Goal: Task Accomplishment & Management: Use online tool/utility

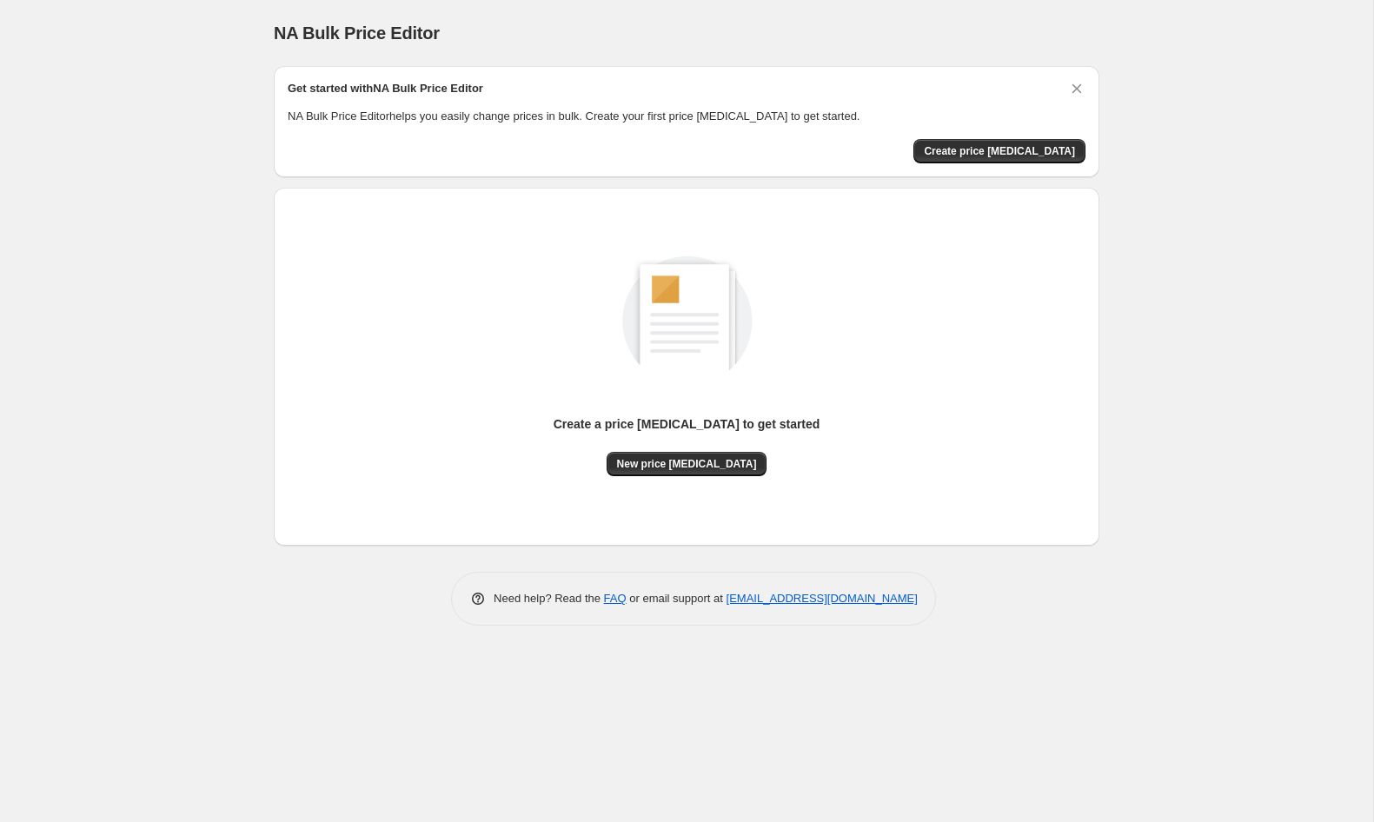
click at [425, 309] on div "Create a price change job to get started New price change job" at bounding box center [687, 347] width 798 height 257
click at [976, 151] on span "Create price change job" at bounding box center [999, 151] width 151 height 14
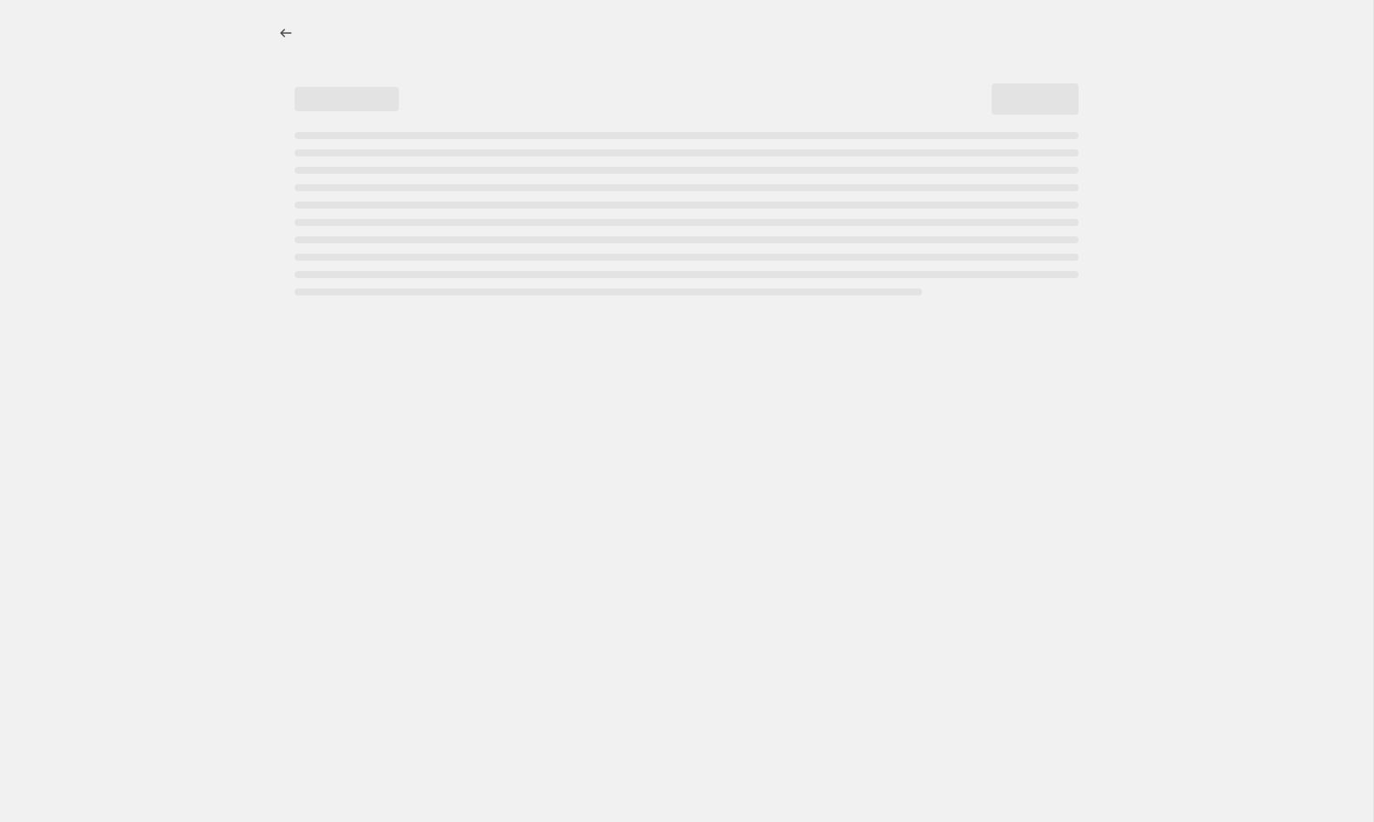
select select "percentage"
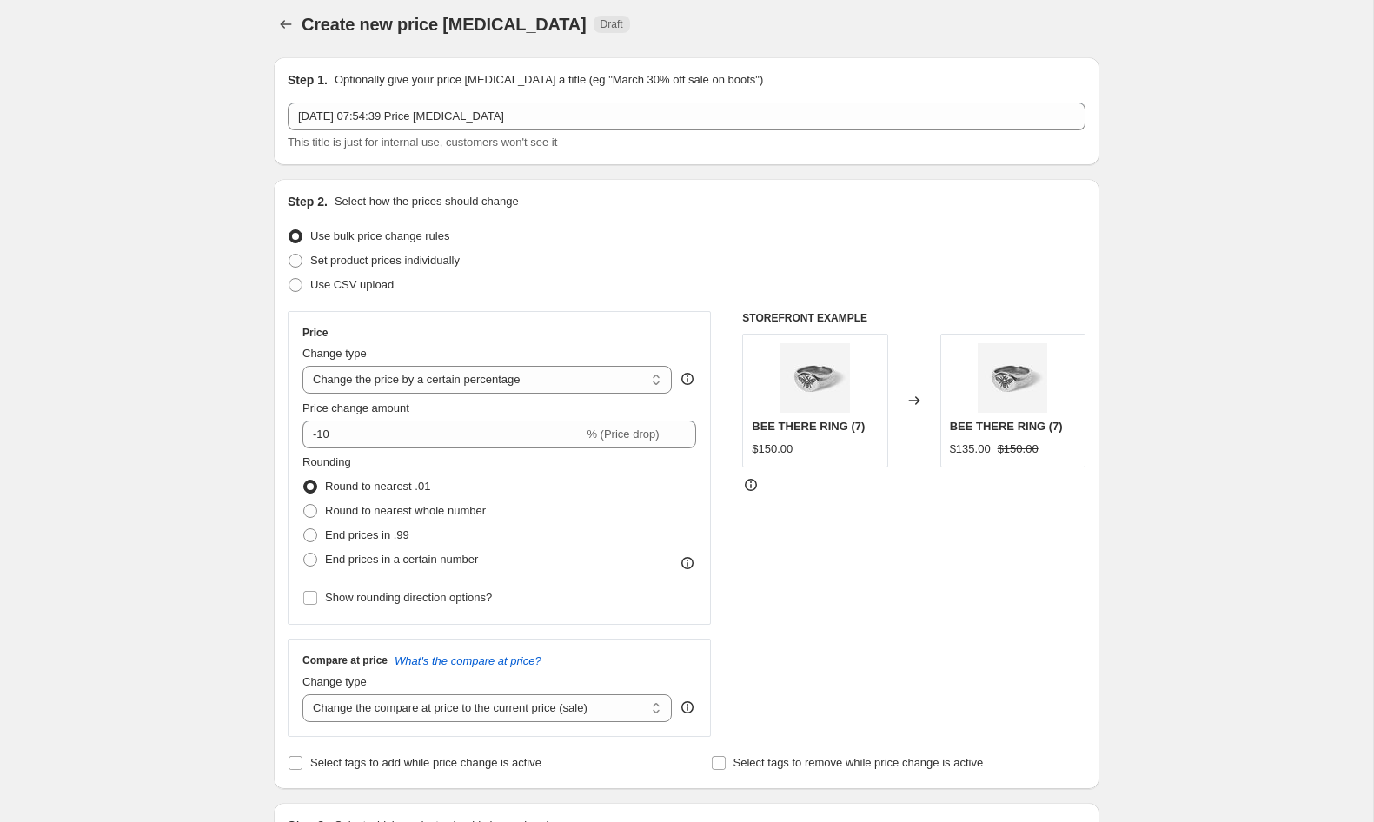
scroll to position [7, 0]
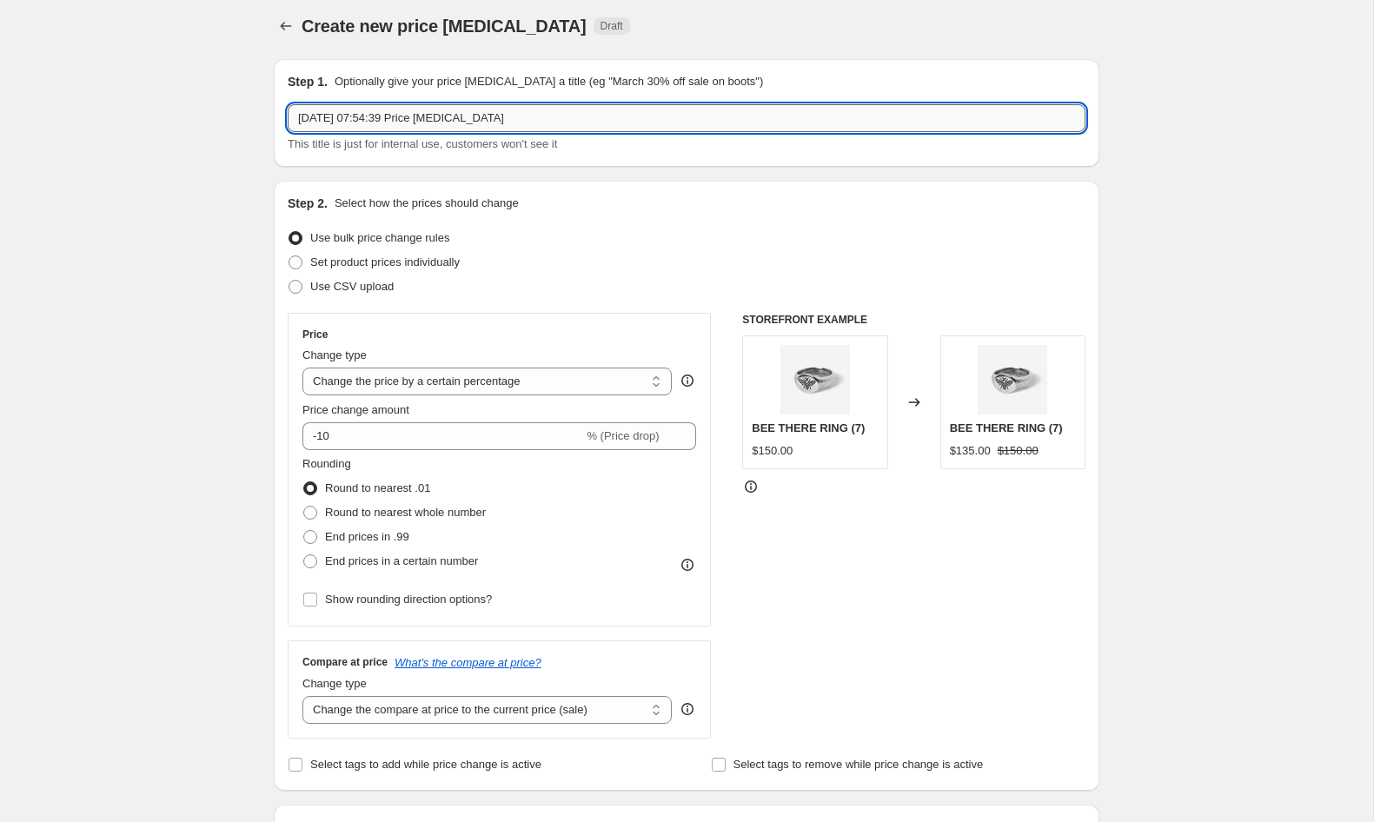
click at [548, 117] on input "11 Sept 2025, 07:54:39 Price change job" at bounding box center [687, 118] width 798 height 28
click at [336, 118] on input "11 SEP ! HR SALE" at bounding box center [687, 118] width 798 height 28
click at [332, 119] on input "11 SEP 1 HR SALE" at bounding box center [687, 118] width 798 height 28
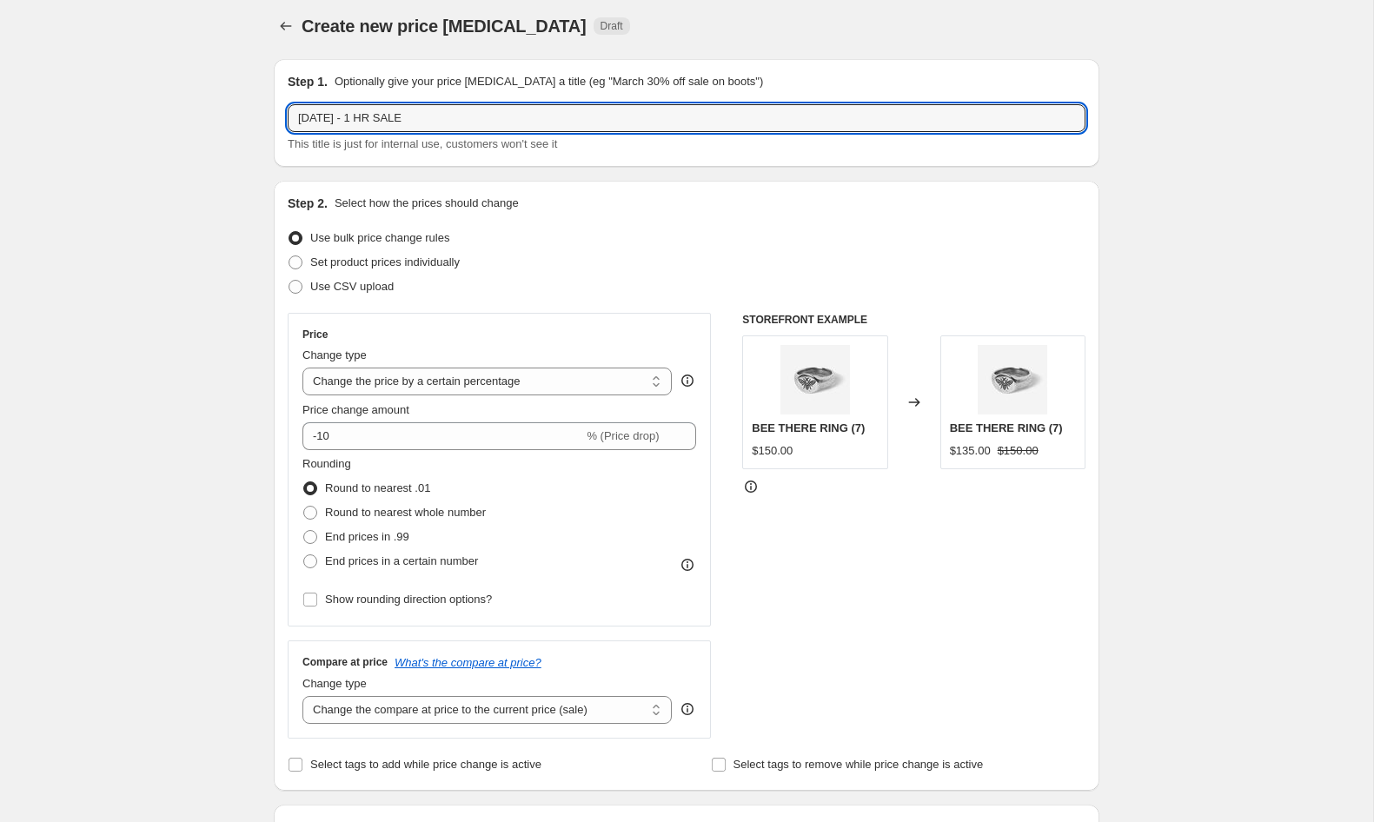
type input "11 SEP - 1 HR SALE"
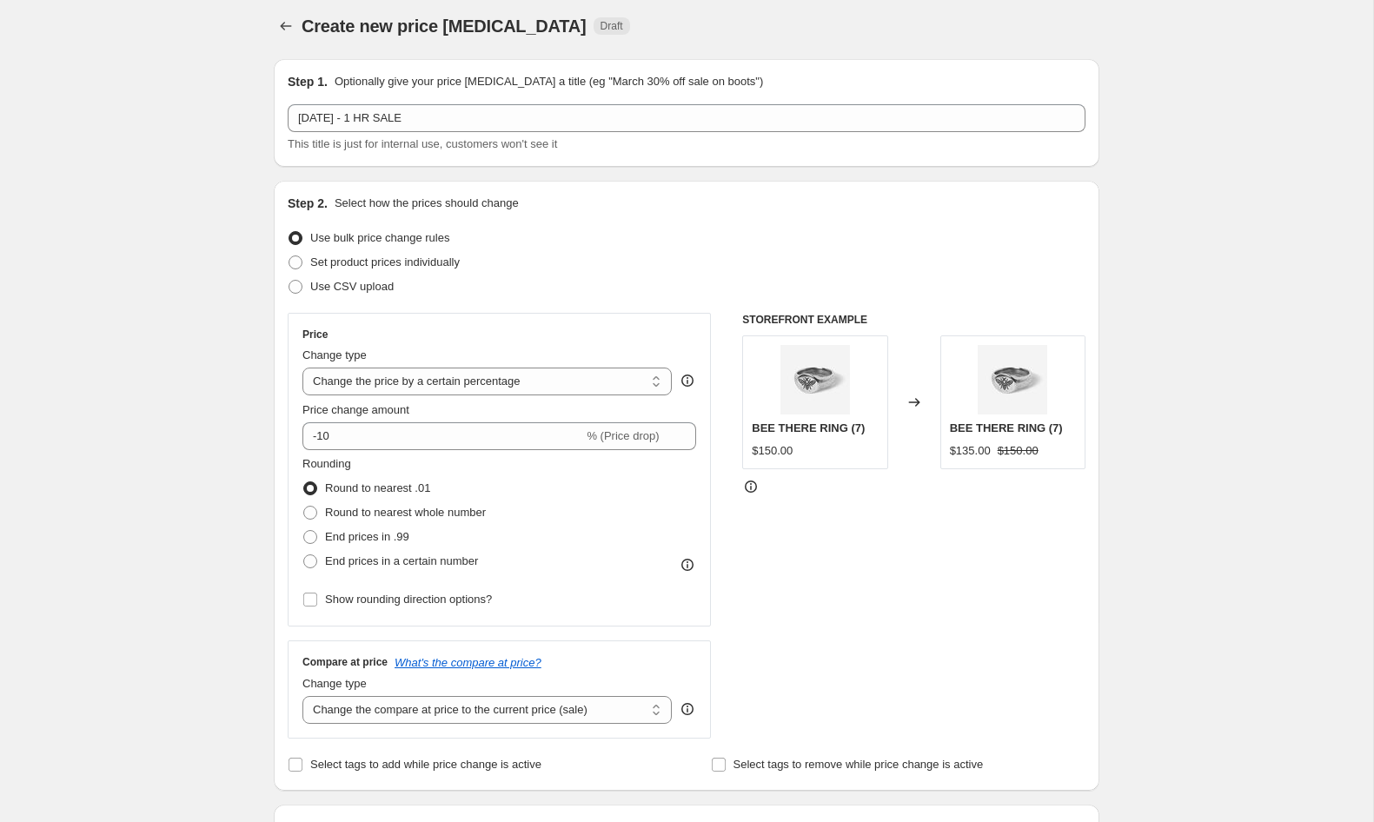
drag, startPoint x: 130, startPoint y: 216, endPoint x: 138, endPoint y: 210, distance: 9.9
click at [360, 260] on span "Set product prices individually" at bounding box center [384, 262] width 149 height 13
click at [289, 256] on input "Set product prices individually" at bounding box center [289, 256] width 1 height 1
radio input "true"
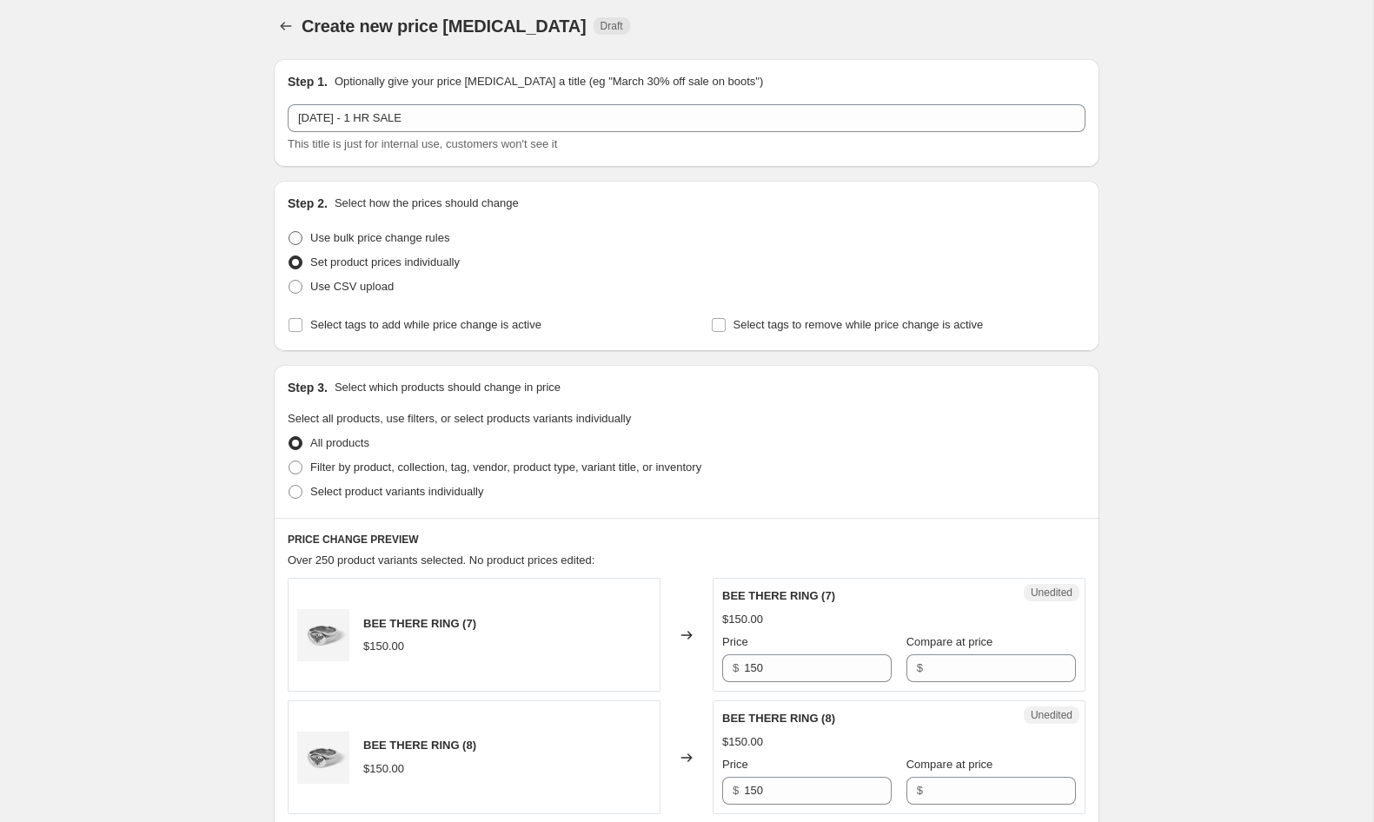
click at [349, 241] on span "Use bulk price change rules" at bounding box center [379, 237] width 139 height 13
click at [289, 232] on input "Use bulk price change rules" at bounding box center [289, 231] width 1 height 1
radio input "true"
select select "percentage"
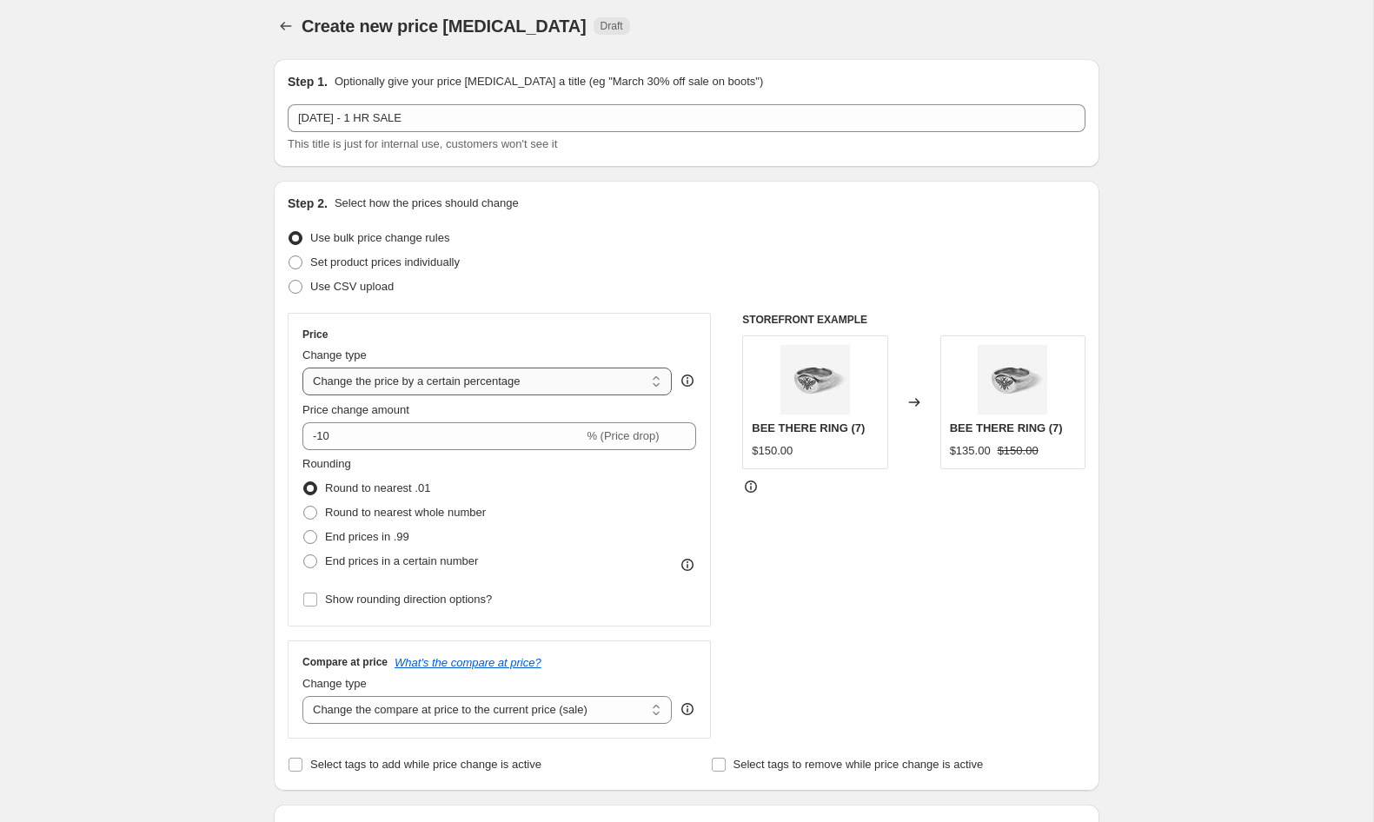
click at [404, 388] on select "Change the price to a certain amount Change the price by a certain amount Chang…" at bounding box center [486, 382] width 369 height 28
click at [302, 368] on select "Change the price to a certain amount Change the price by a certain amount Chang…" at bounding box center [486, 382] width 369 height 28
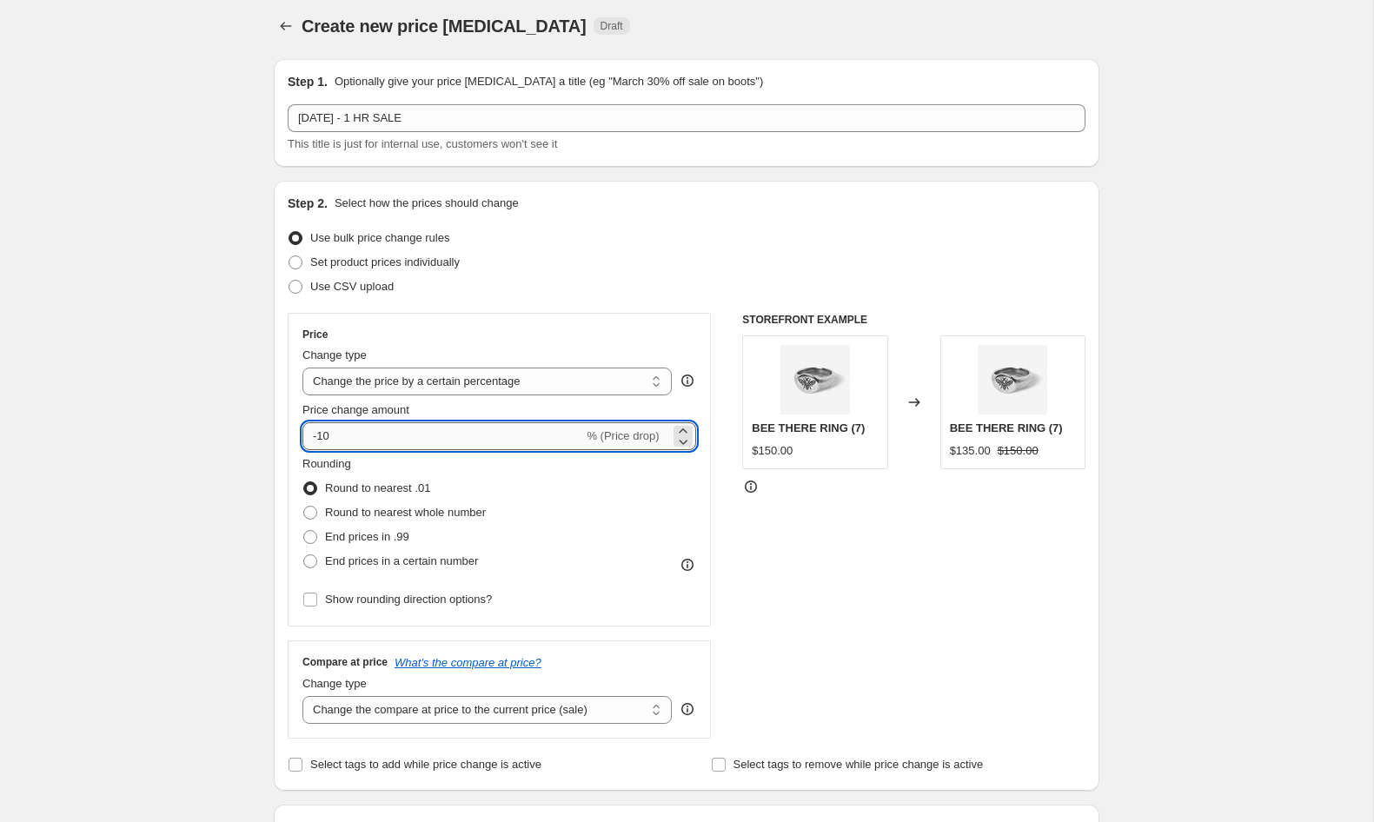
click at [381, 437] on input "-10" at bounding box center [442, 436] width 281 height 28
type input "-1"
type input "-30"
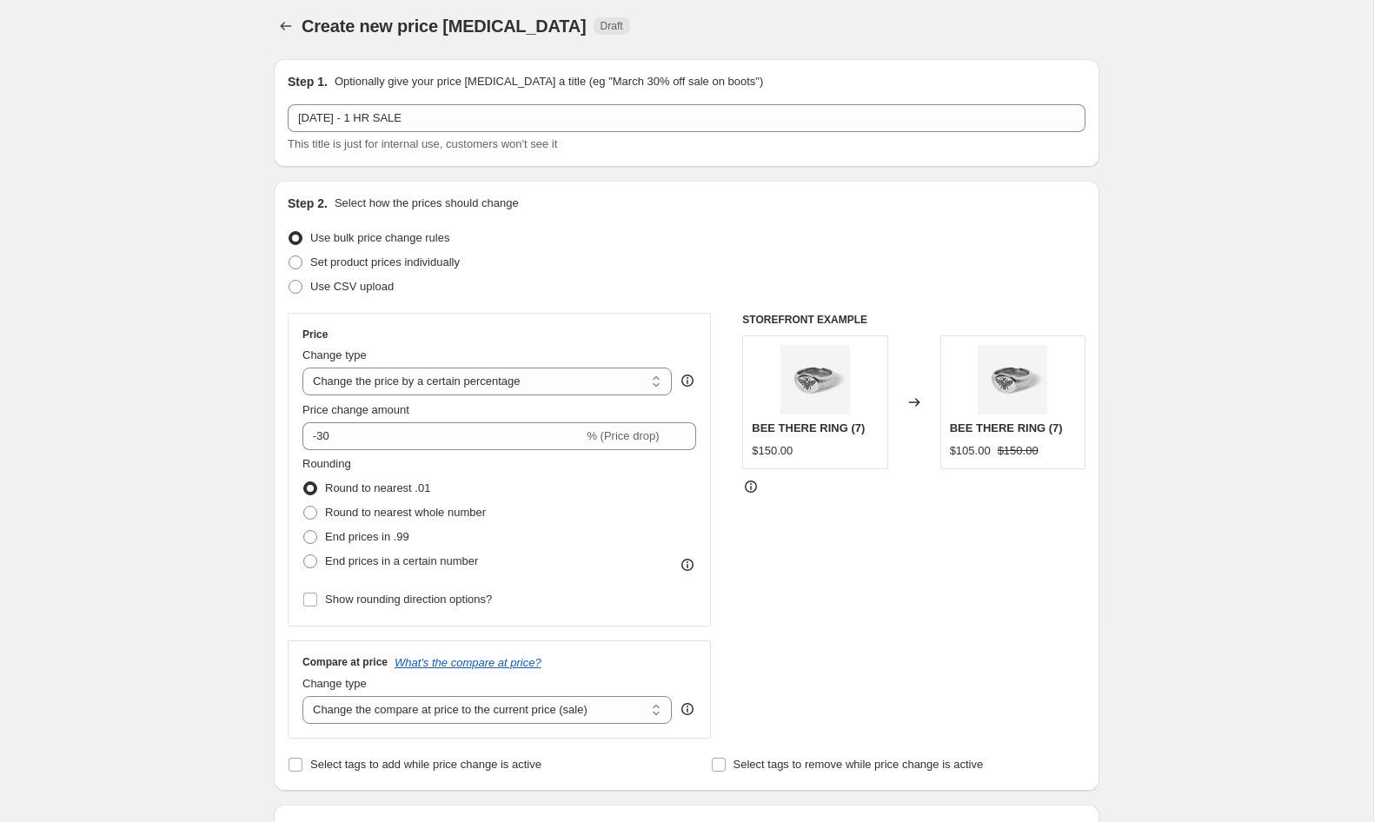
click at [317, 507] on span at bounding box center [310, 513] width 16 height 16
click at [304, 507] on input "Round to nearest whole number" at bounding box center [303, 506] width 1 height 1
radio input "true"
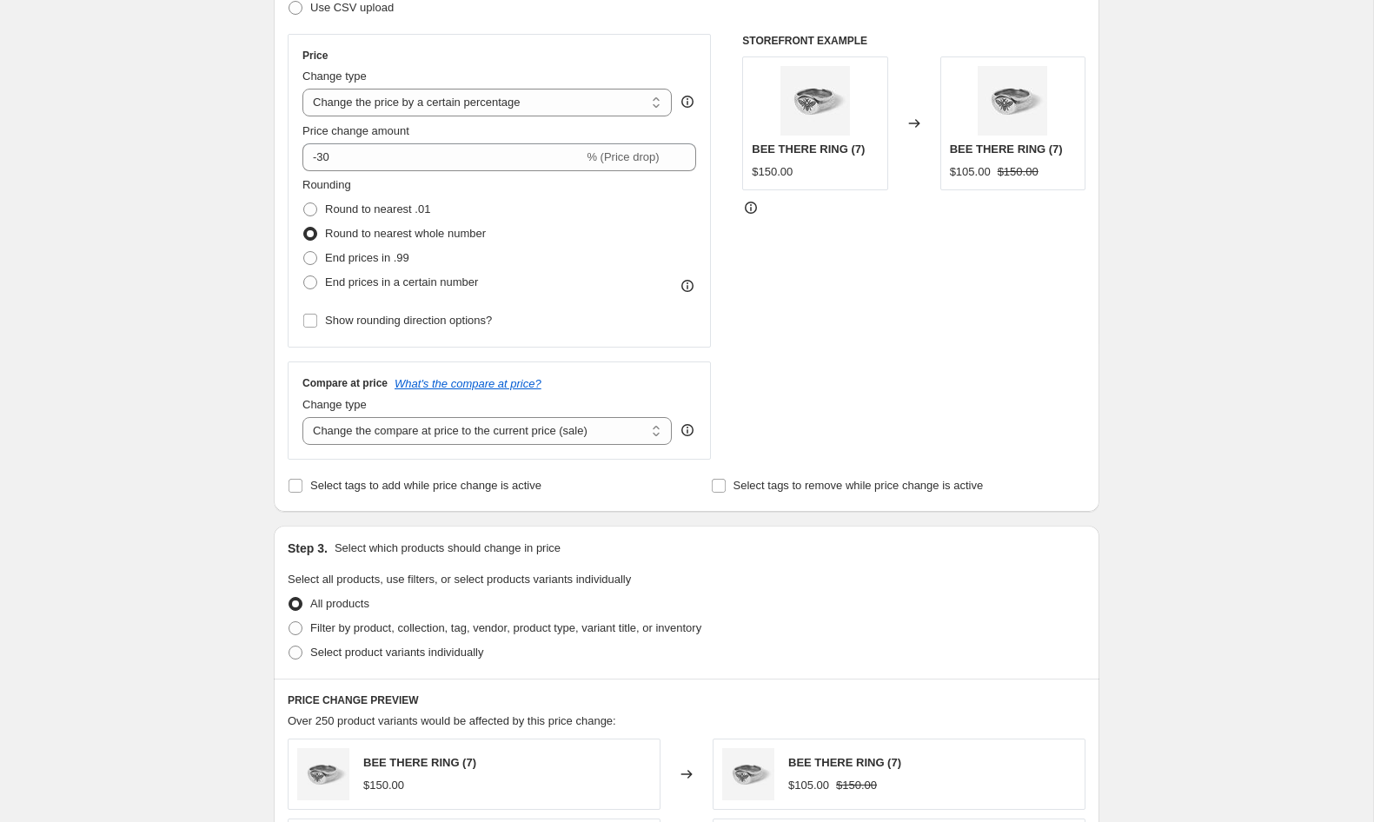
scroll to position [238, 0]
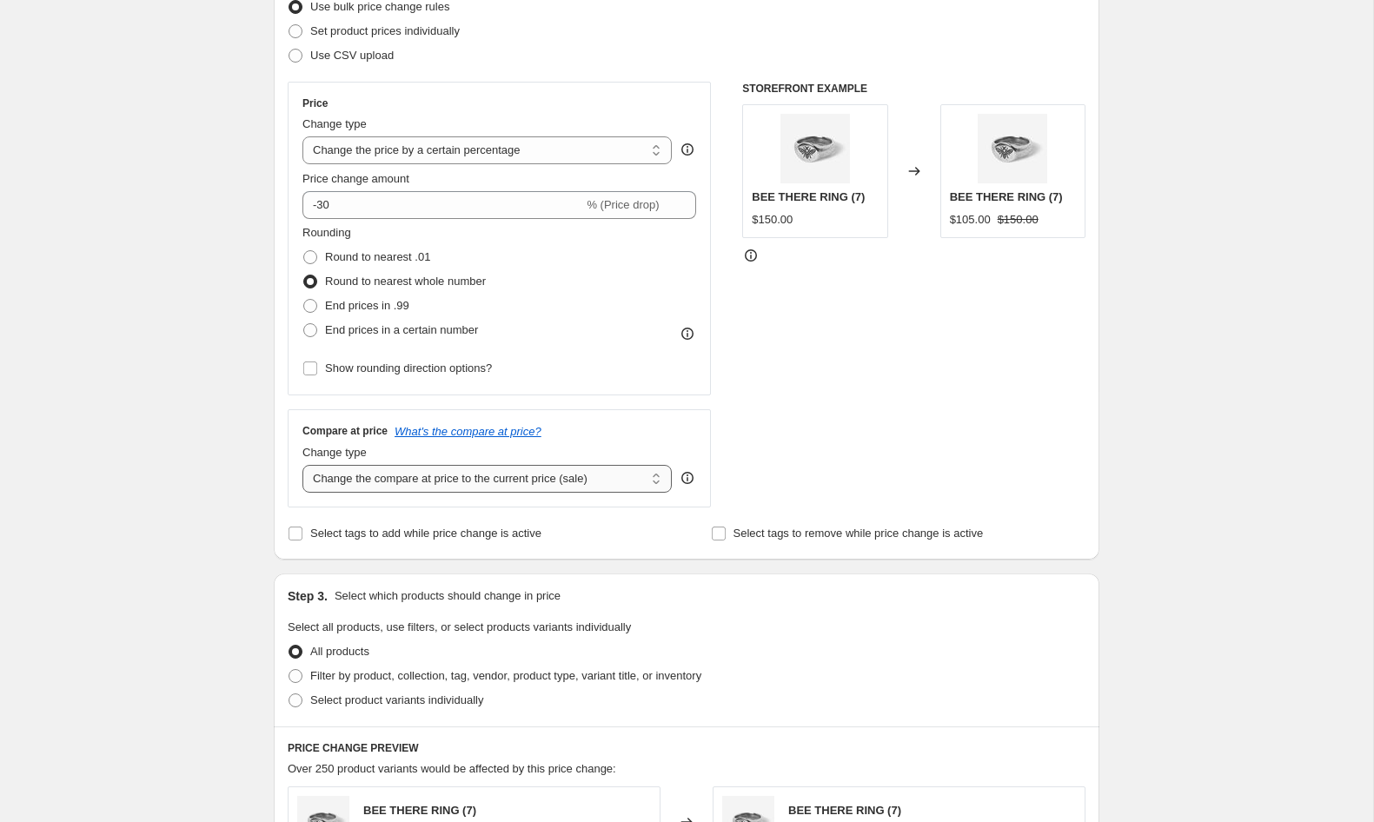
click at [413, 482] on select "Change the compare at price to the current price (sale) Change the compare at p…" at bounding box center [486, 479] width 369 height 28
click at [302, 465] on select "Change the compare at price to the current price (sale) Change the compare at p…" at bounding box center [486, 479] width 369 height 28
click at [254, 473] on div "Create new price change job. This page is ready Create new price change job Dra…" at bounding box center [686, 630] width 867 height 1737
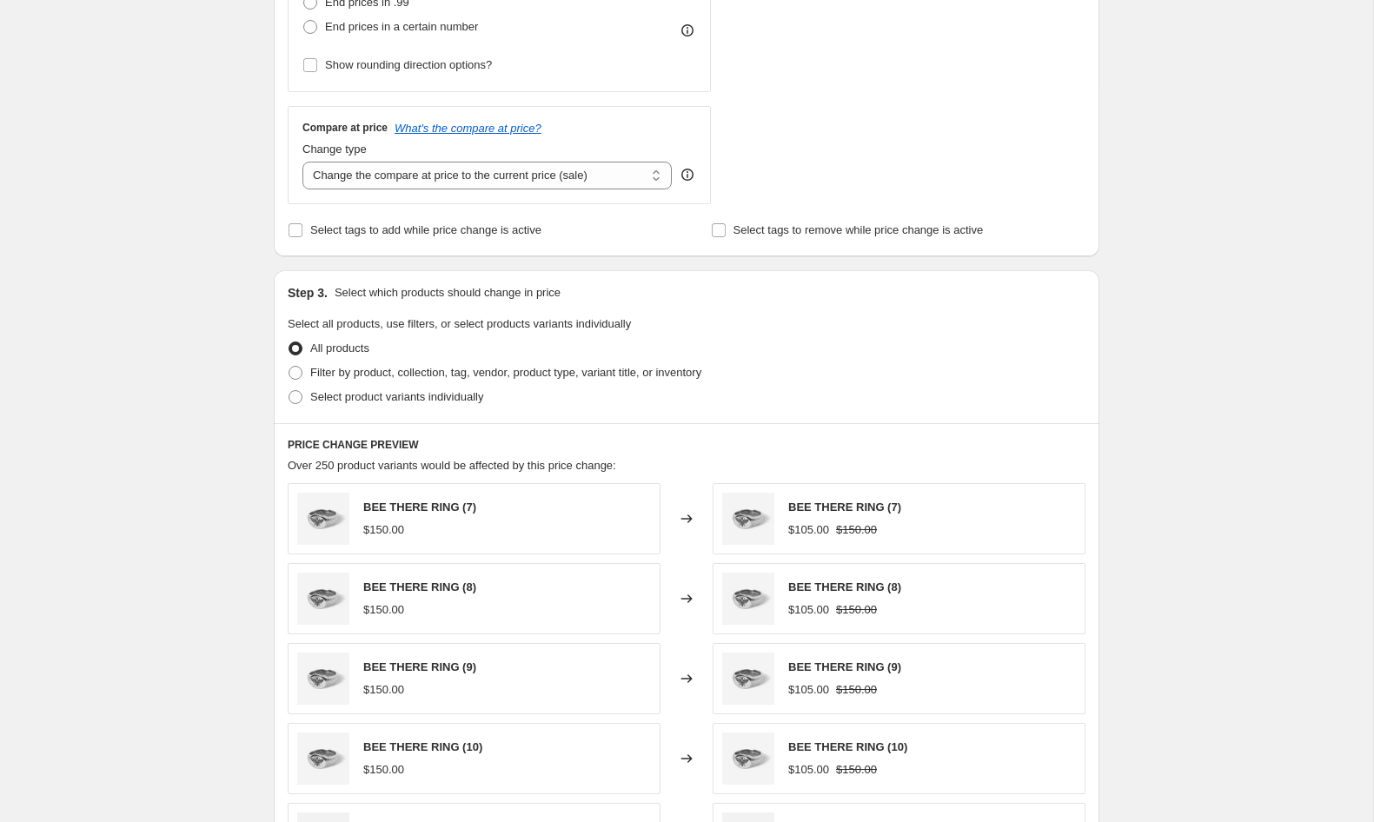
scroll to position [542, 0]
click at [409, 371] on span "Filter by product, collection, tag, vendor, product type, variant title, or inv…" at bounding box center [505, 371] width 391 height 13
click at [289, 366] on input "Filter by product, collection, tag, vendor, product type, variant title, or inv…" at bounding box center [289, 365] width 1 height 1
radio input "true"
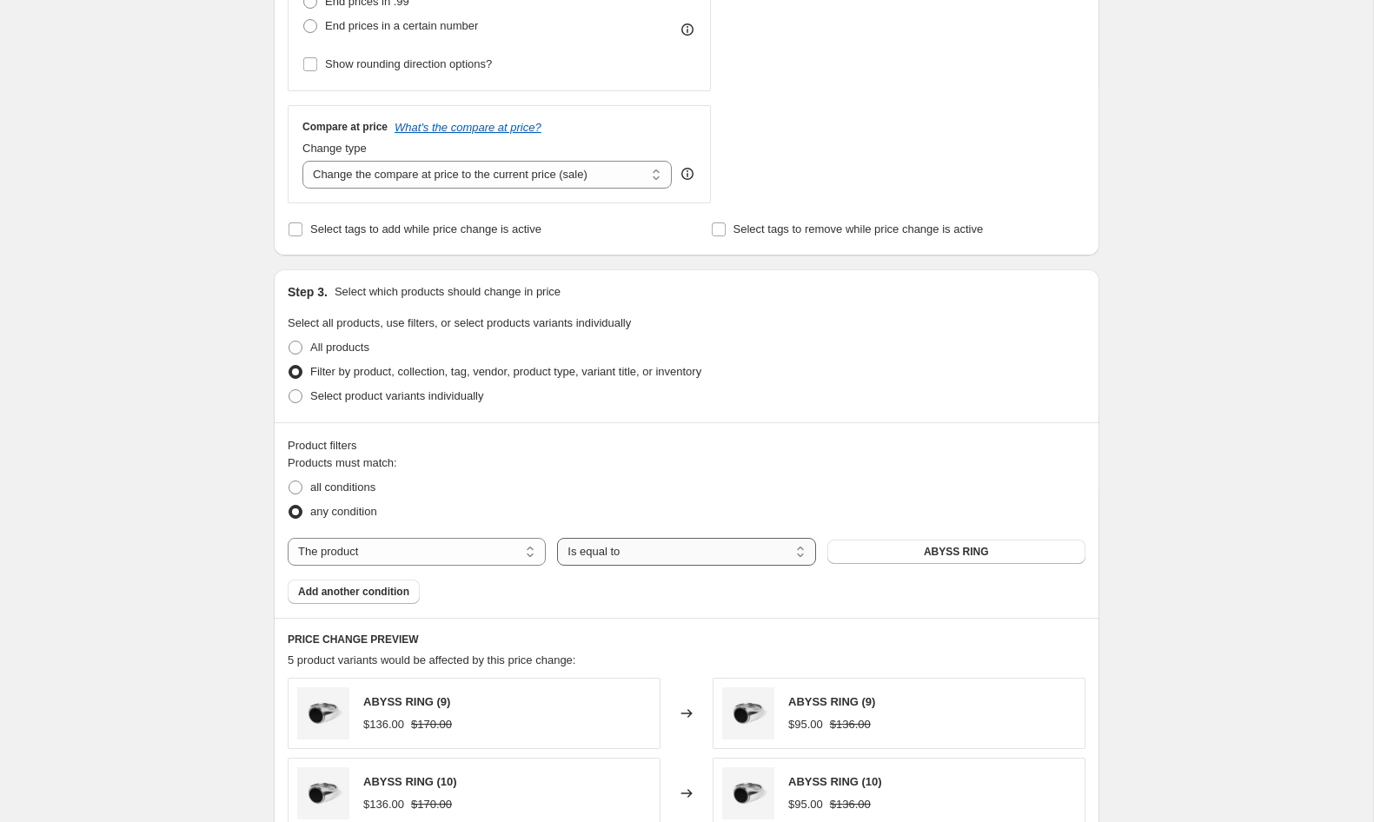
click at [575, 549] on select "Is equal to Is not equal to" at bounding box center [686, 552] width 258 height 28
click at [476, 556] on select "The product The product's collection The product's tag The product's vendor The…" at bounding box center [417, 549] width 258 height 28
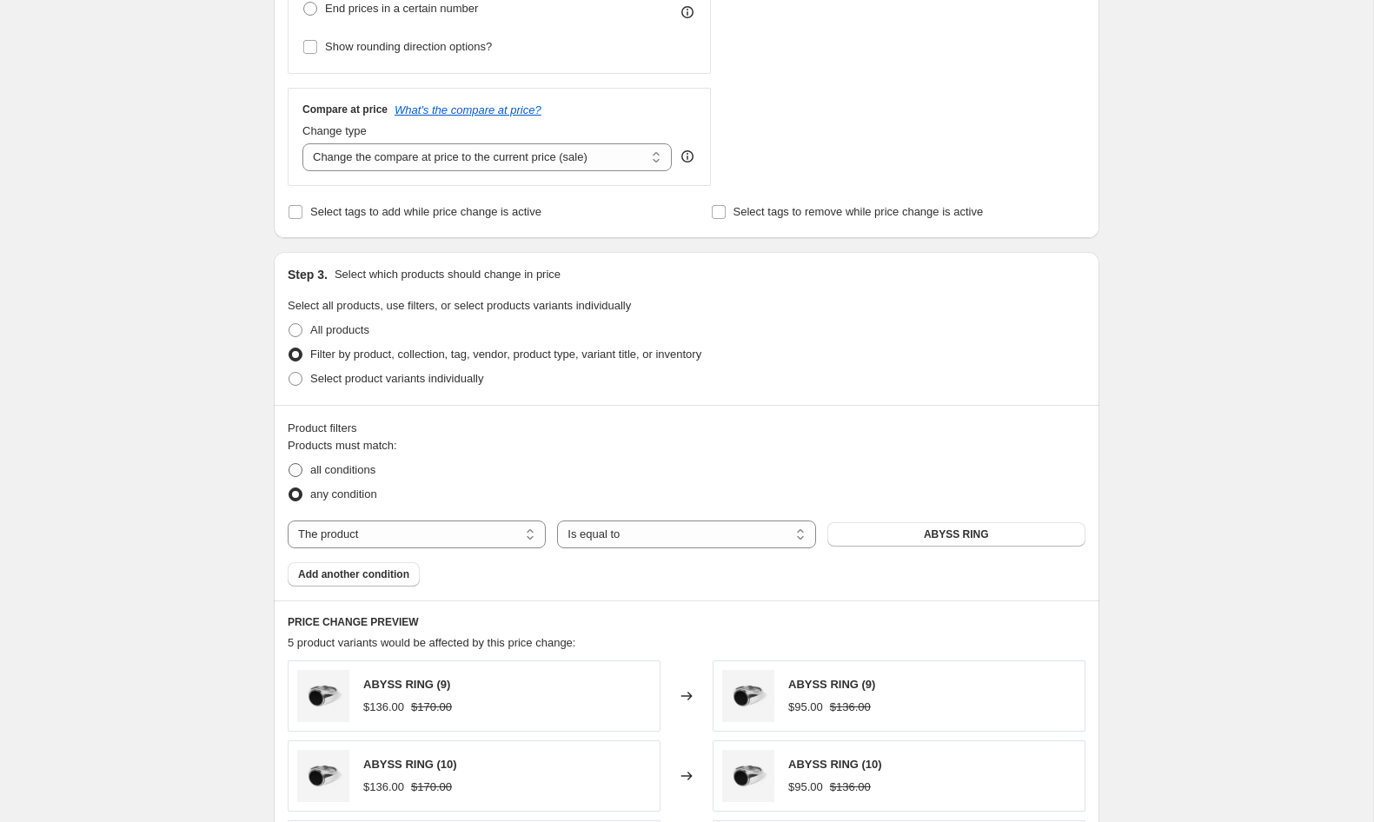
scroll to position [566, 0]
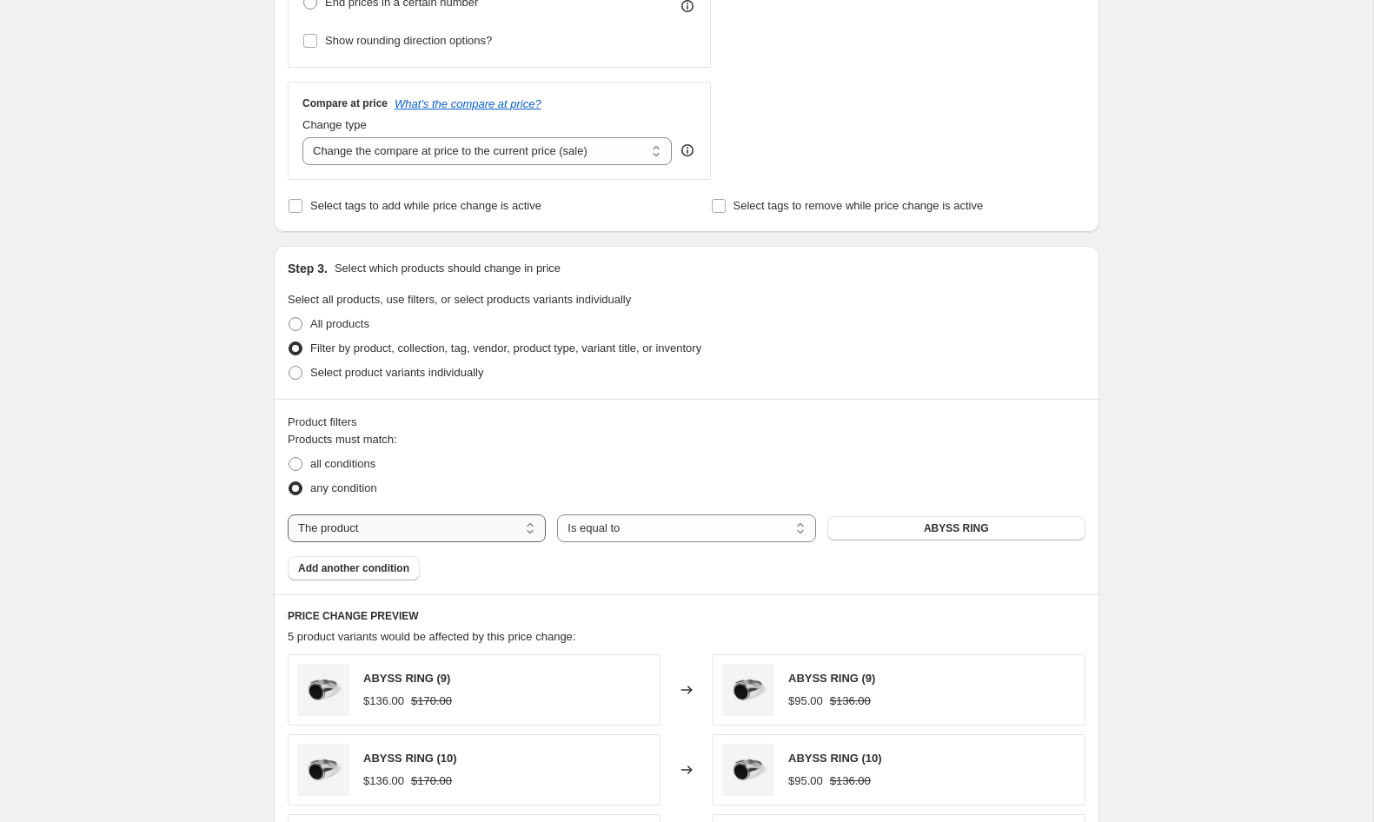
click at [440, 521] on select "The product The product's collection The product's tag The product's vendor The…" at bounding box center [417, 528] width 258 height 28
click at [687, 533] on select "Is equal to Is not equal to" at bounding box center [686, 528] width 258 height 28
click at [557, 514] on select "Is equal to Is not equal to" at bounding box center [686, 528] width 258 height 28
click at [938, 531] on span "ABYSS RING" at bounding box center [956, 528] width 65 height 14
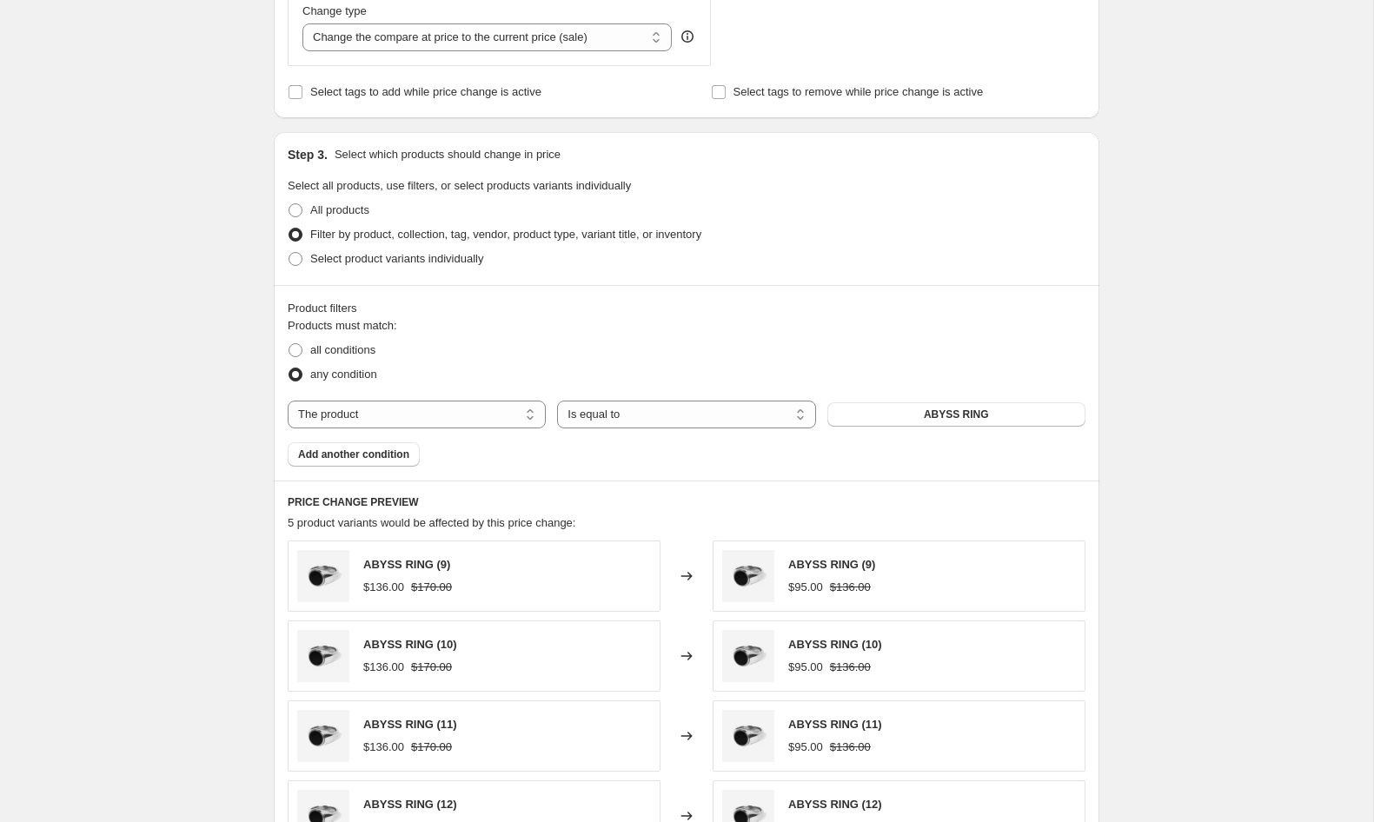
scroll to position [612, 0]
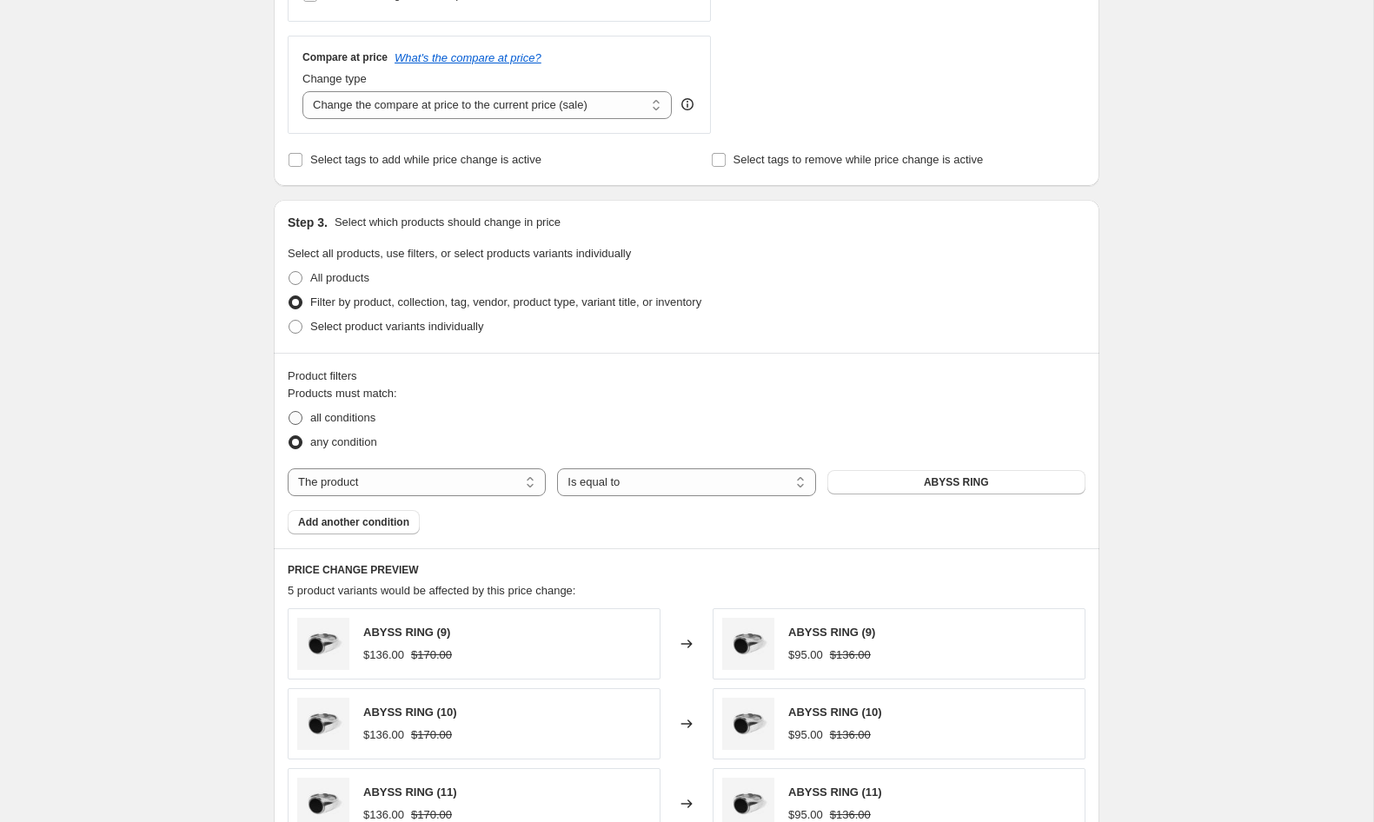
click at [315, 419] on span "all conditions" at bounding box center [342, 417] width 65 height 13
click at [289, 412] on input "all conditions" at bounding box center [289, 411] width 1 height 1
radio input "true"
click at [890, 474] on button "ABYSS RING" at bounding box center [956, 482] width 258 height 24
click at [601, 475] on select "Is equal to Is not equal to" at bounding box center [686, 482] width 258 height 28
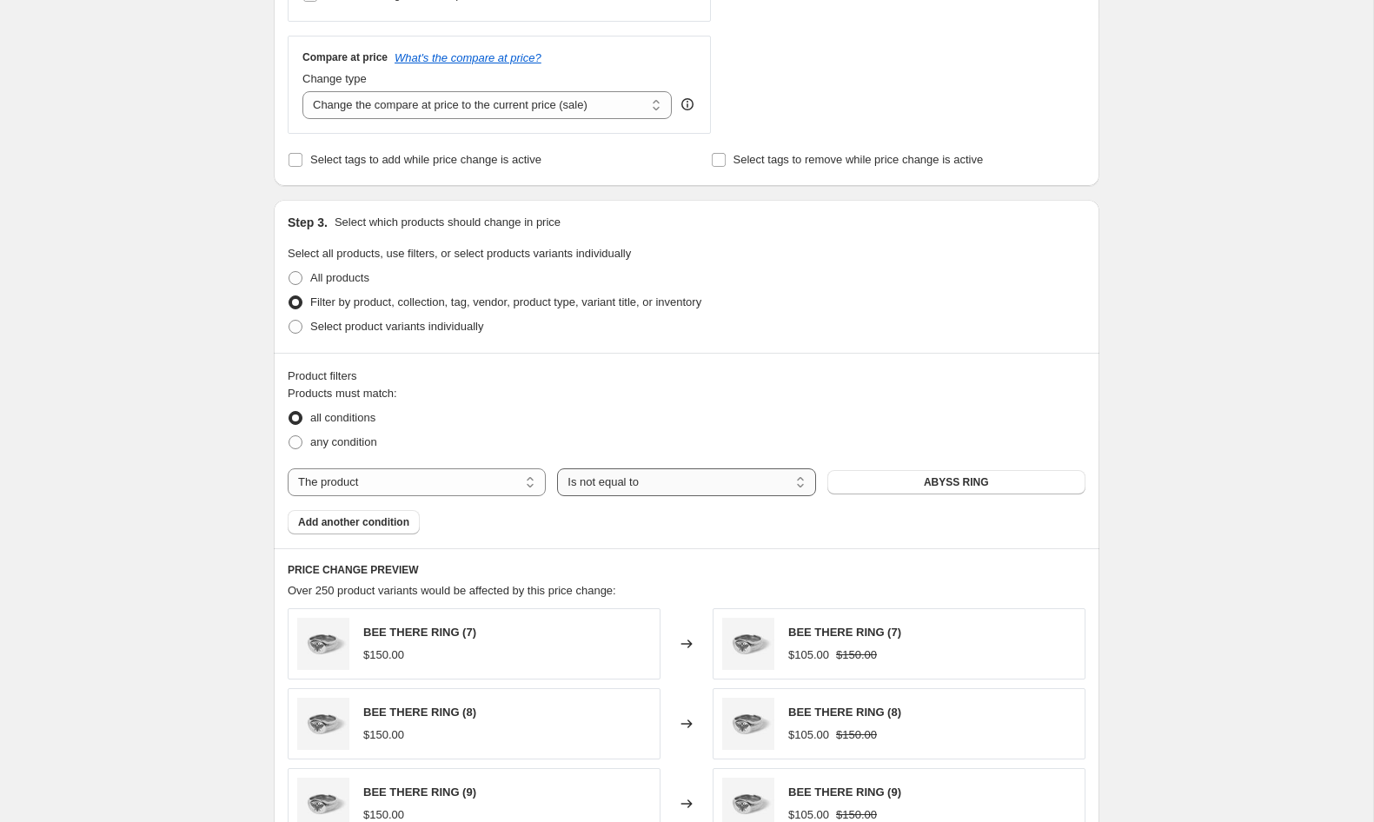
click at [602, 486] on select "Is equal to Is not equal to" at bounding box center [686, 482] width 258 height 28
select select "equal"
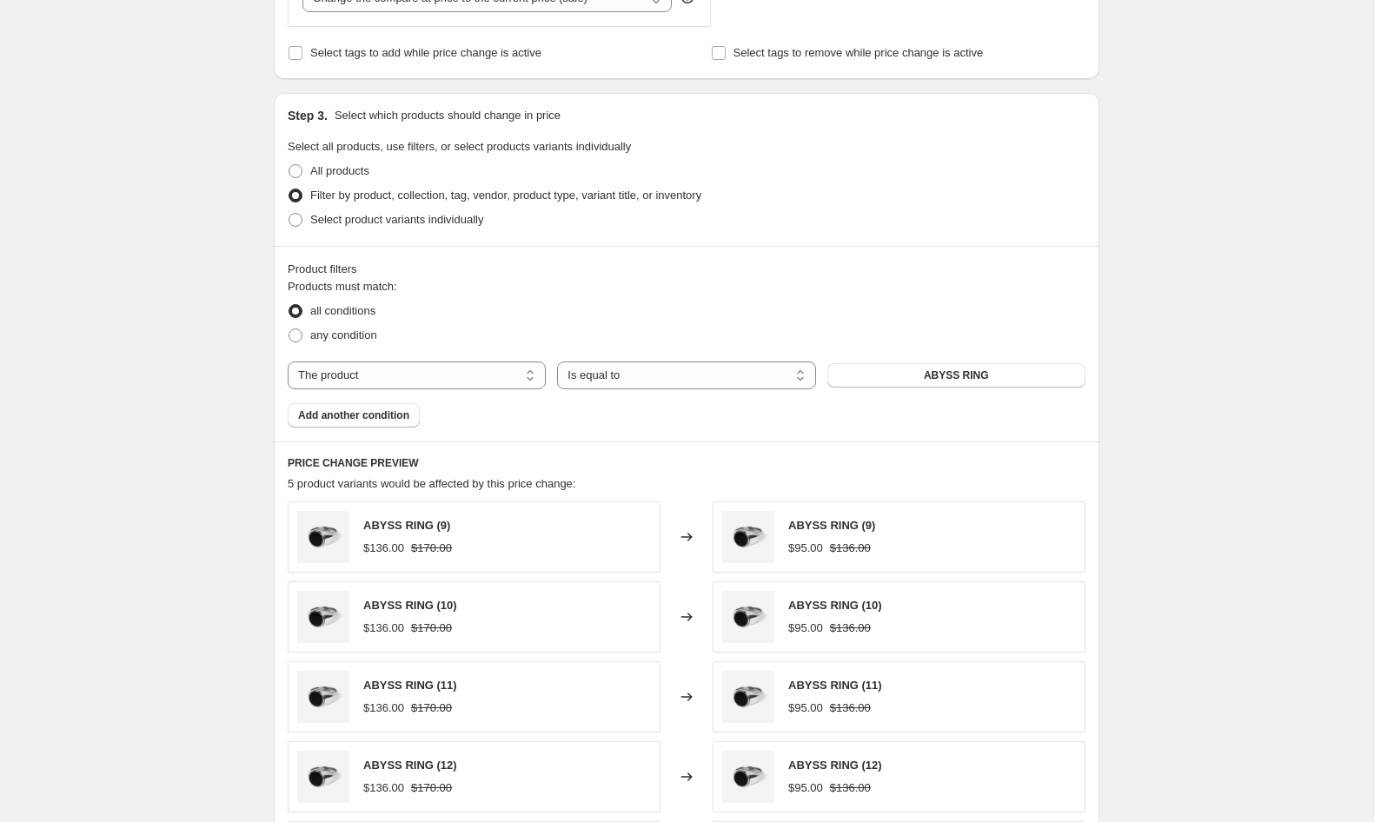
scroll to position [718, 0]
click at [342, 174] on span "All products" at bounding box center [339, 171] width 59 height 13
click at [289, 166] on input "All products" at bounding box center [289, 165] width 1 height 1
radio input "true"
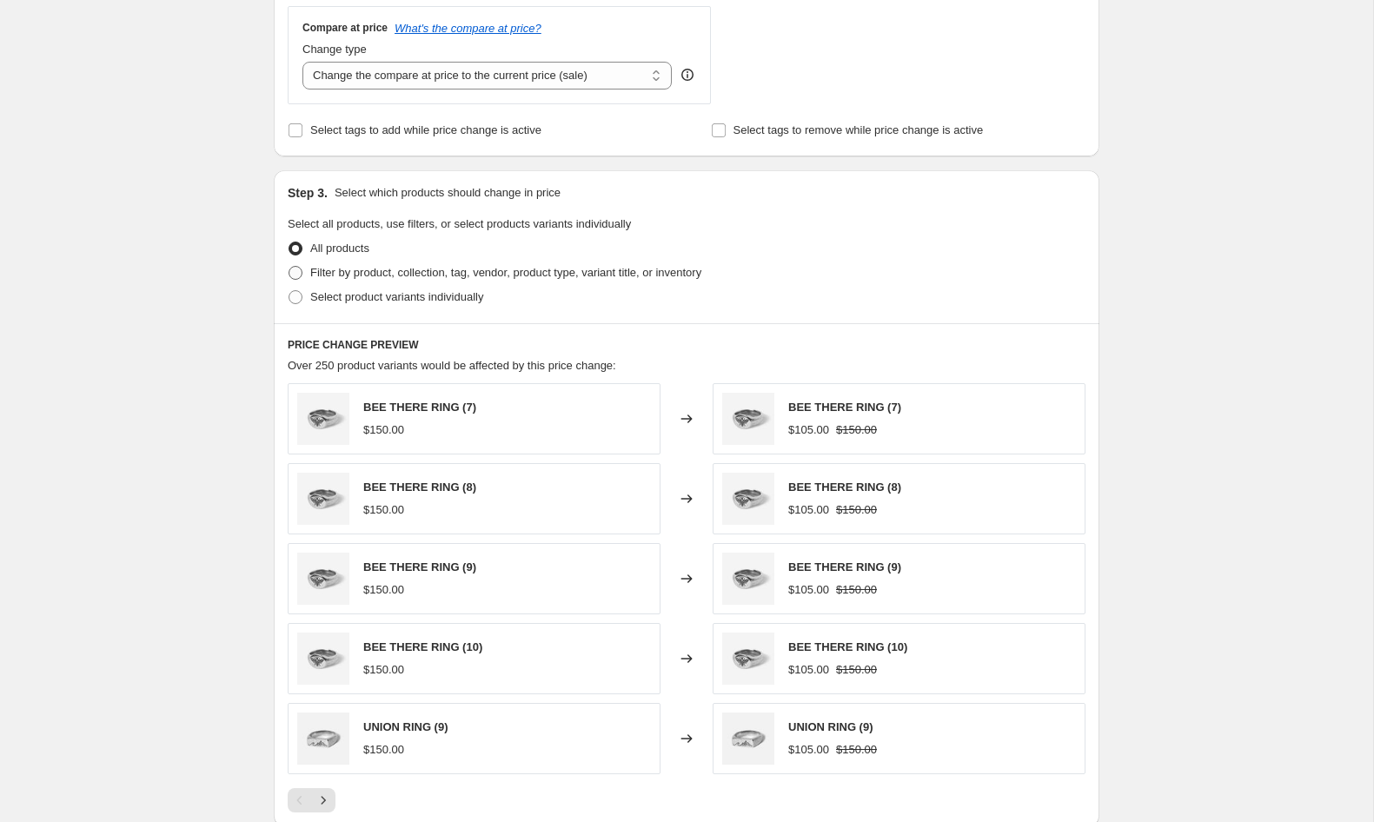
scroll to position [640, 0]
click at [338, 272] on span "Filter by product, collection, tag, vendor, product type, variant title, or inv…" at bounding box center [505, 273] width 391 height 13
click at [289, 268] on input "Filter by product, collection, tag, vendor, product type, variant title, or inv…" at bounding box center [289, 267] width 1 height 1
radio input "true"
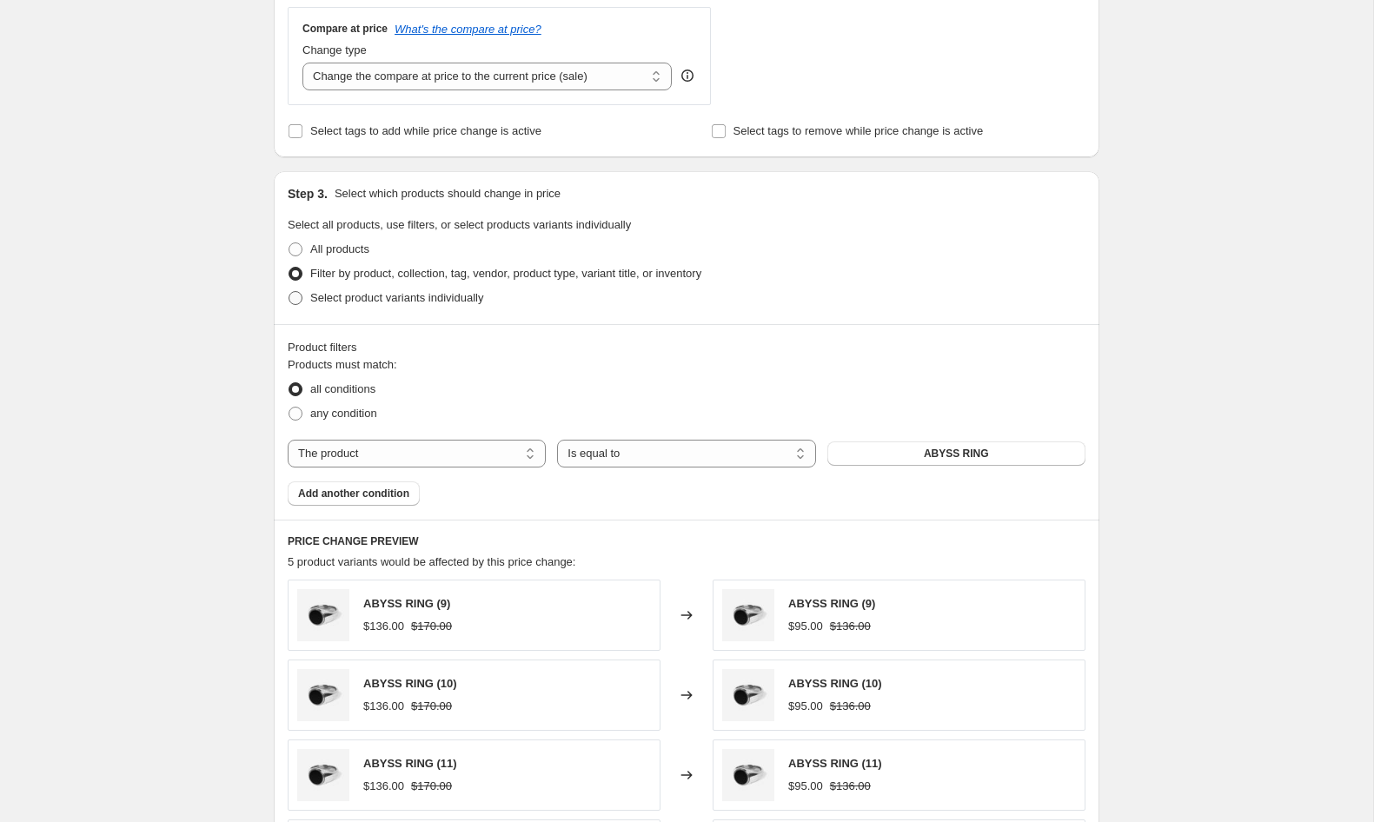
click at [352, 299] on span "Select product variants individually" at bounding box center [396, 297] width 173 height 13
click at [289, 292] on input "Select product variants individually" at bounding box center [289, 291] width 1 height 1
radio input "true"
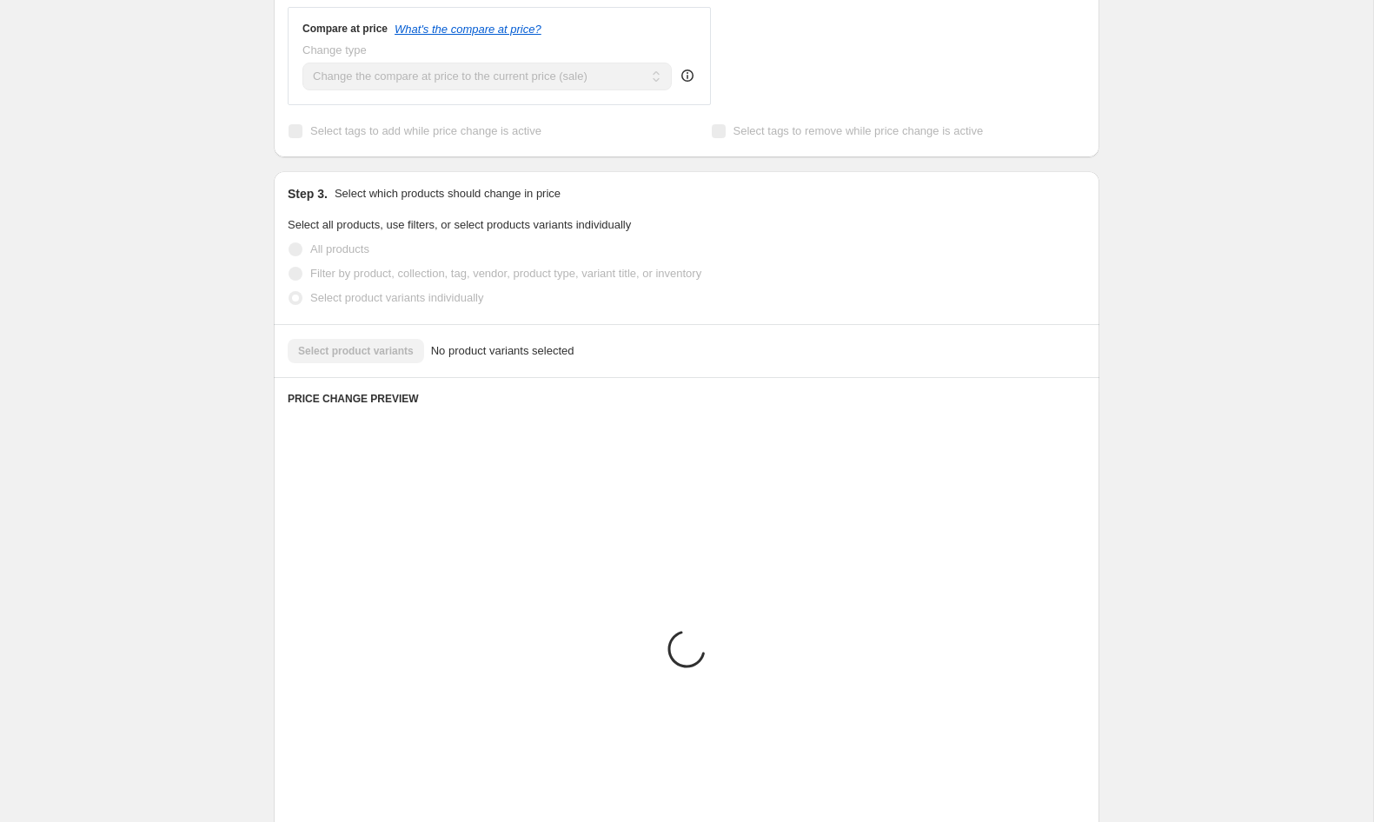
scroll to position [530, 0]
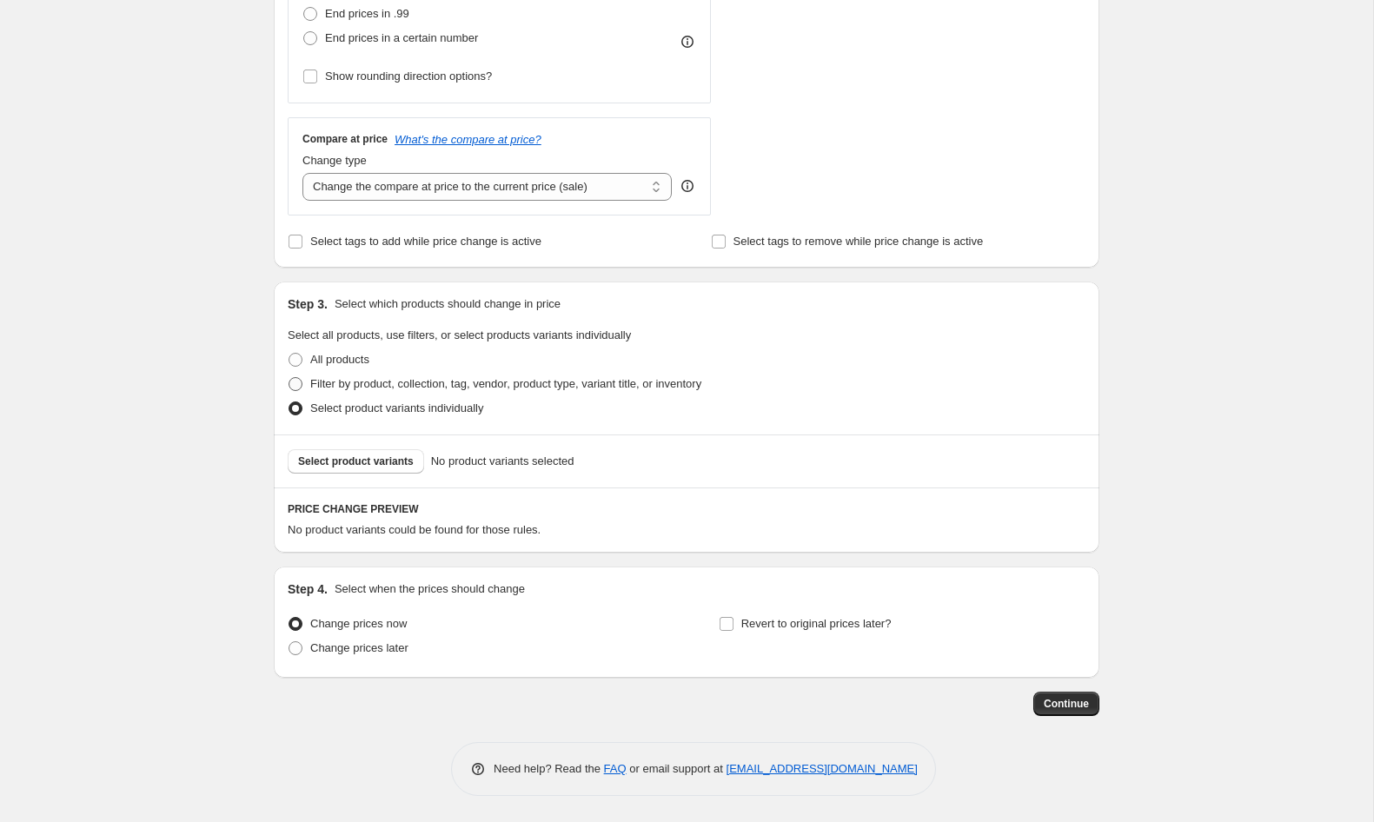
click at [359, 385] on span "Filter by product, collection, tag, vendor, product type, variant title, or inv…" at bounding box center [505, 383] width 391 height 13
click at [289, 378] on input "Filter by product, collection, tag, vendor, product type, variant title, or inv…" at bounding box center [289, 377] width 1 height 1
radio input "true"
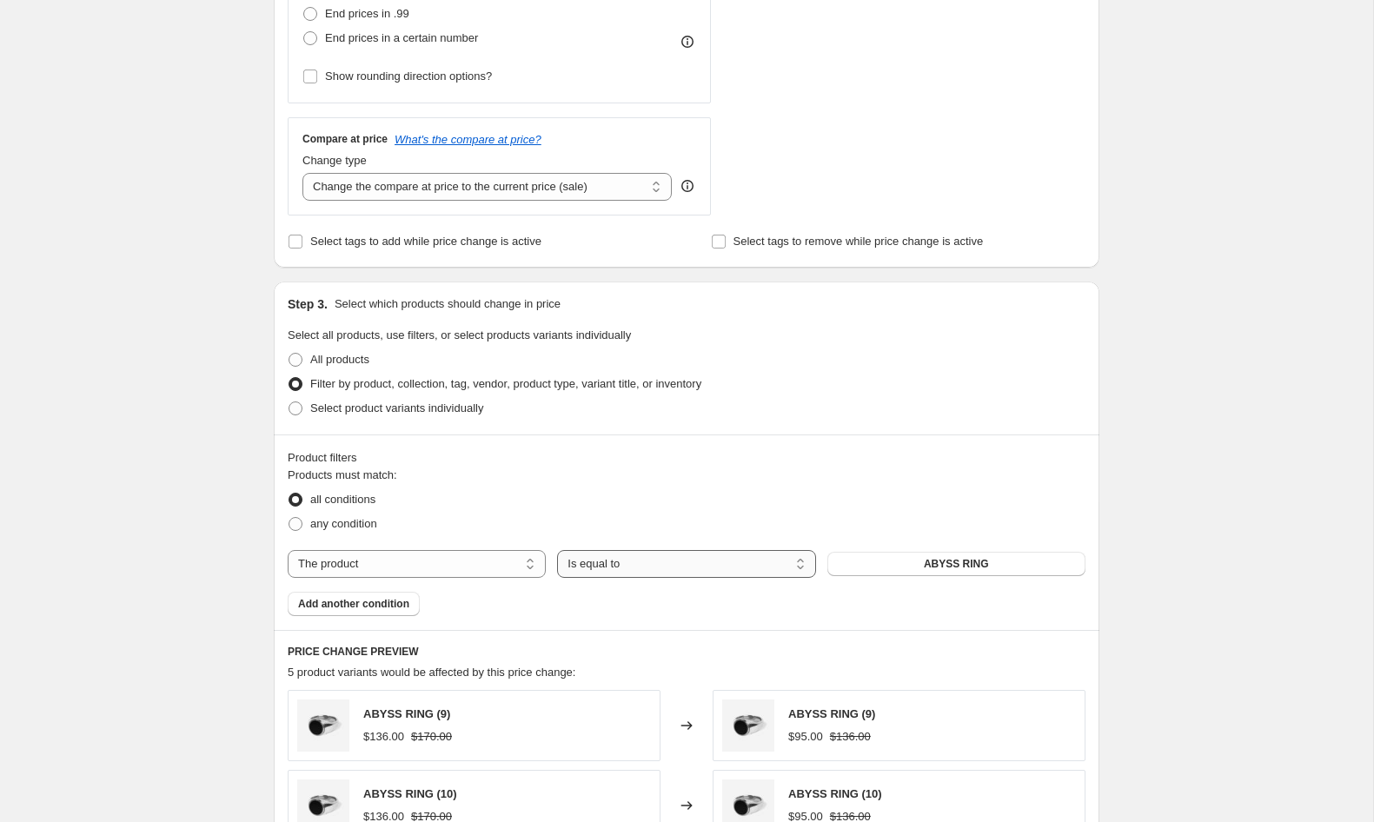
click at [674, 571] on select "Is equal to Is not equal to" at bounding box center [686, 564] width 258 height 28
click at [475, 561] on select "The product The product's collection The product's tag The product's vendor The…" at bounding box center [417, 564] width 258 height 28
select select "collection"
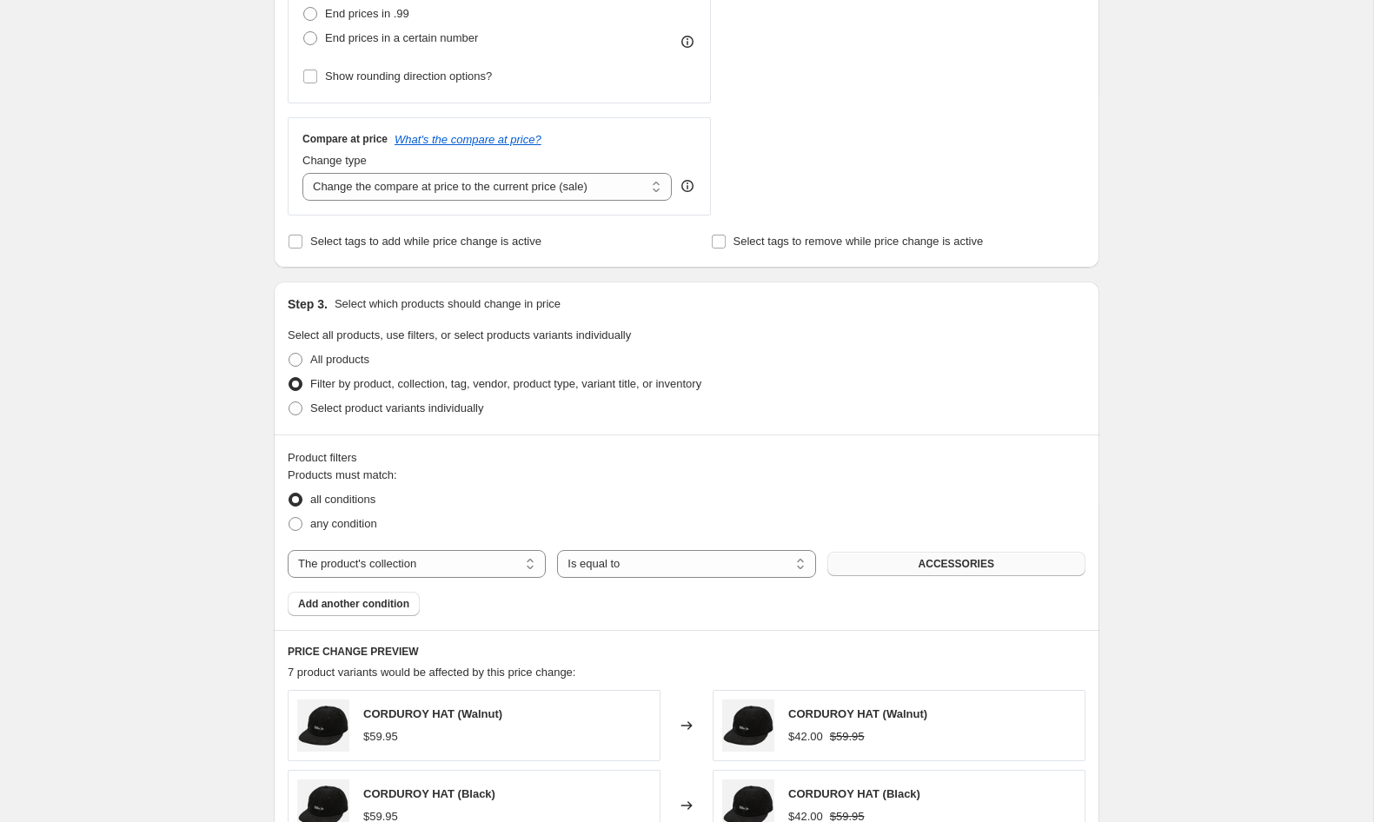
click at [951, 567] on span "ACCESSORIES" at bounding box center [957, 564] width 76 height 14
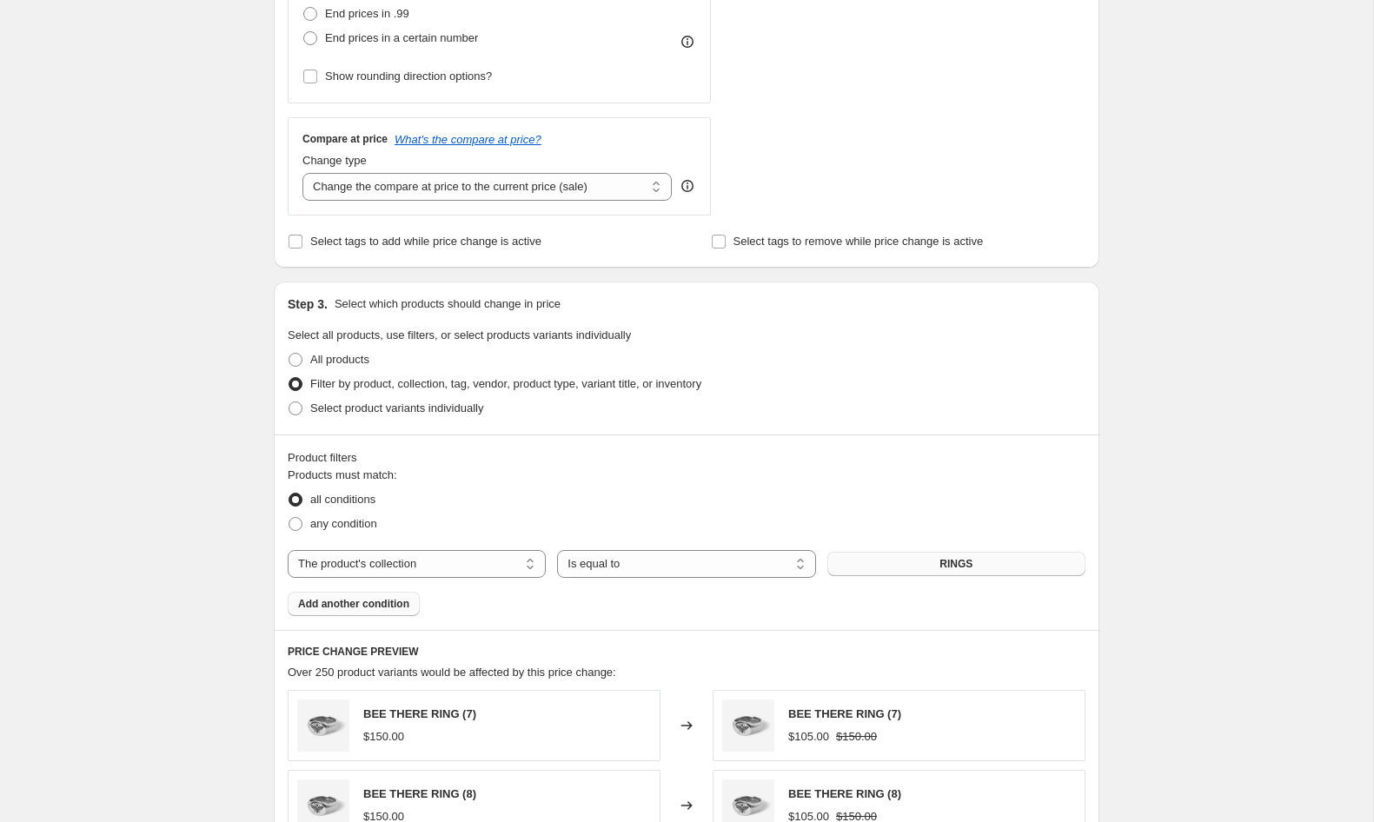
click at [355, 602] on span "Add another condition" at bounding box center [353, 604] width 111 height 14
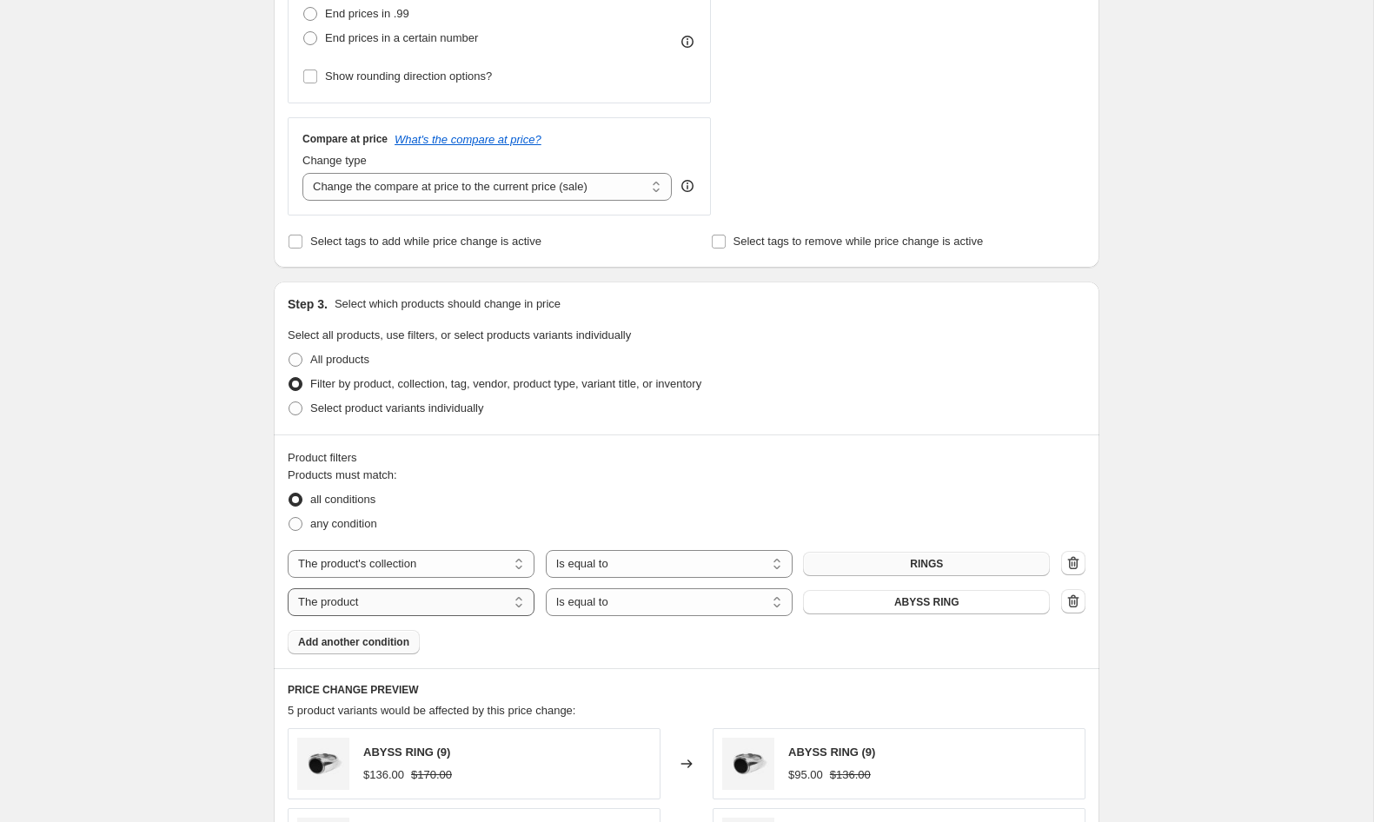
click at [369, 594] on select "The product The product's collection The product's tag The product's vendor The…" at bounding box center [411, 602] width 247 height 28
select select "collection"
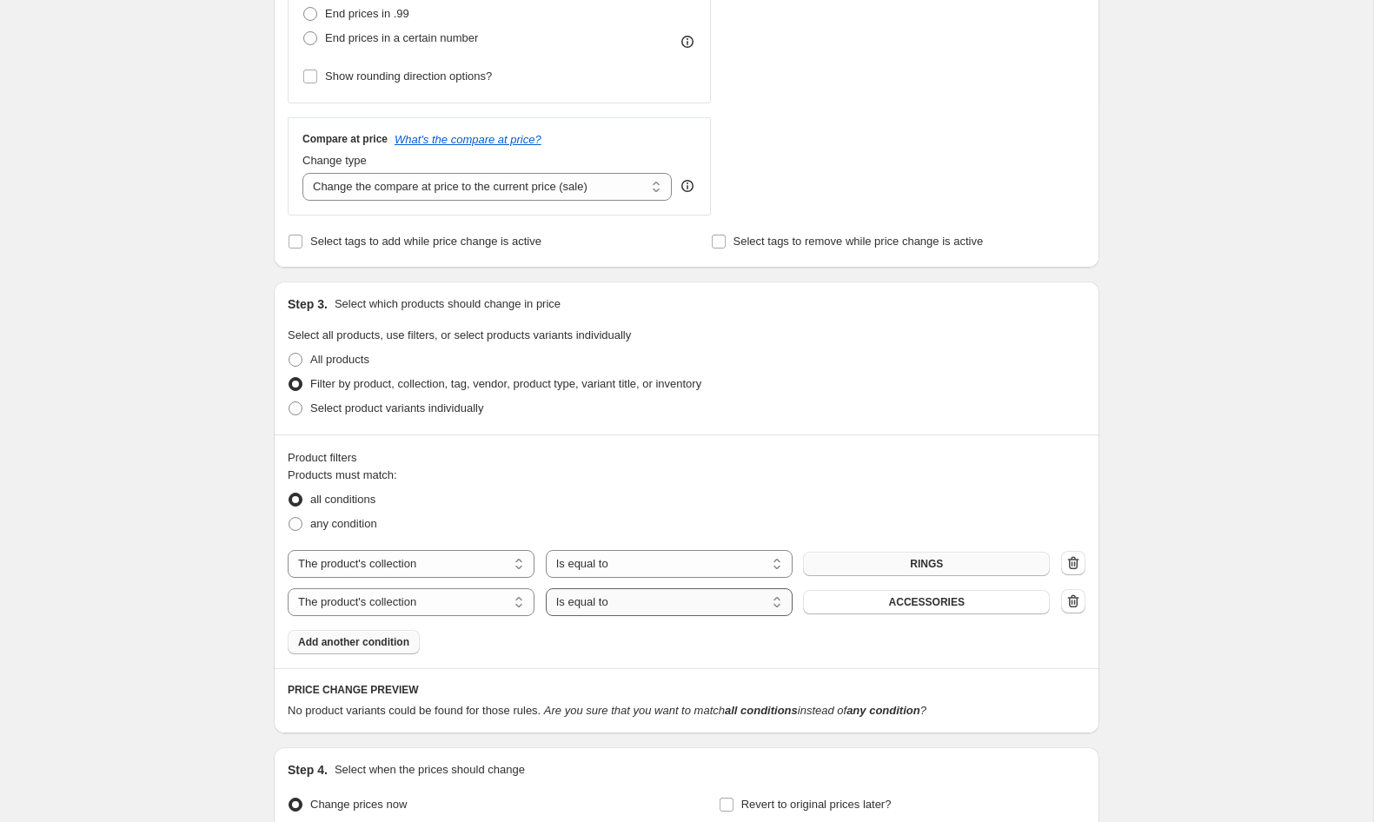
click at [760, 605] on select "Is equal to Is not equal to" at bounding box center [669, 602] width 247 height 28
click at [546, 588] on select "Is equal to Is not equal to" at bounding box center [669, 602] width 247 height 28
click at [864, 606] on button "ACCESSORIES" at bounding box center [926, 602] width 247 height 24
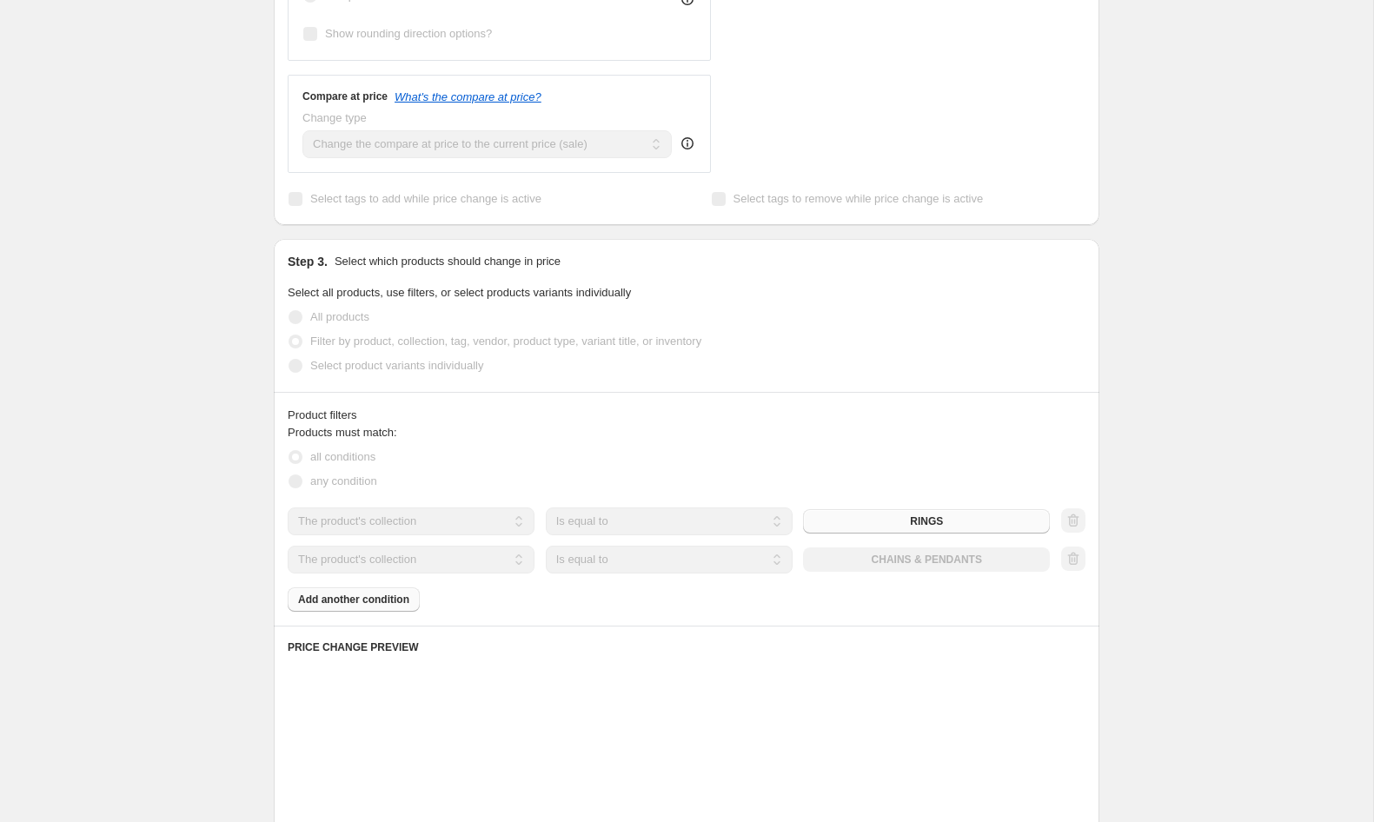
scroll to position [576, 0]
click at [329, 601] on div "Products must match: all conditions any condition The product The product's col…" at bounding box center [687, 515] width 798 height 188
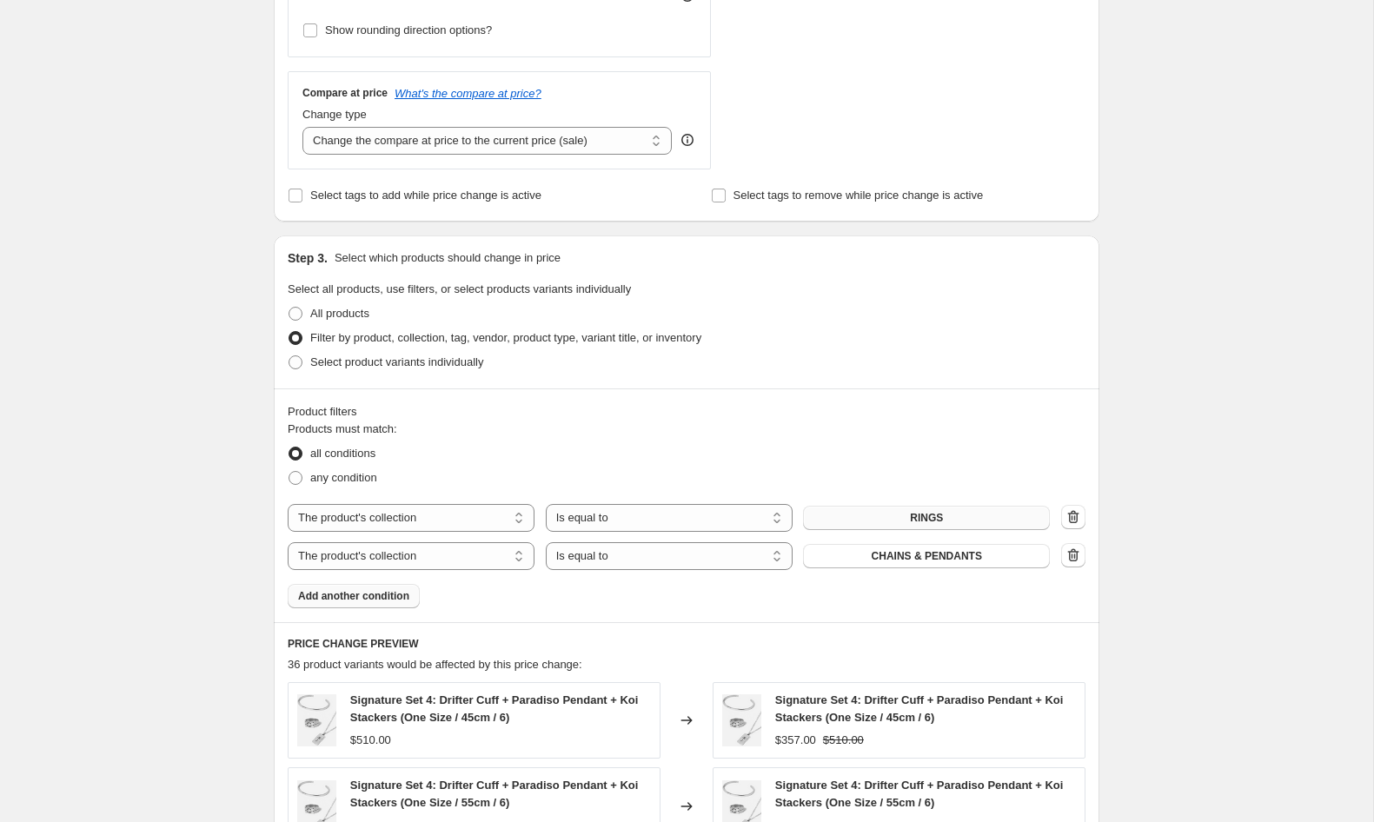
click at [342, 601] on span "Add another condition" at bounding box center [353, 596] width 111 height 14
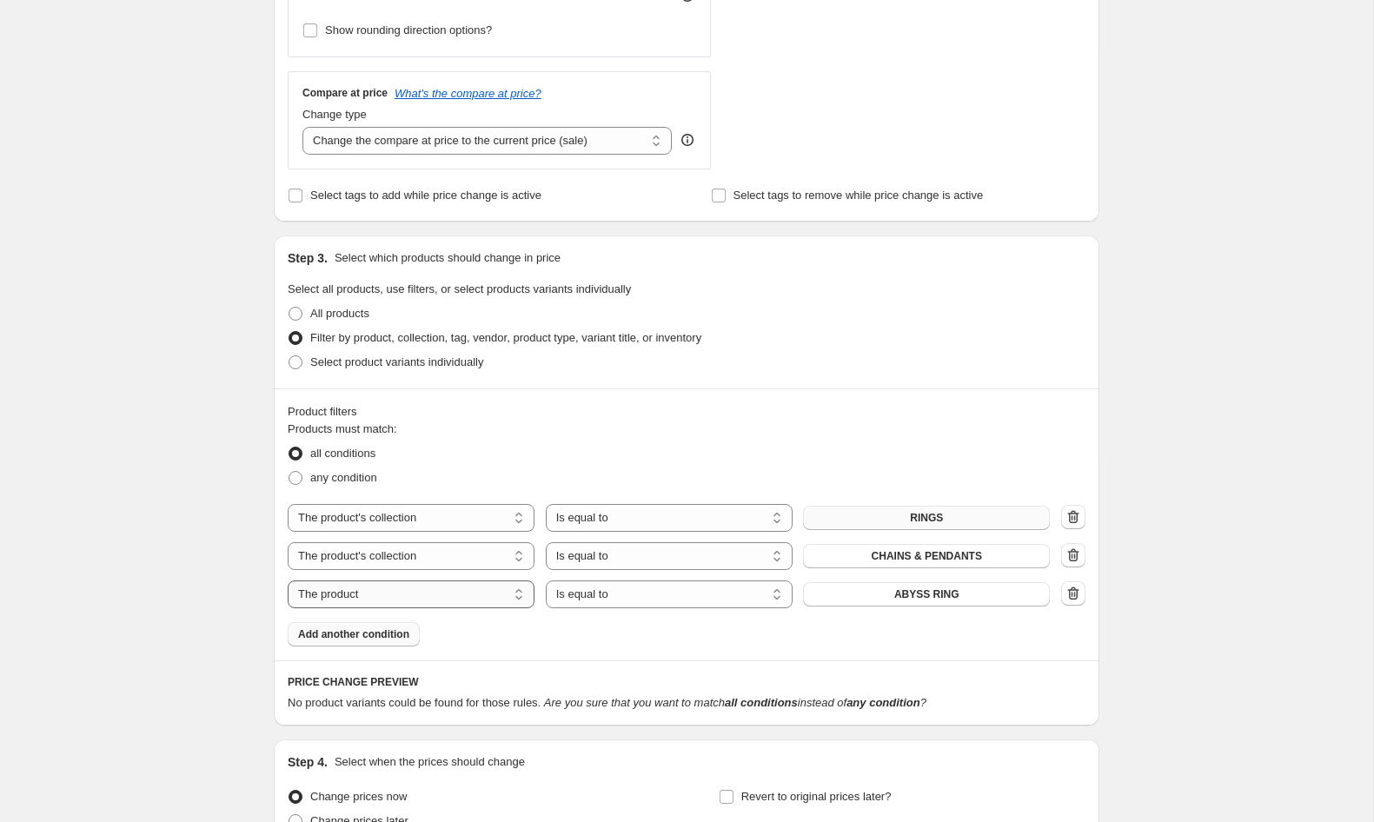
click at [416, 593] on select "The product The product's collection The product's tag The product's vendor The…" at bounding box center [411, 595] width 247 height 28
select select "collection"
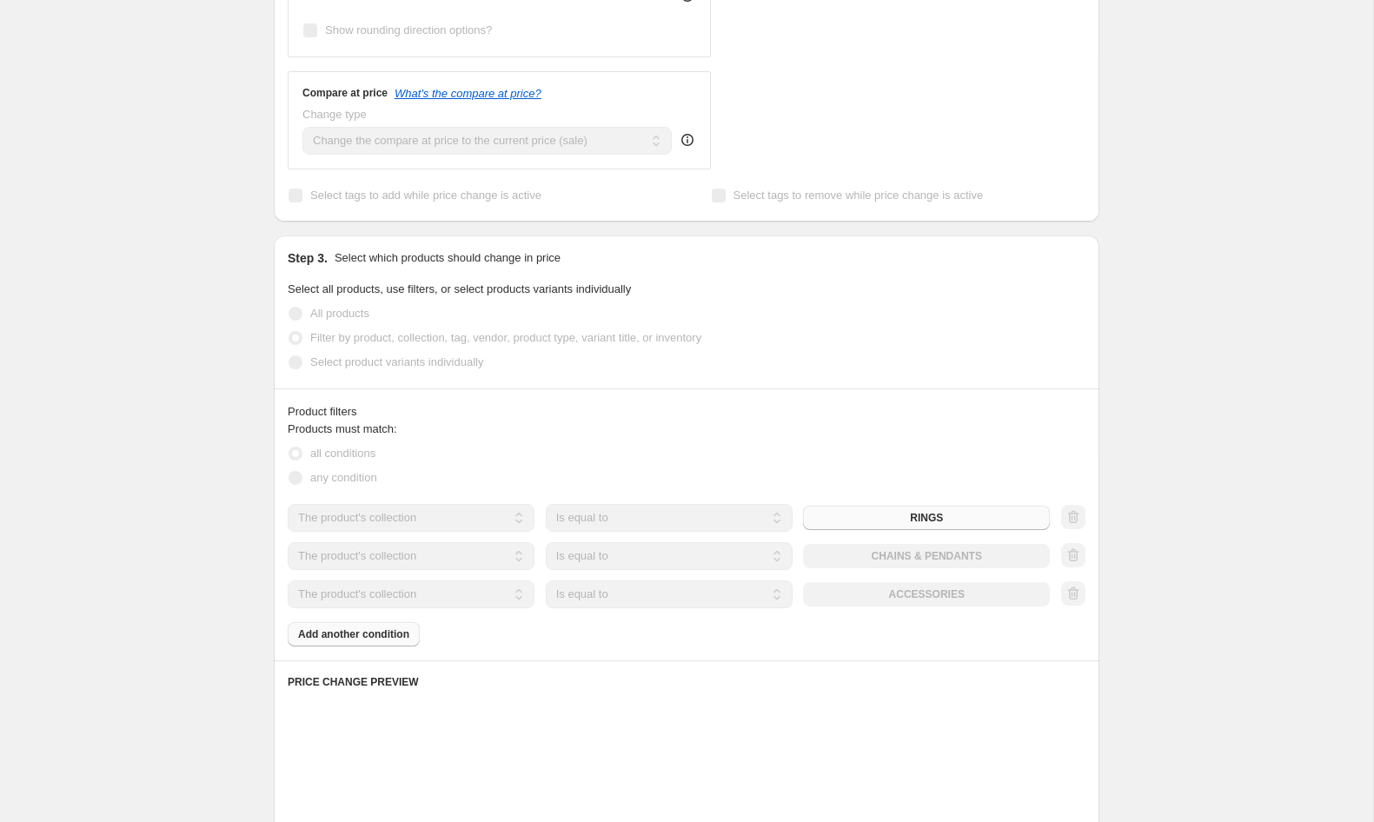
click at [947, 598] on div "The product The product's collection The product's tag The product's vendor The…" at bounding box center [669, 595] width 762 height 28
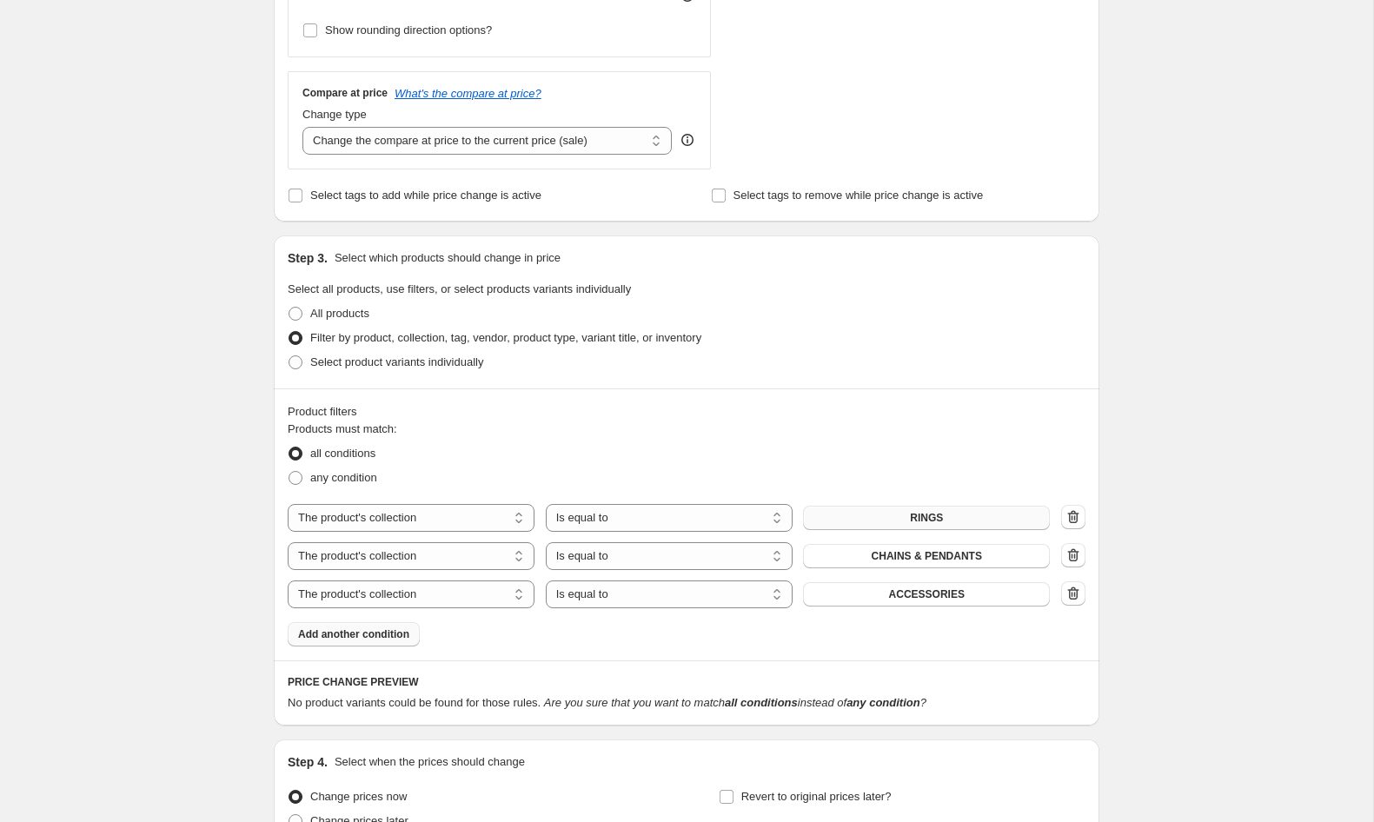
click at [947, 598] on span "ACCESSORIES" at bounding box center [927, 594] width 76 height 14
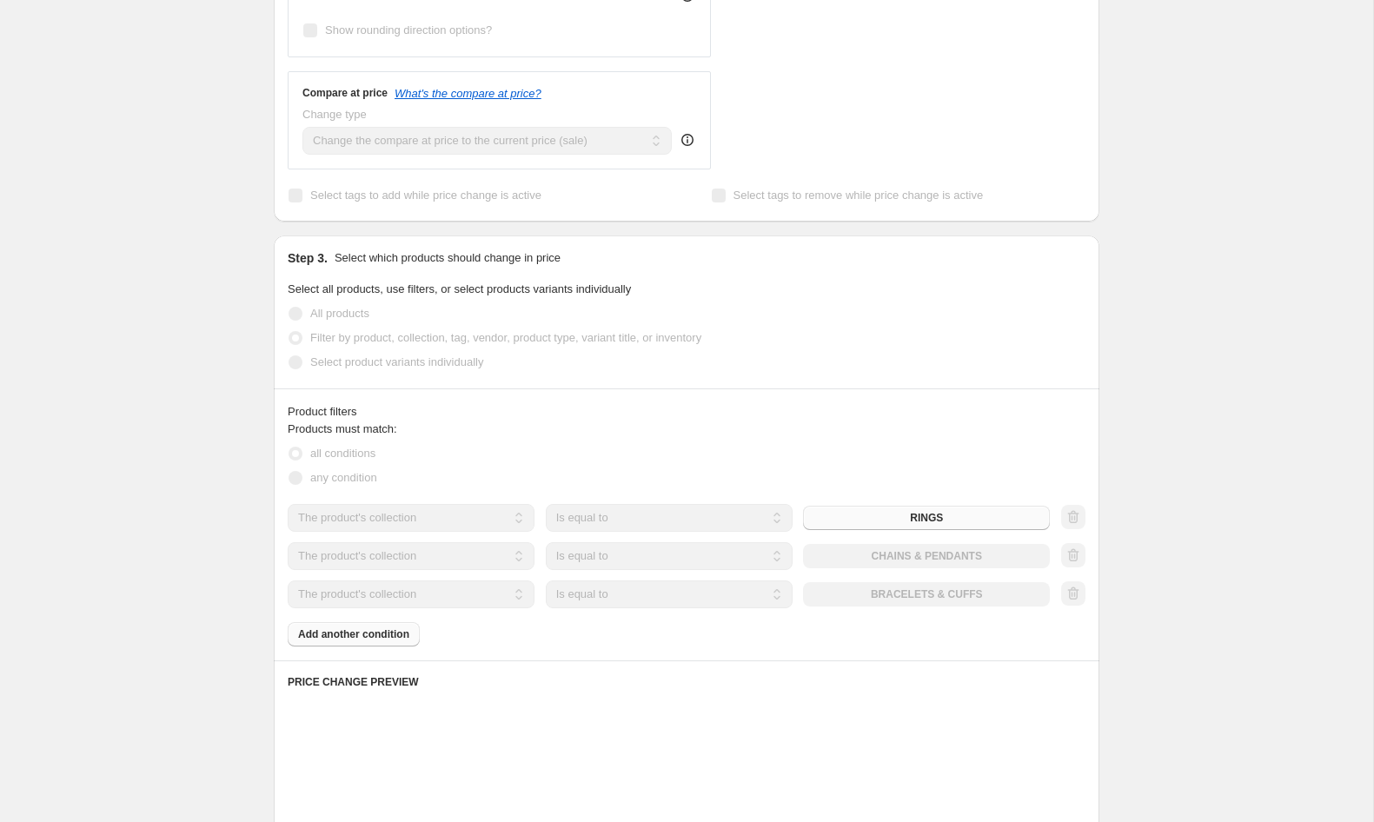
click at [365, 637] on div "Products must match: all conditions any condition The product The product's col…" at bounding box center [687, 534] width 798 height 226
click at [387, 635] on div "Products must match: all conditions any condition The product The product's col…" at bounding box center [687, 534] width 798 height 226
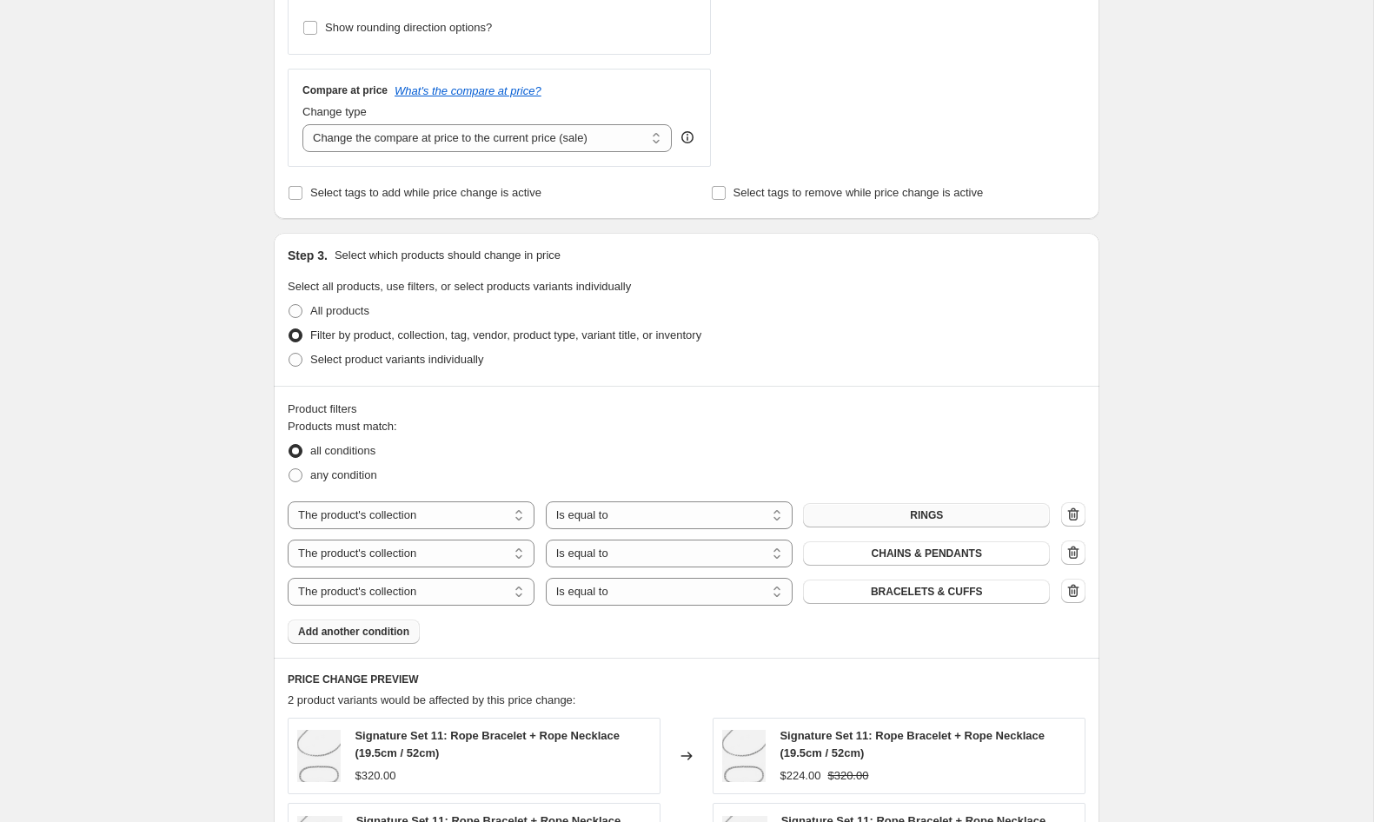
click at [390, 630] on span "Add another condition" at bounding box center [353, 632] width 111 height 14
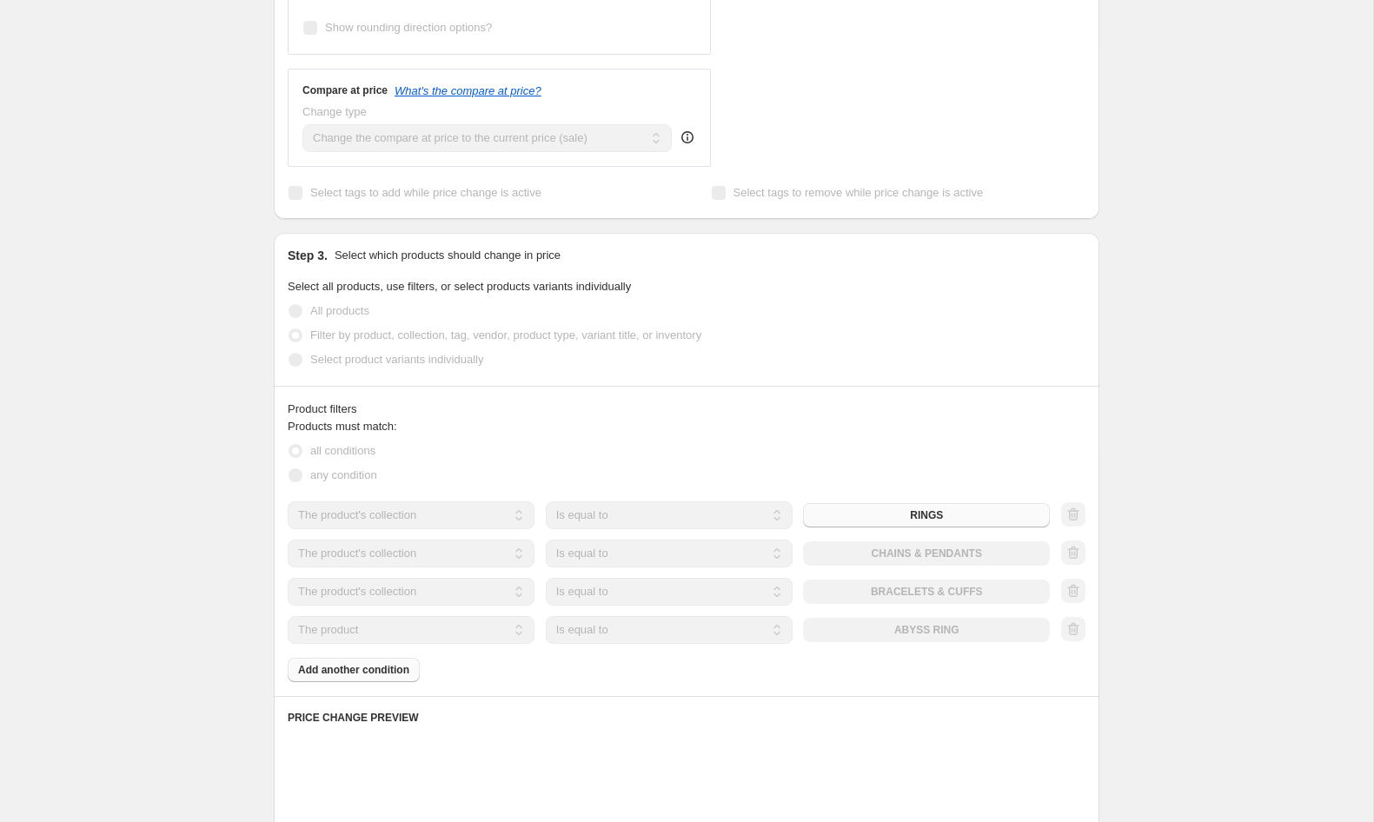
click at [733, 659] on div "Products must match: all conditions any condition The product The product's col…" at bounding box center [687, 550] width 798 height 264
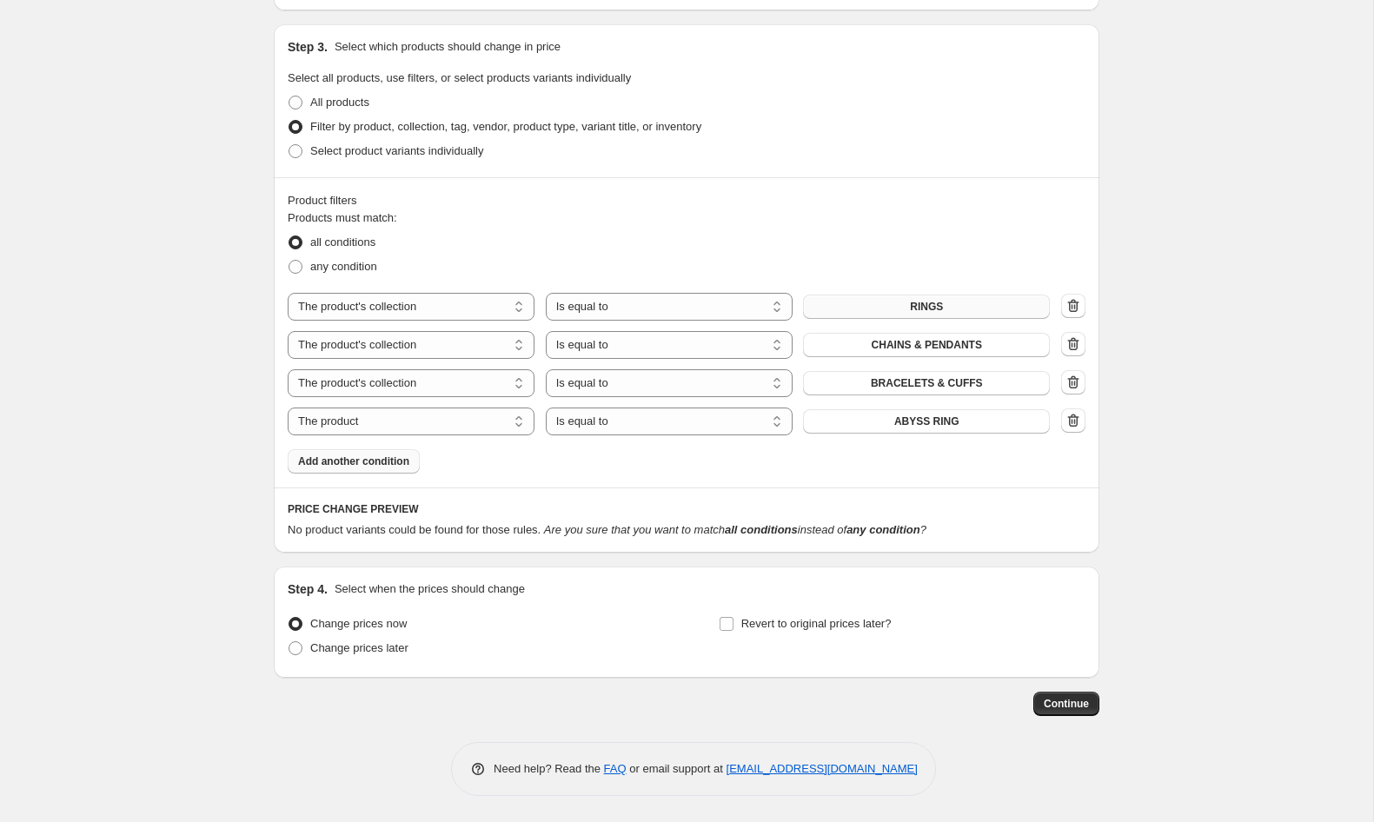
scroll to position [787, 0]
click at [412, 428] on select "The product The product's collection The product's tag The product's vendor The…" at bounding box center [411, 422] width 247 height 28
select select "collection"
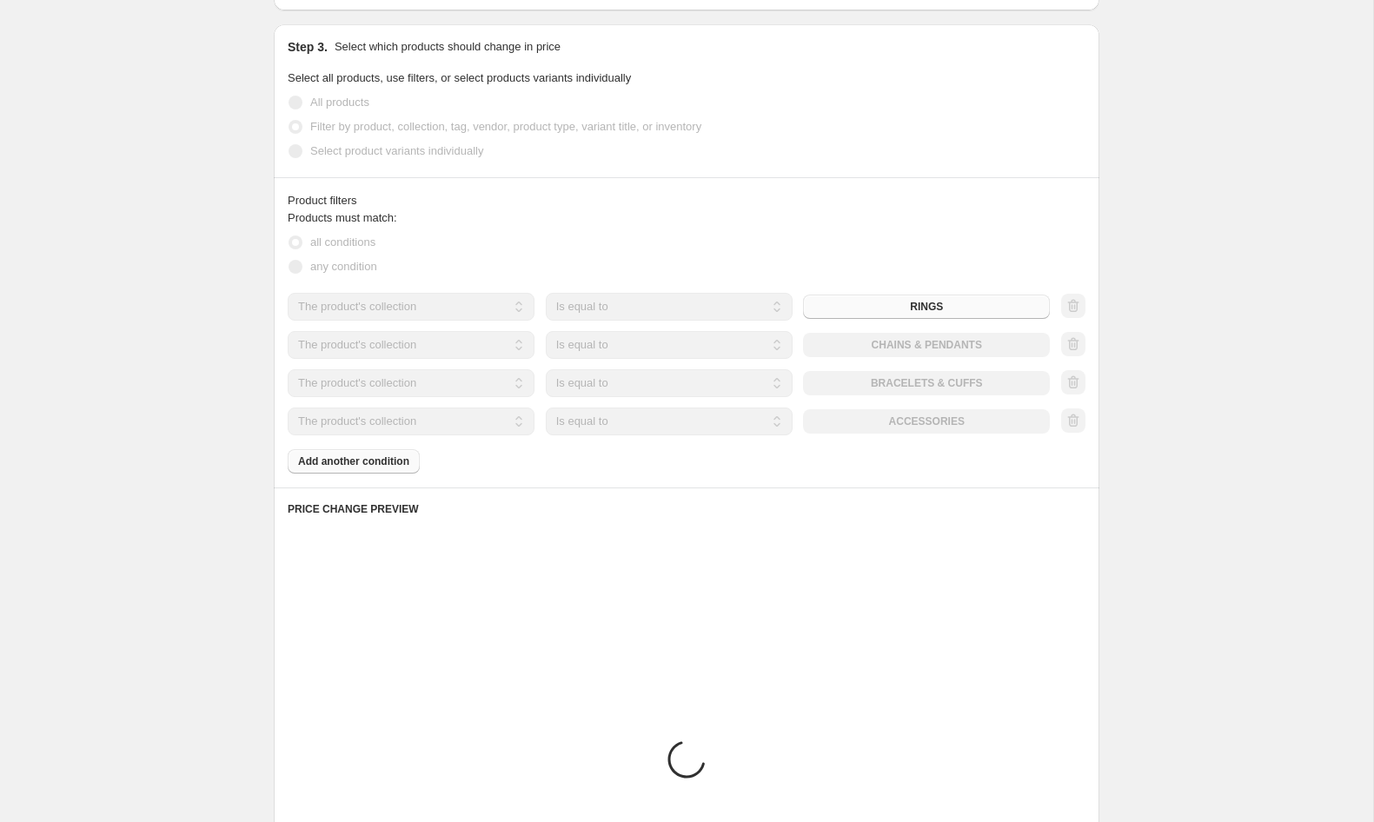
click at [889, 416] on div "The product The product's collection The product's tag The product's vendor The…" at bounding box center [669, 422] width 762 height 28
click at [927, 421] on div "The product The product's collection The product's tag The product's vendor The…" at bounding box center [669, 422] width 762 height 28
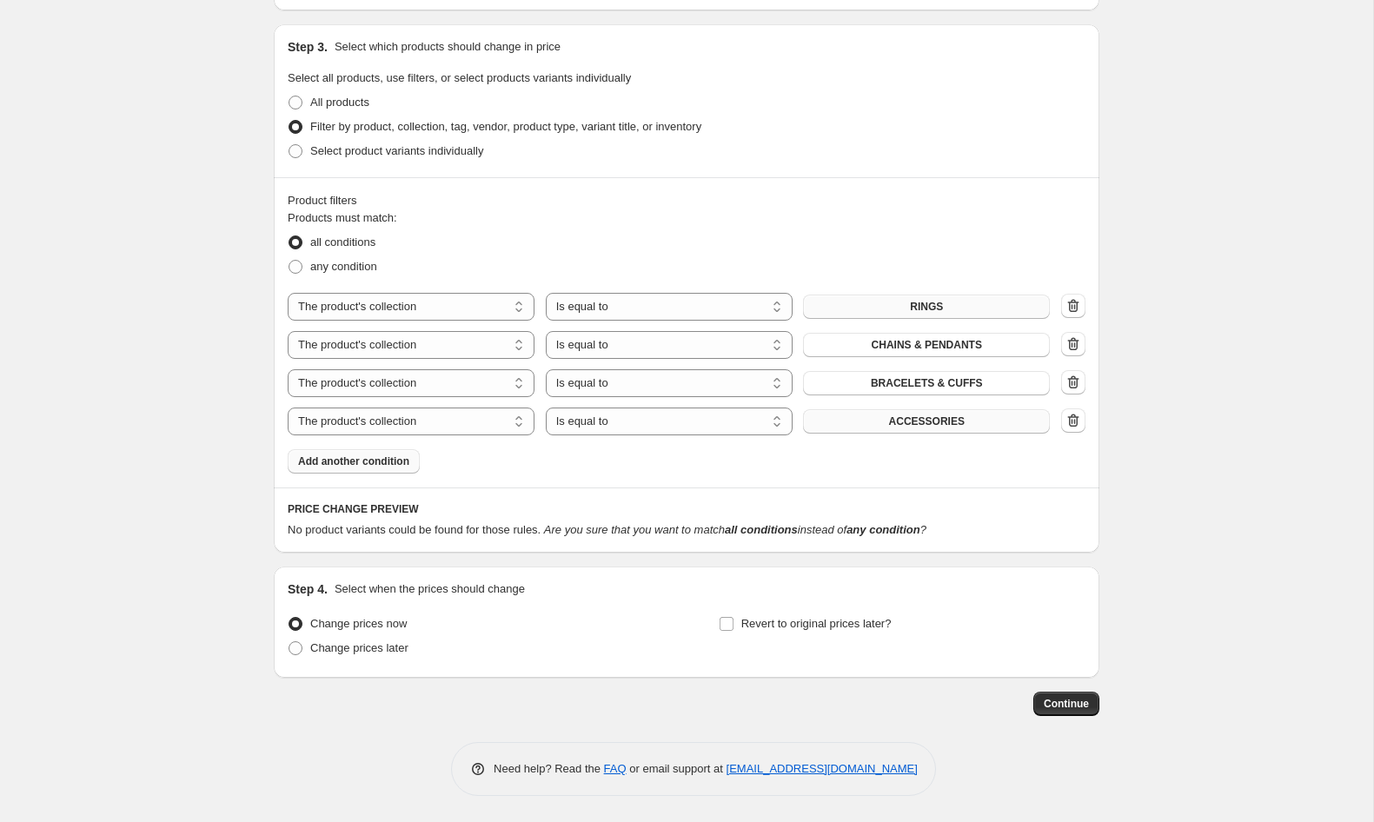
click at [950, 425] on span "ACCESSORIES" at bounding box center [927, 422] width 76 height 14
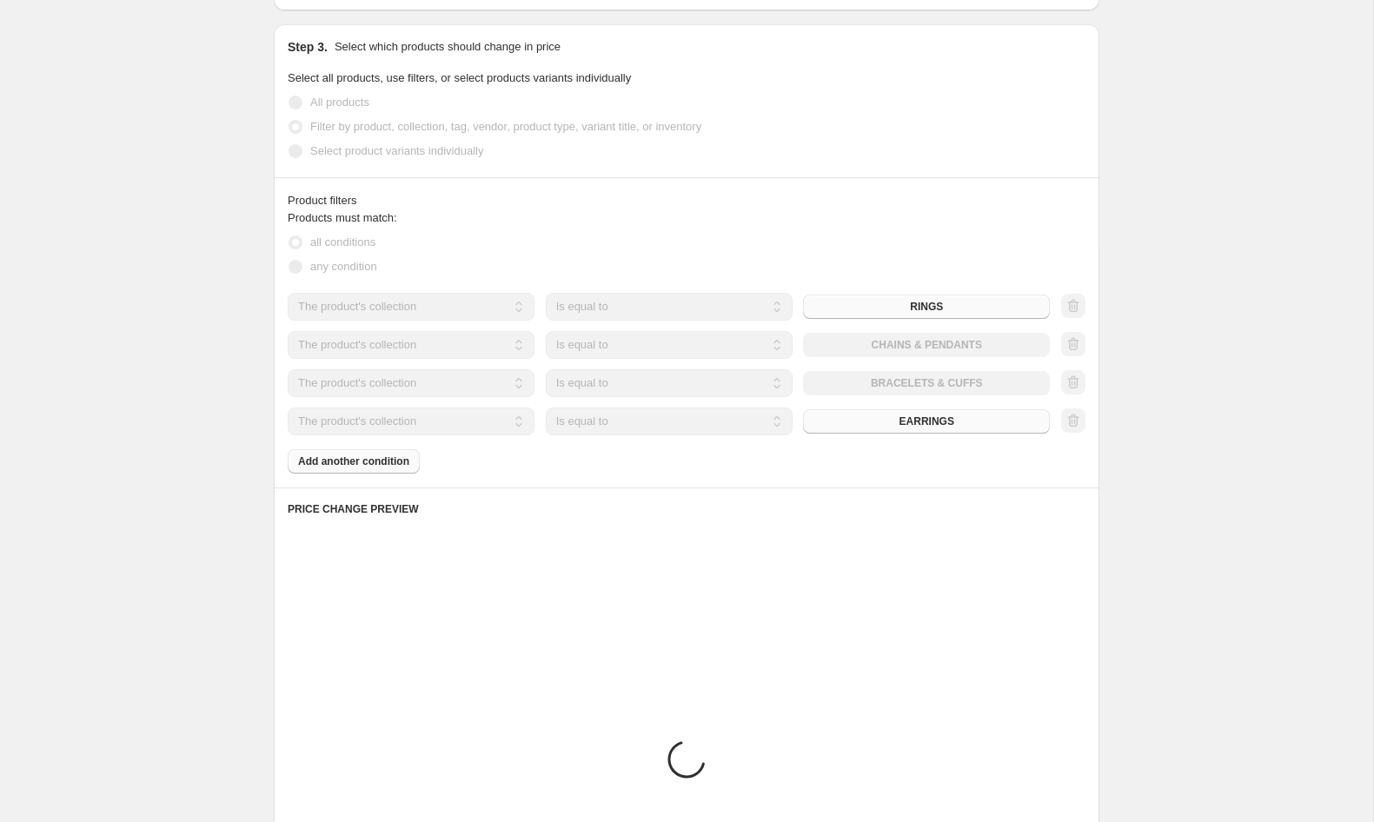
click at [224, 499] on div "Create new price change job. This page is ready Create new price change job Dra…" at bounding box center [686, 236] width 1373 height 2047
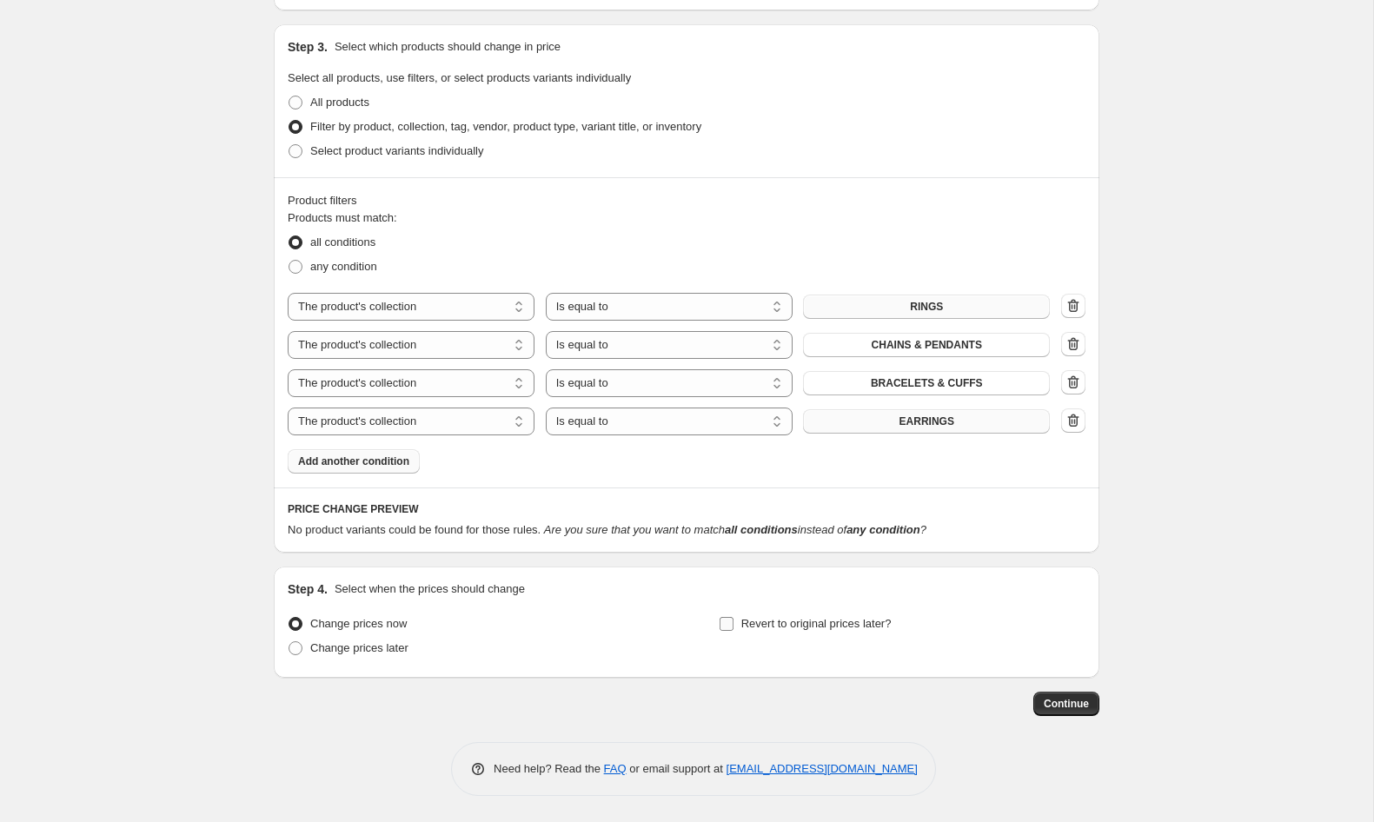
click at [748, 625] on span "Revert to original prices later?" at bounding box center [816, 623] width 150 height 13
click at [733, 625] on input "Revert to original prices later?" at bounding box center [727, 624] width 14 height 14
checkbox input "true"
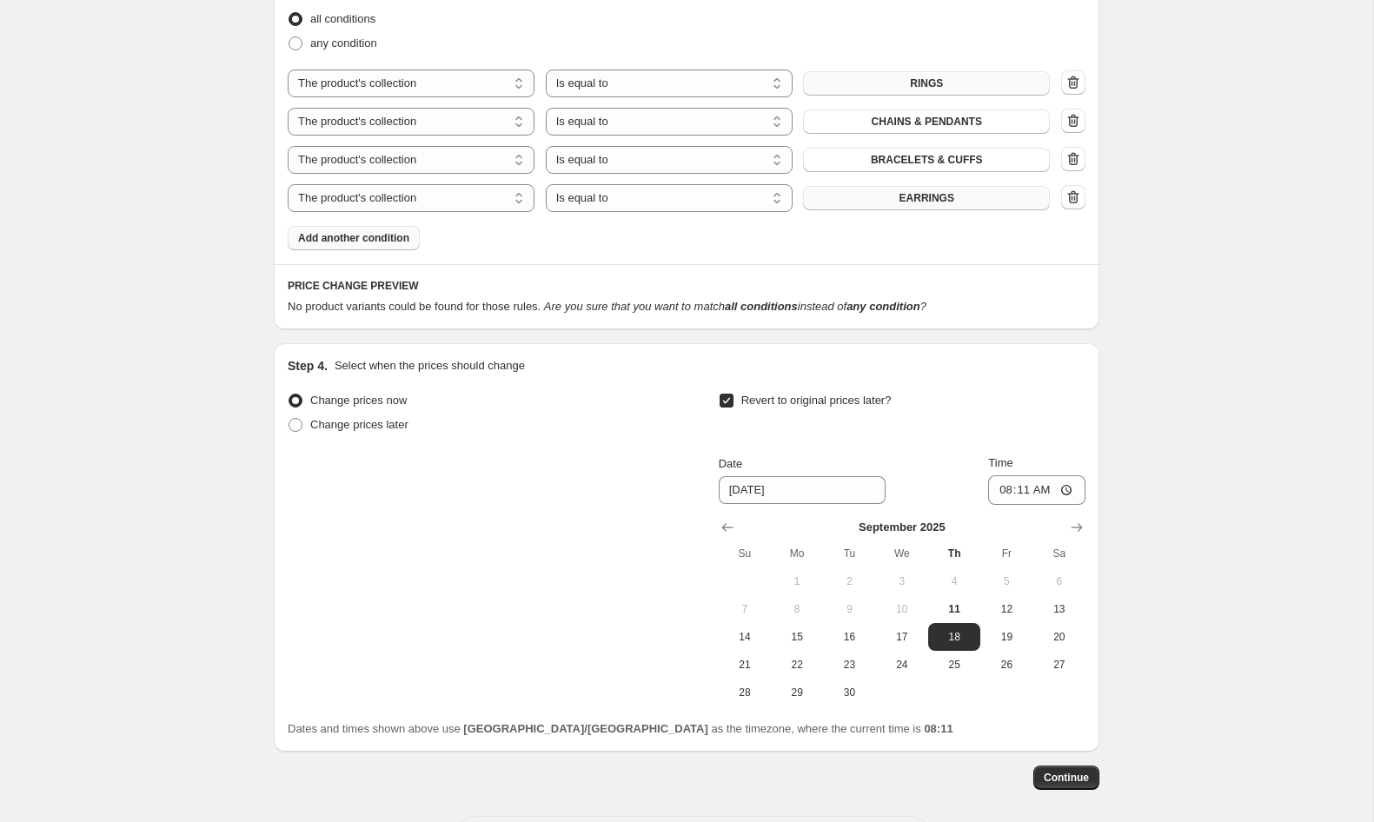
scroll to position [1025, 0]
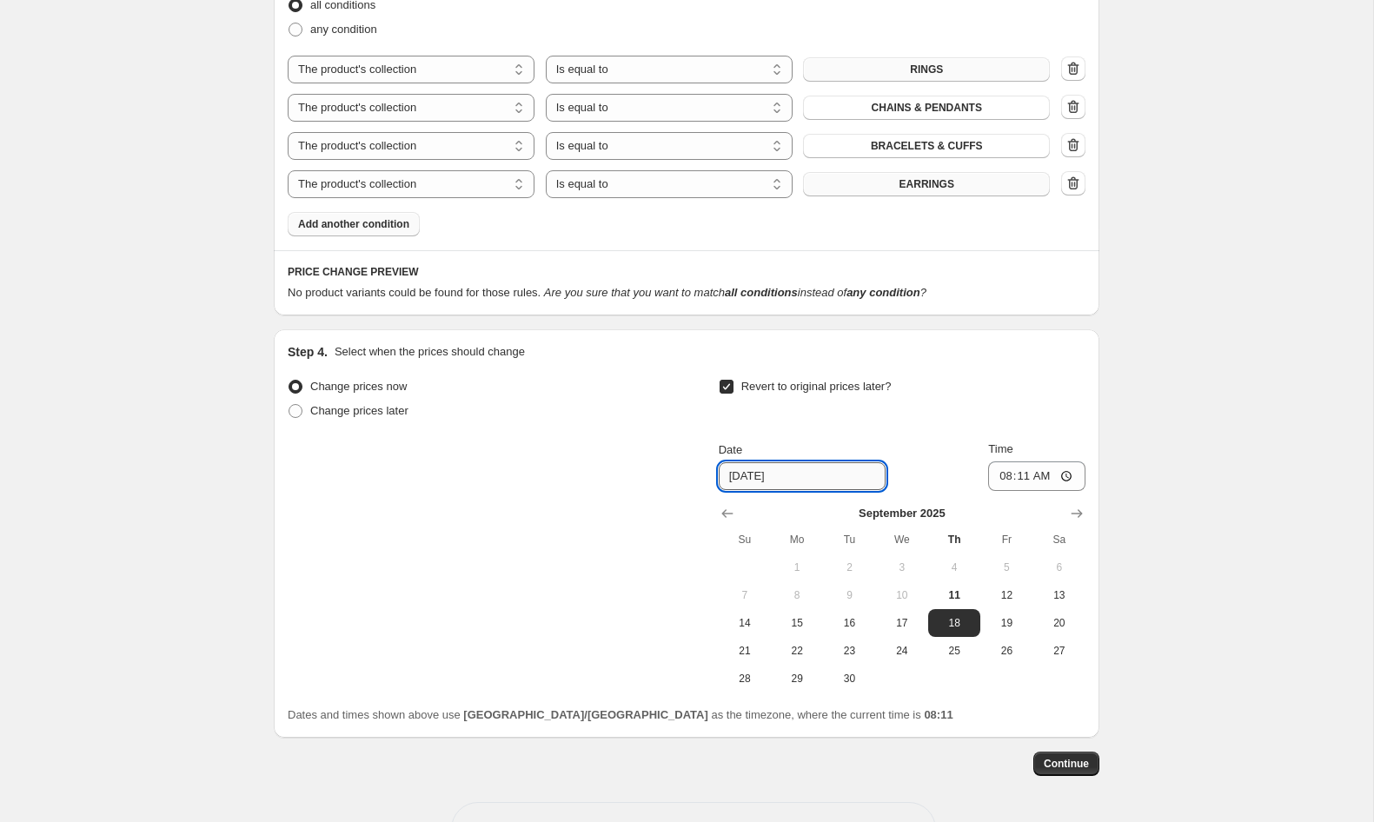
click at [760, 474] on input "9/18/2025" at bounding box center [802, 476] width 167 height 28
click at [809, 481] on input "9/18/2025" at bounding box center [802, 476] width 167 height 28
click at [951, 592] on span "11" at bounding box center [954, 595] width 38 height 14
type input "9/11/2025"
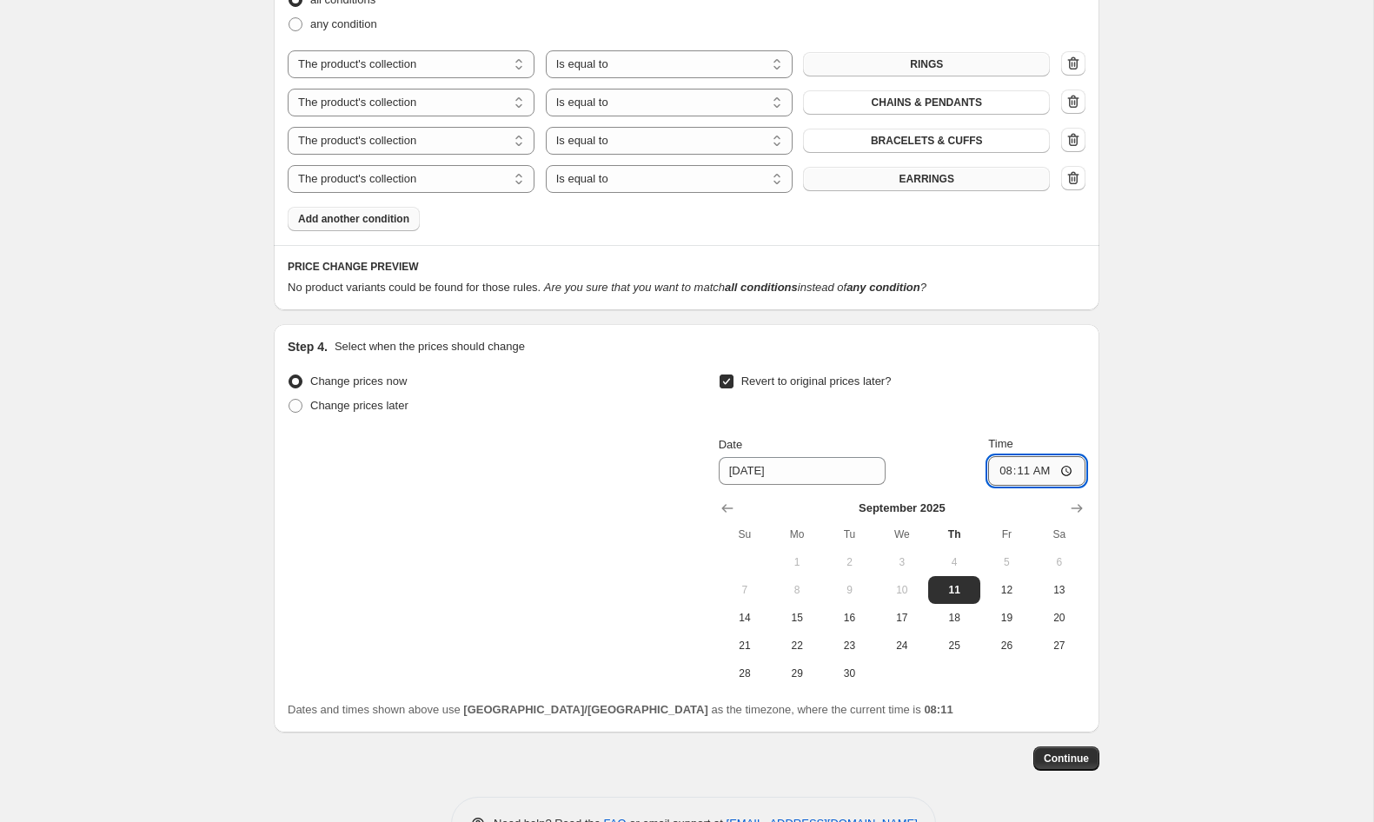
click at [1004, 476] on input "08:11" at bounding box center [1036, 471] width 97 height 30
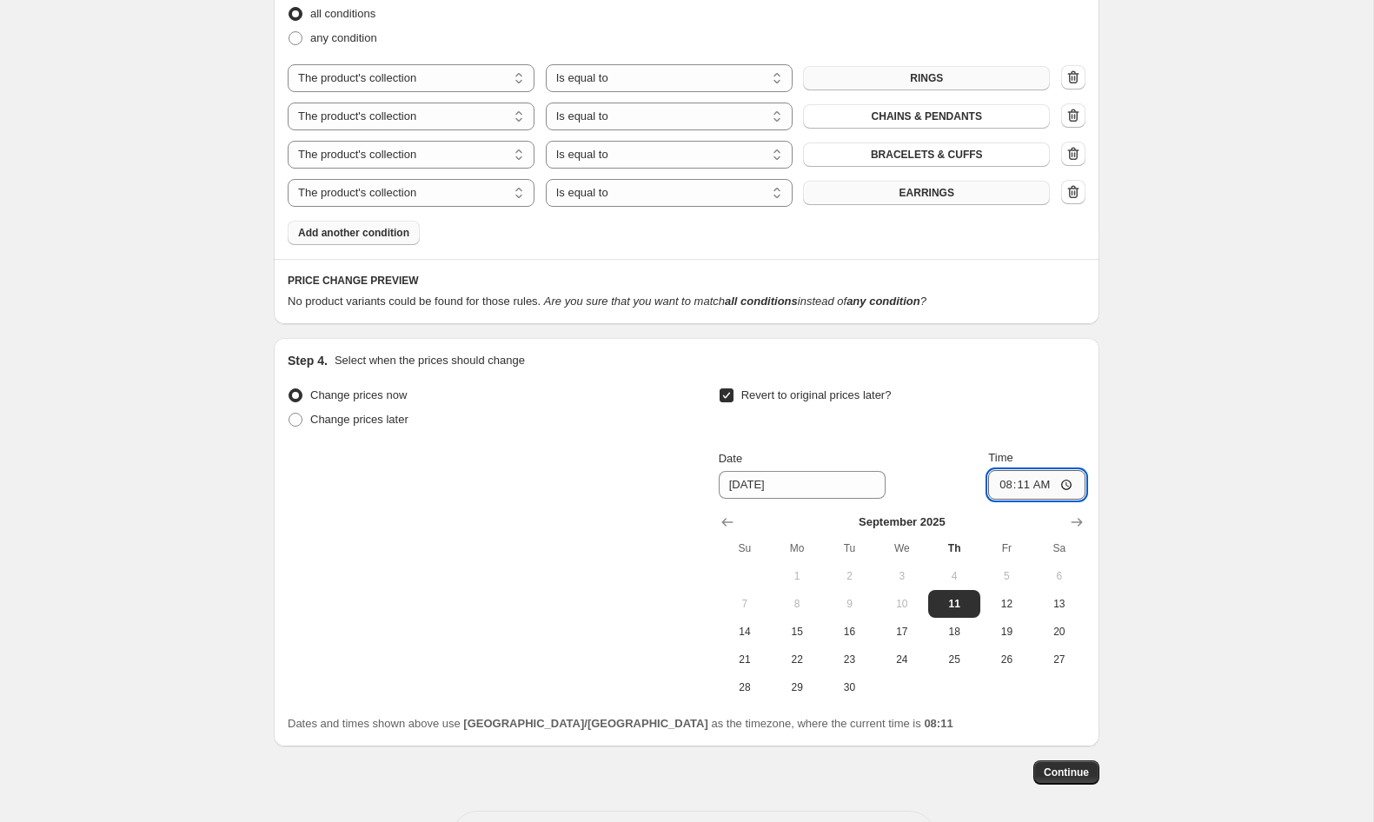
scroll to position [1012, 0]
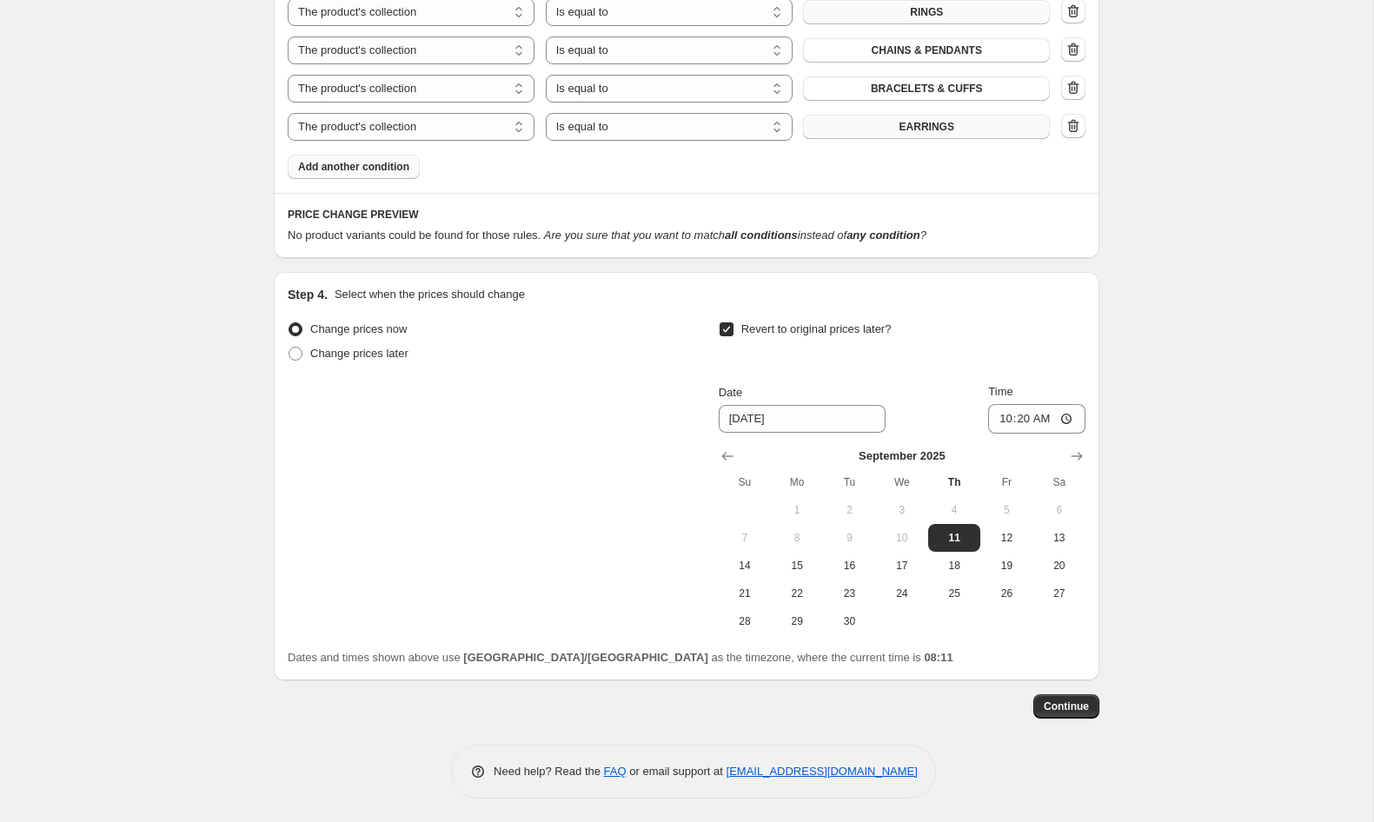
scroll to position [1085, 0]
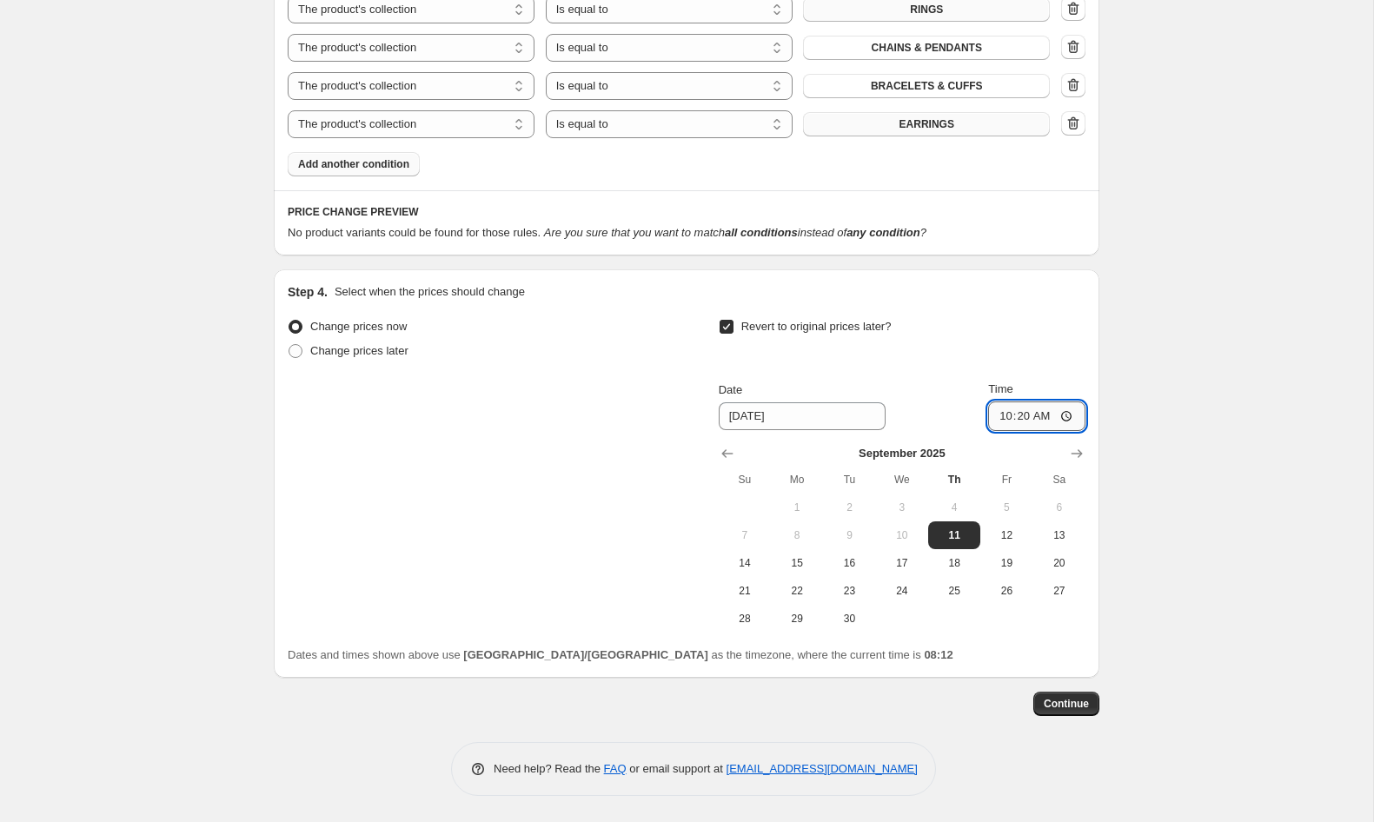
click at [1020, 417] on input "10:20" at bounding box center [1036, 417] width 97 height 30
type input "10:15"
click at [1023, 418] on input "10:15" at bounding box center [1036, 417] width 97 height 30
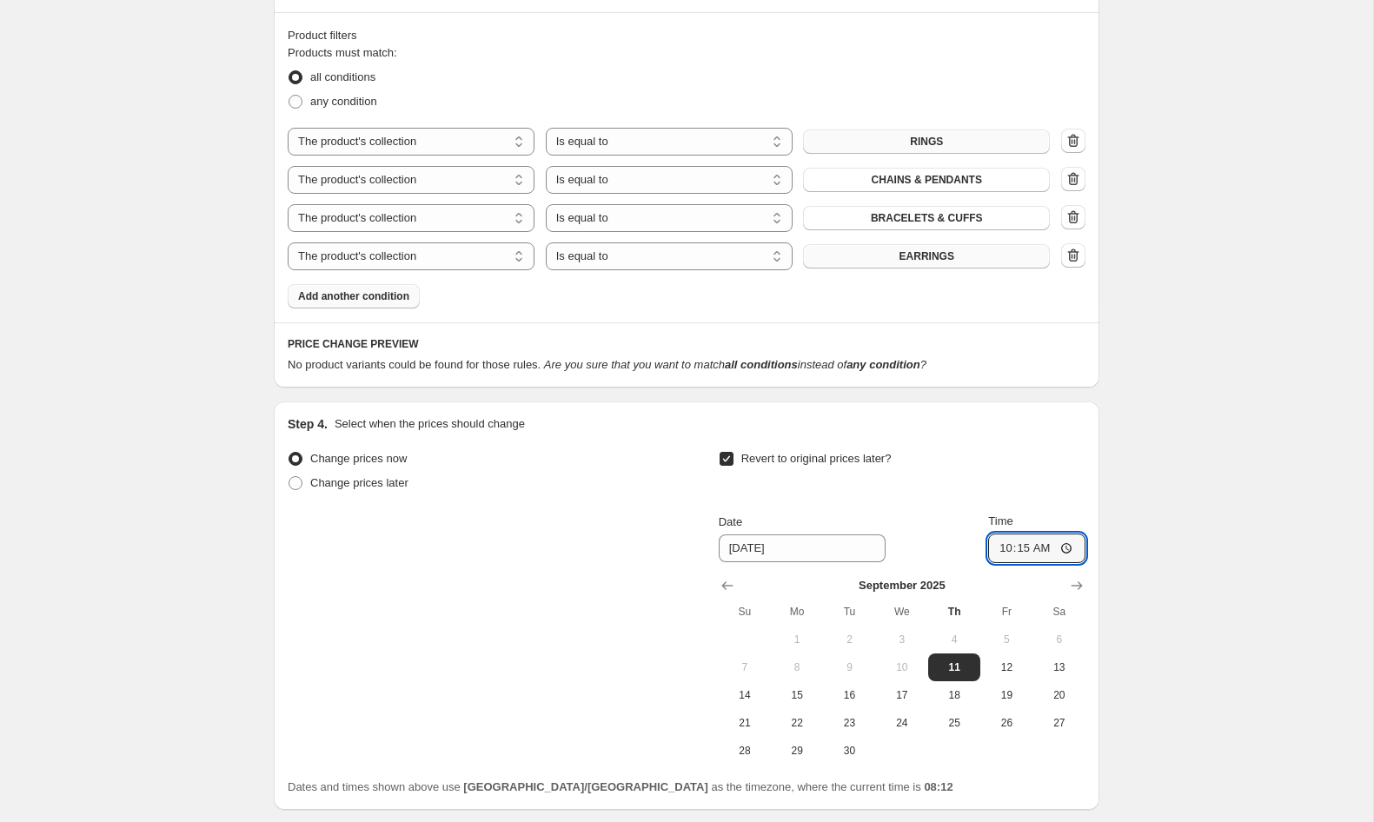
scroll to position [952, 0]
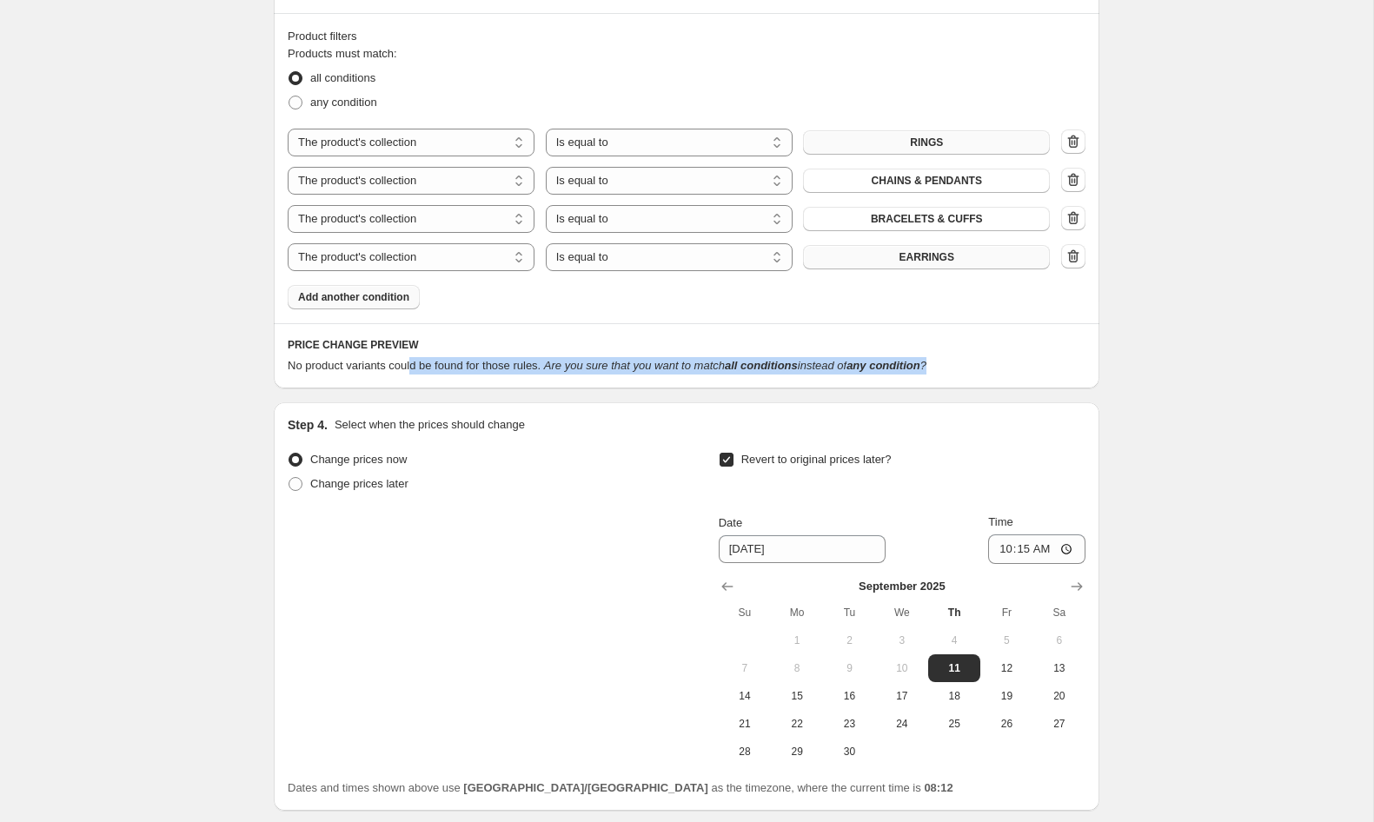
drag, startPoint x: 979, startPoint y: 373, endPoint x: 419, endPoint y: 358, distance: 560.7
click at [419, 358] on div "No product variants could be found for those rules. Are you sure that you want …" at bounding box center [687, 365] width 798 height 17
click at [462, 344] on h6 "PRICE CHANGE PREVIEW" at bounding box center [687, 345] width 798 height 14
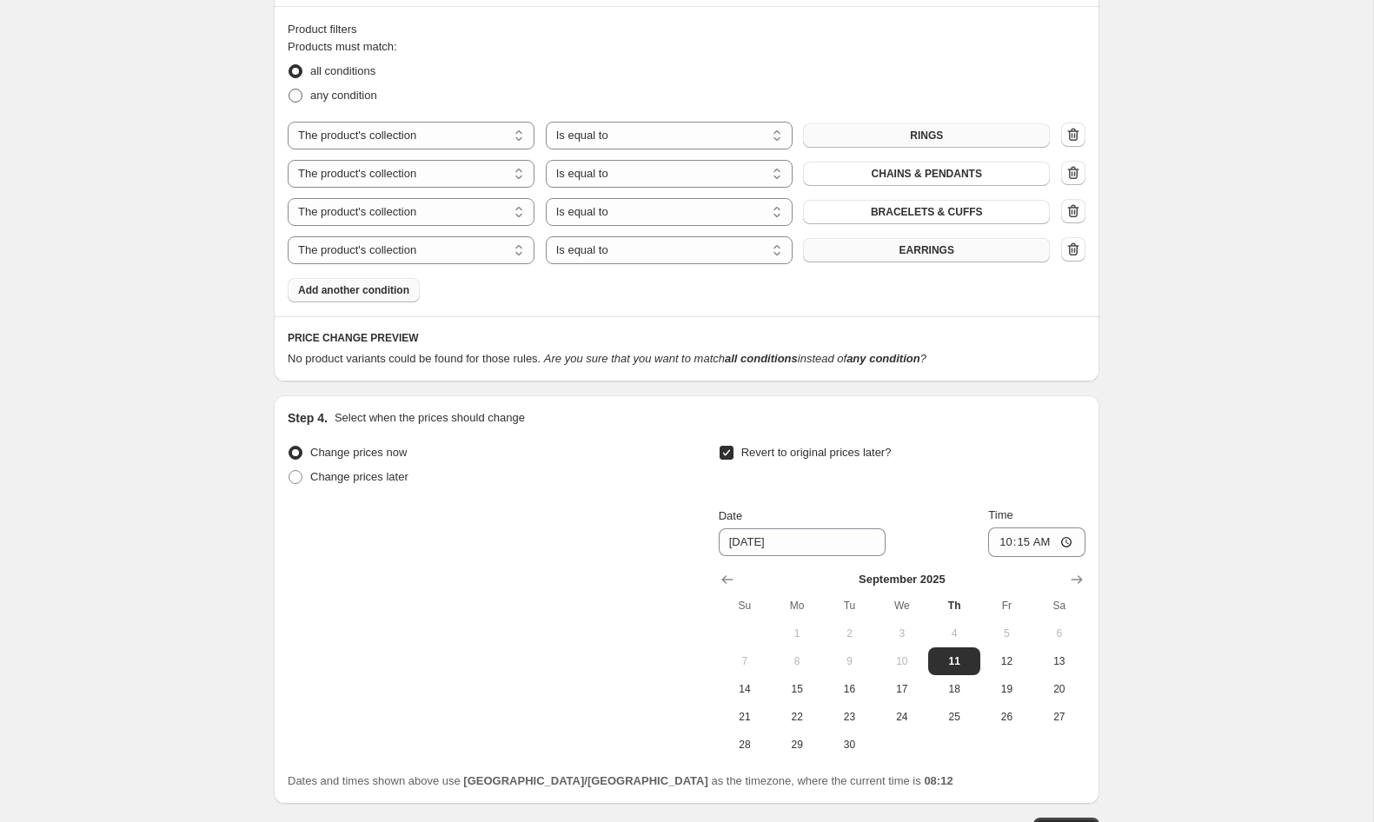
scroll to position [965, 0]
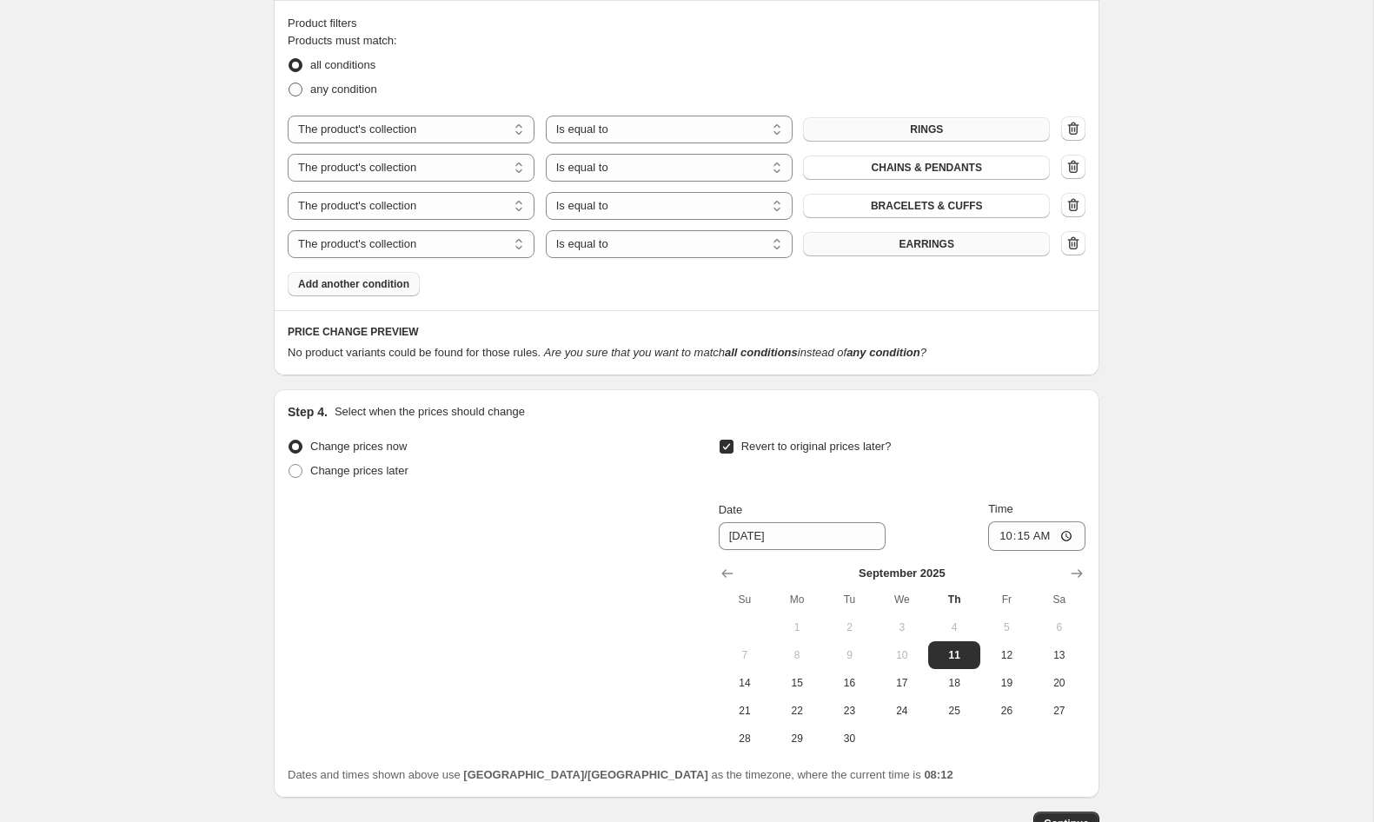
click at [347, 96] on span "any condition" at bounding box center [343, 89] width 67 height 17
click at [289, 83] on input "any condition" at bounding box center [289, 83] width 1 height 1
radio input "true"
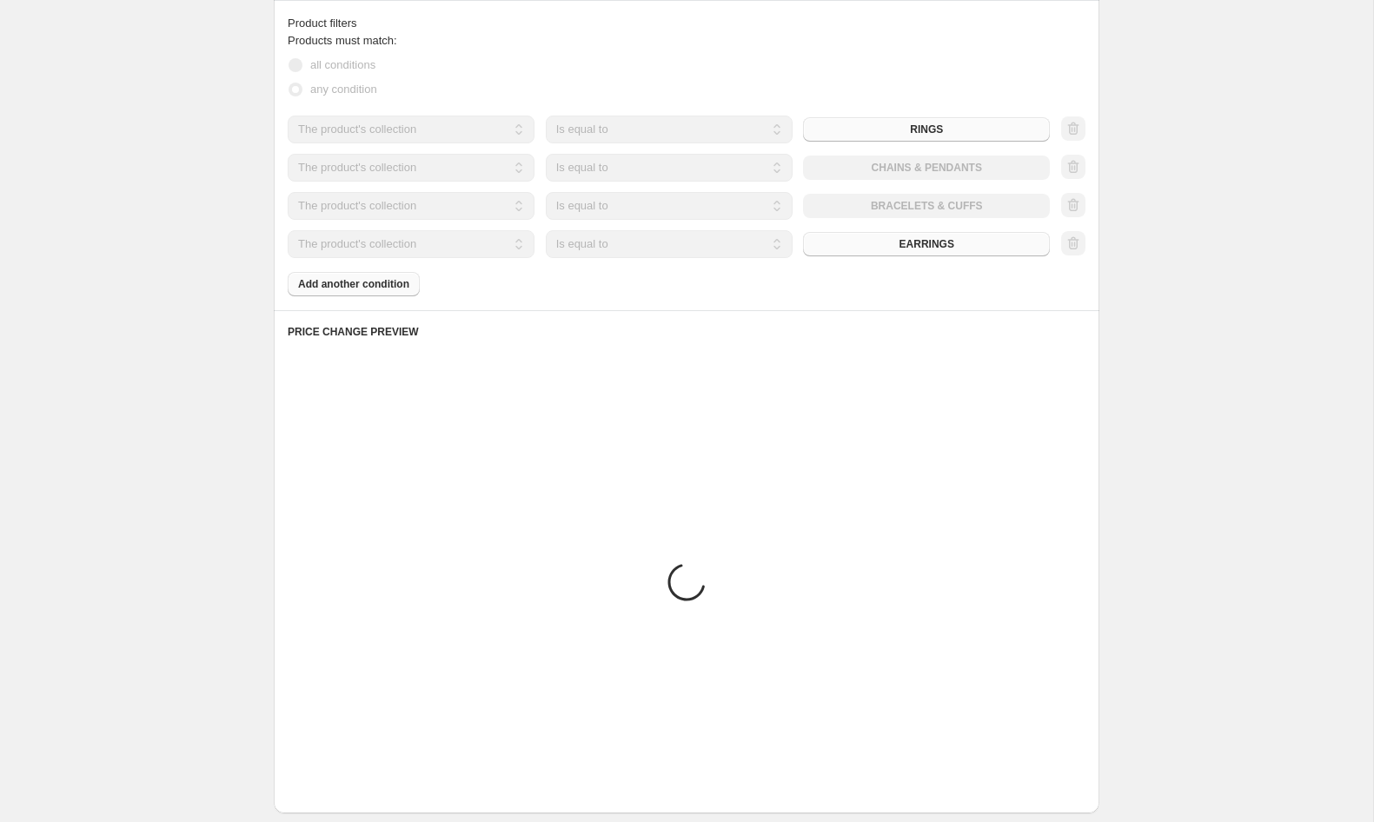
click at [187, 205] on div "Create new price change job. This page is ready Create new price change job Dra…" at bounding box center [686, 207] width 1373 height 2345
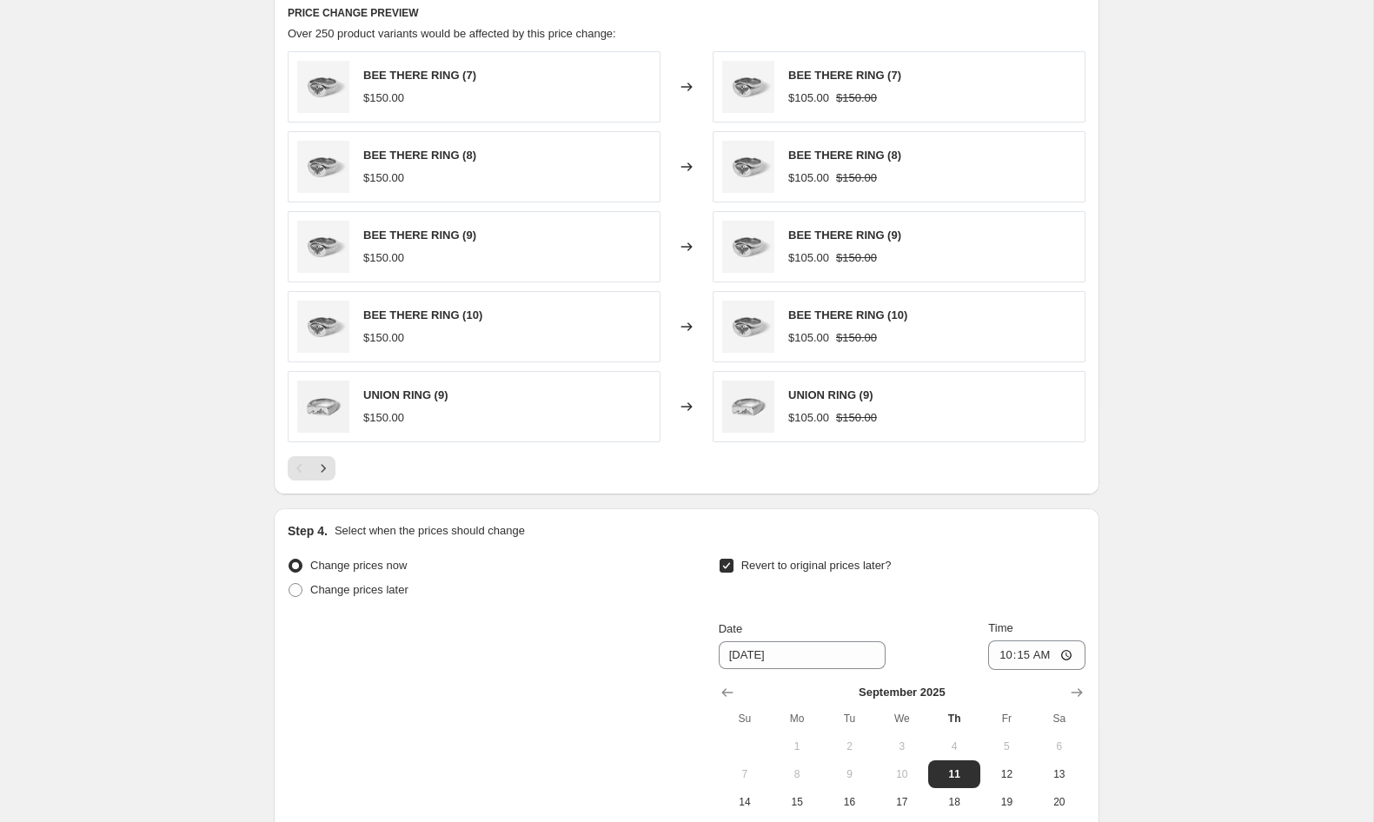
scroll to position [1271, 0]
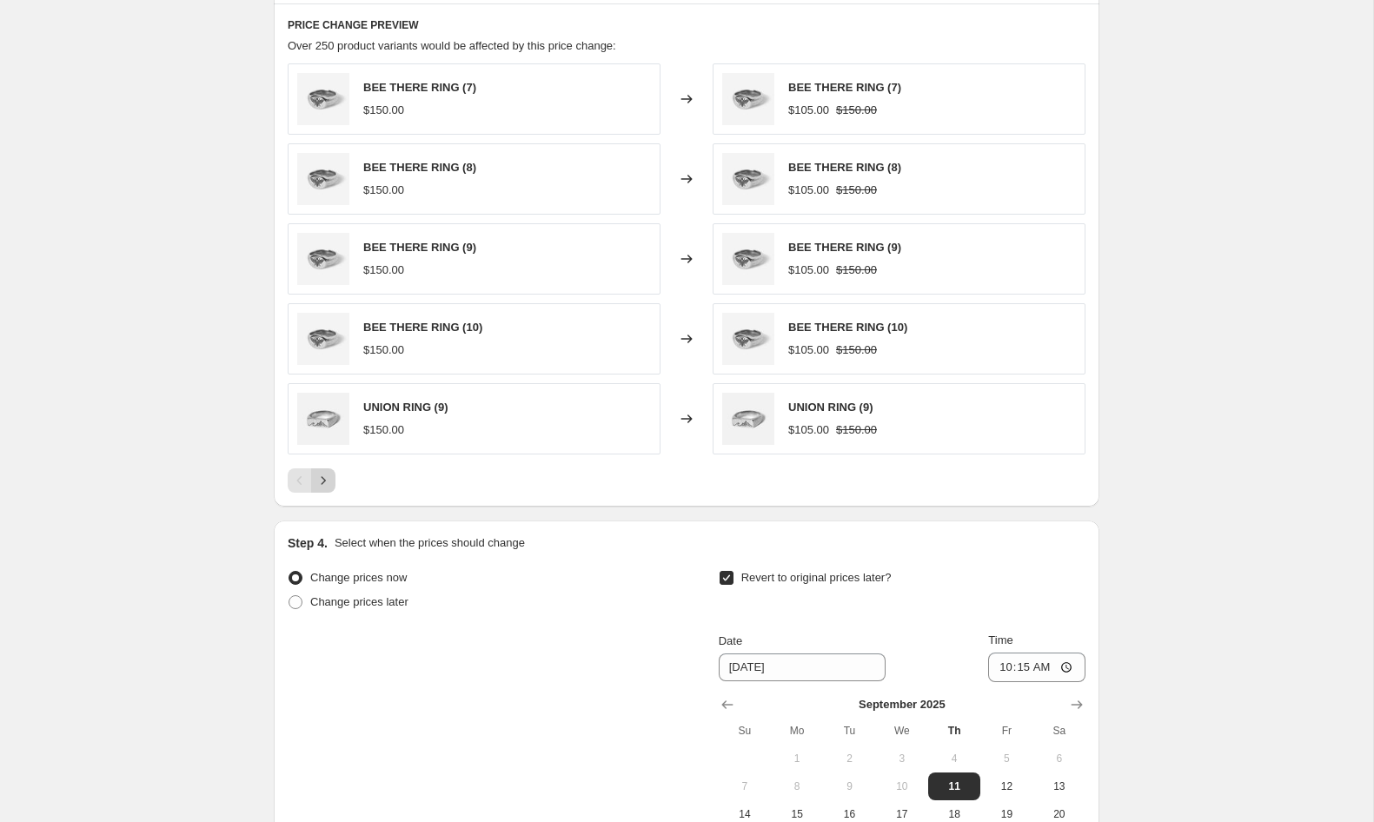
click at [329, 476] on icon "Next" at bounding box center [323, 480] width 17 height 17
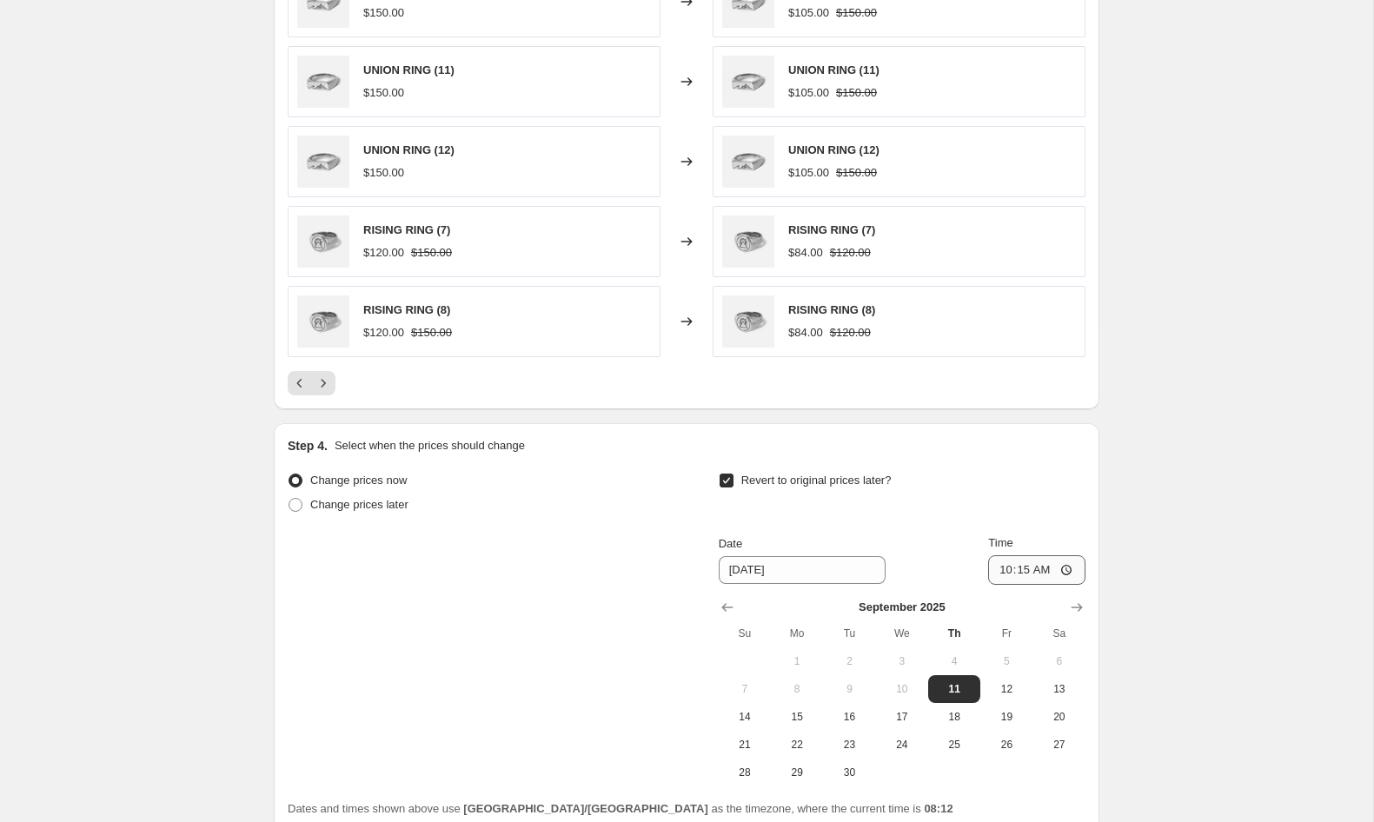
scroll to position [1479, 0]
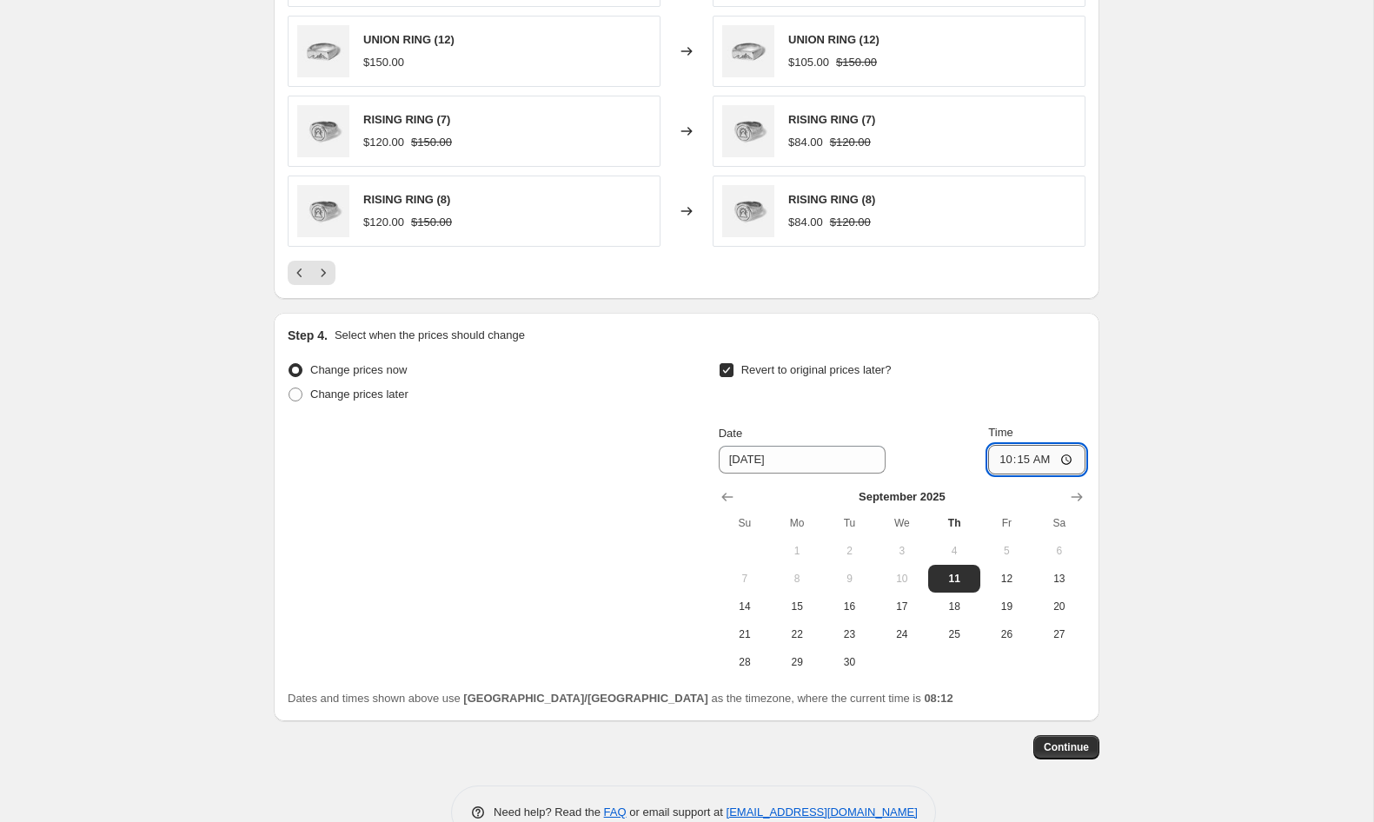
click at [1018, 461] on input "10:15" at bounding box center [1036, 460] width 97 height 30
type input "10:30"
drag, startPoint x: 1061, startPoint y: 747, endPoint x: 454, endPoint y: 521, distance: 647.8
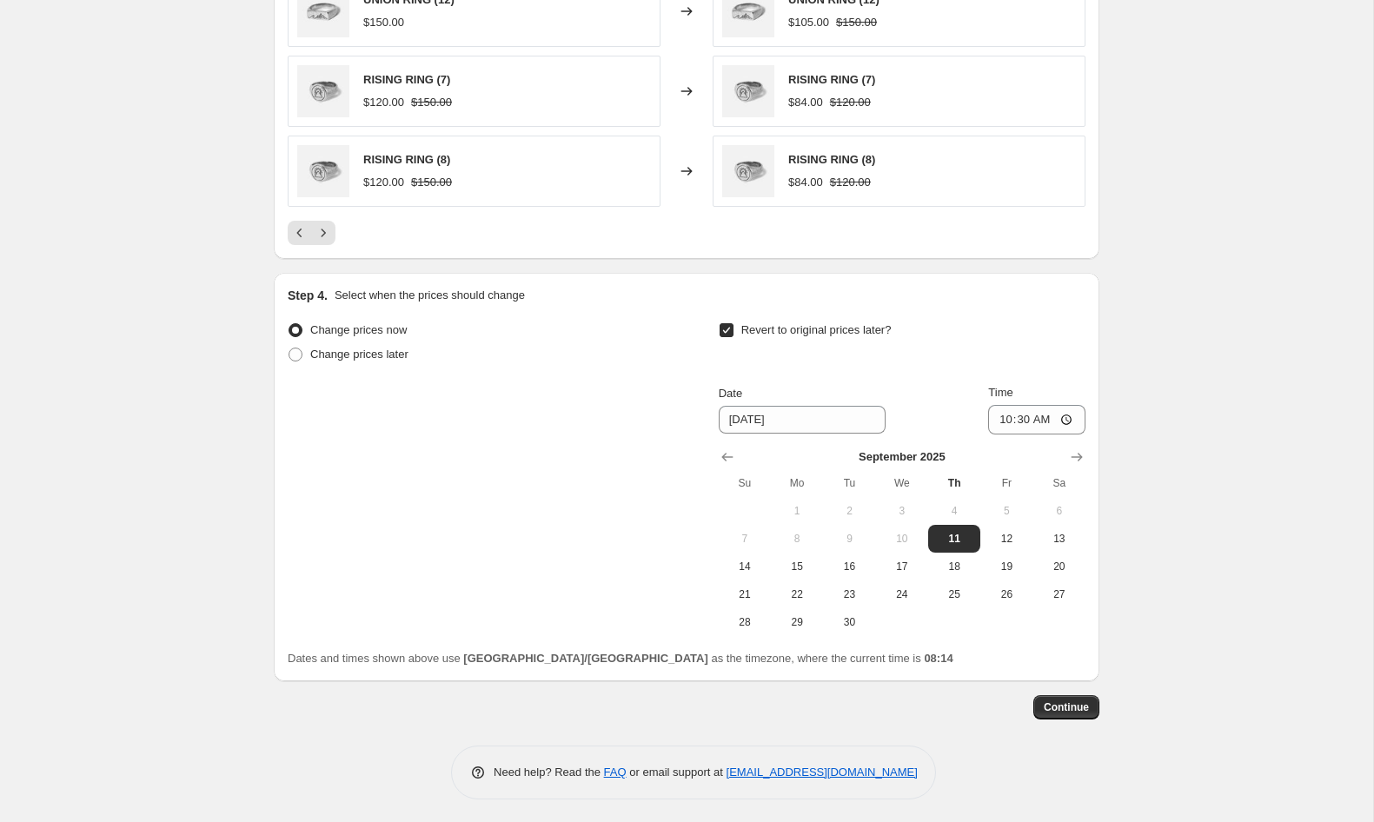
scroll to position [1499, 0]
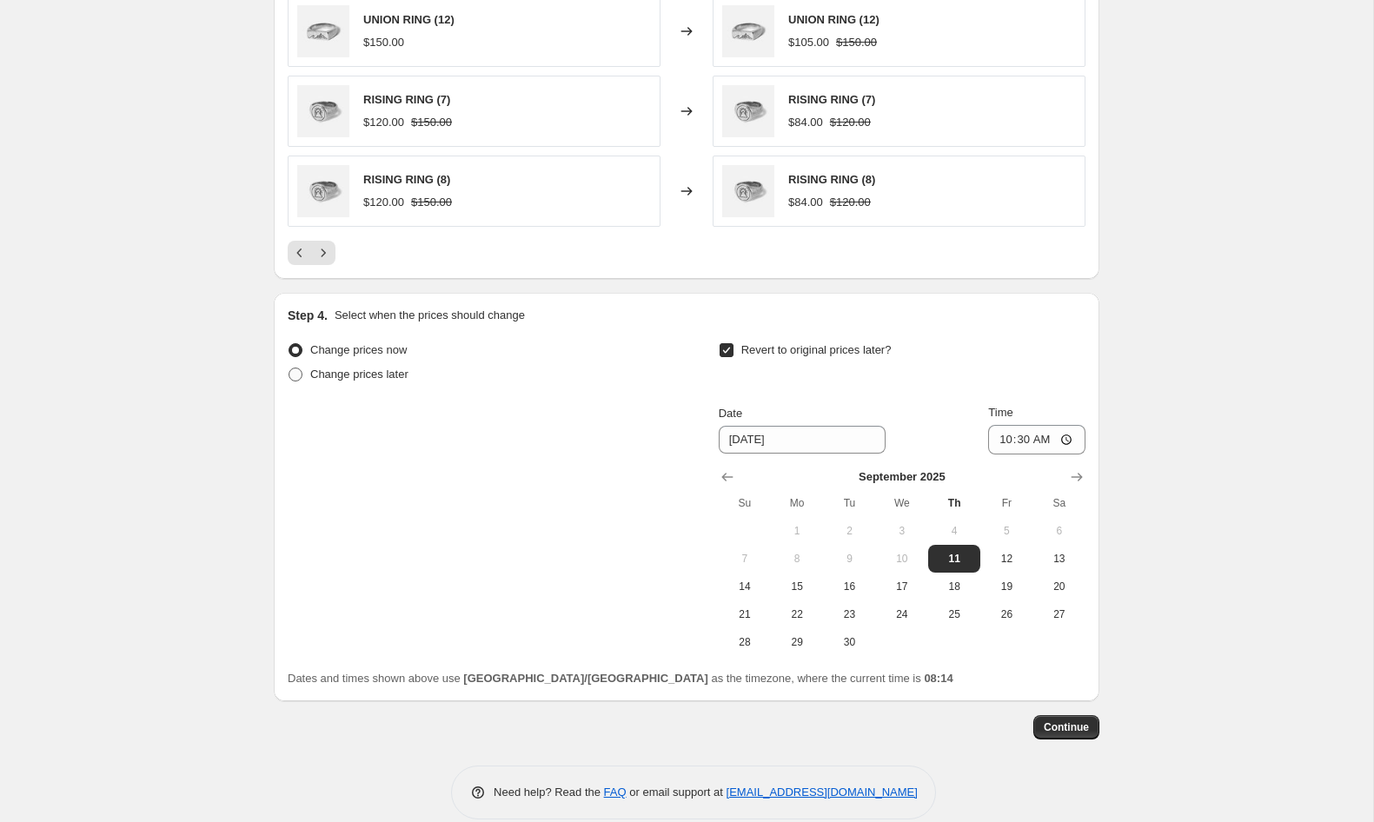
click at [353, 375] on span "Change prices later" at bounding box center [359, 374] width 98 height 13
click at [289, 368] on input "Change prices later" at bounding box center [289, 368] width 1 height 1
radio input "true"
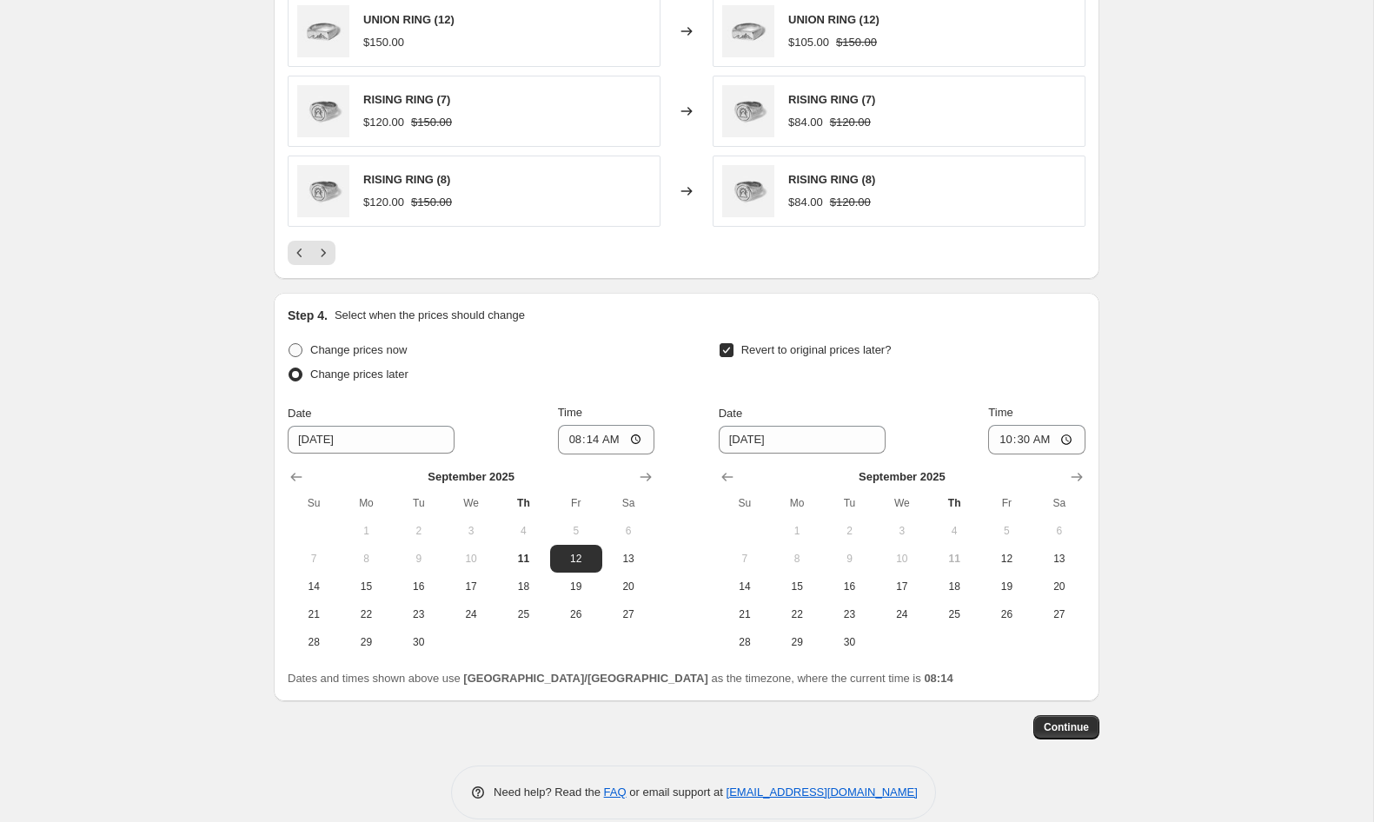
click at [350, 347] on span "Change prices now" at bounding box center [358, 349] width 96 height 13
click at [289, 344] on input "Change prices now" at bounding box center [289, 343] width 1 height 1
radio input "true"
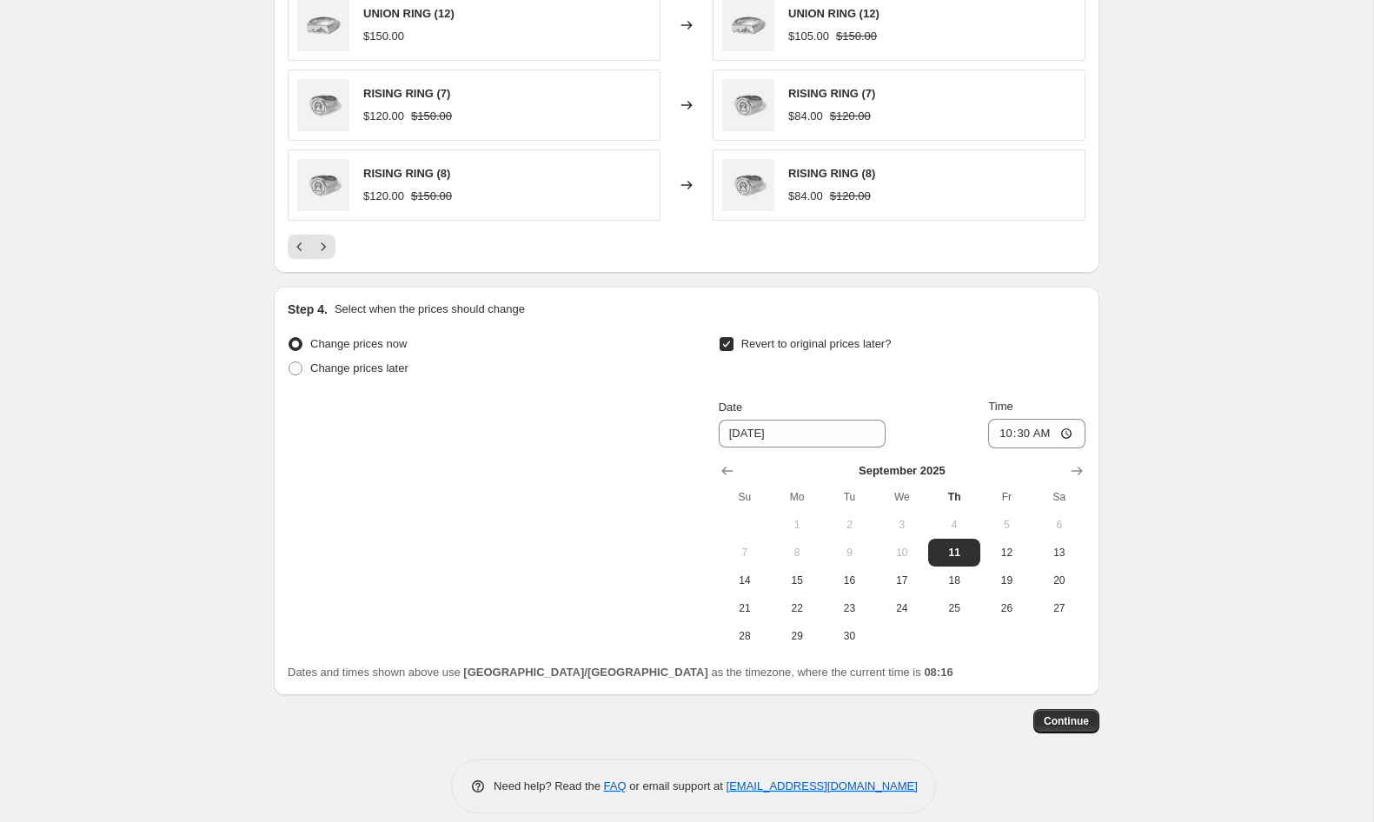
scroll to position [1523, 0]
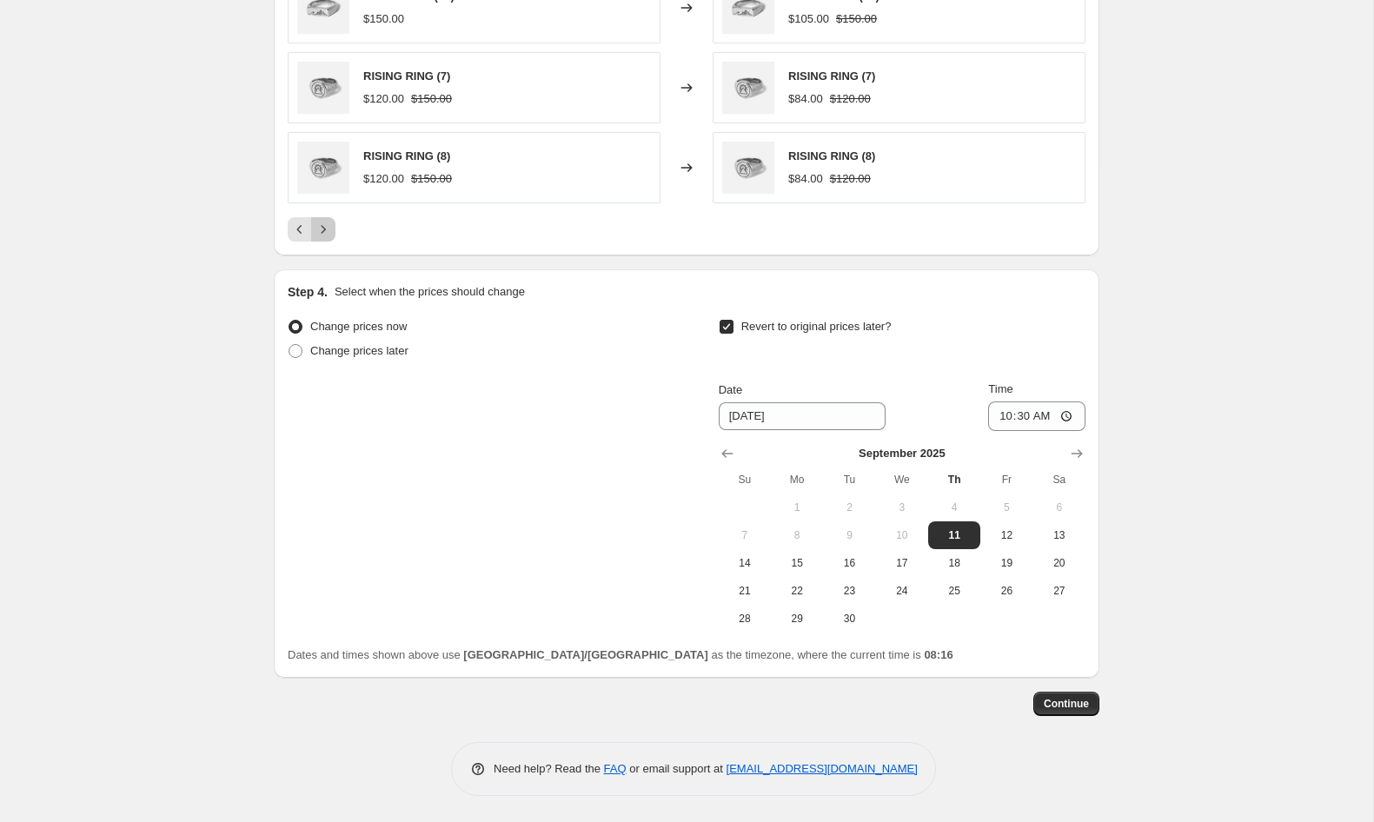
click at [319, 226] on icon "Next" at bounding box center [323, 229] width 17 height 17
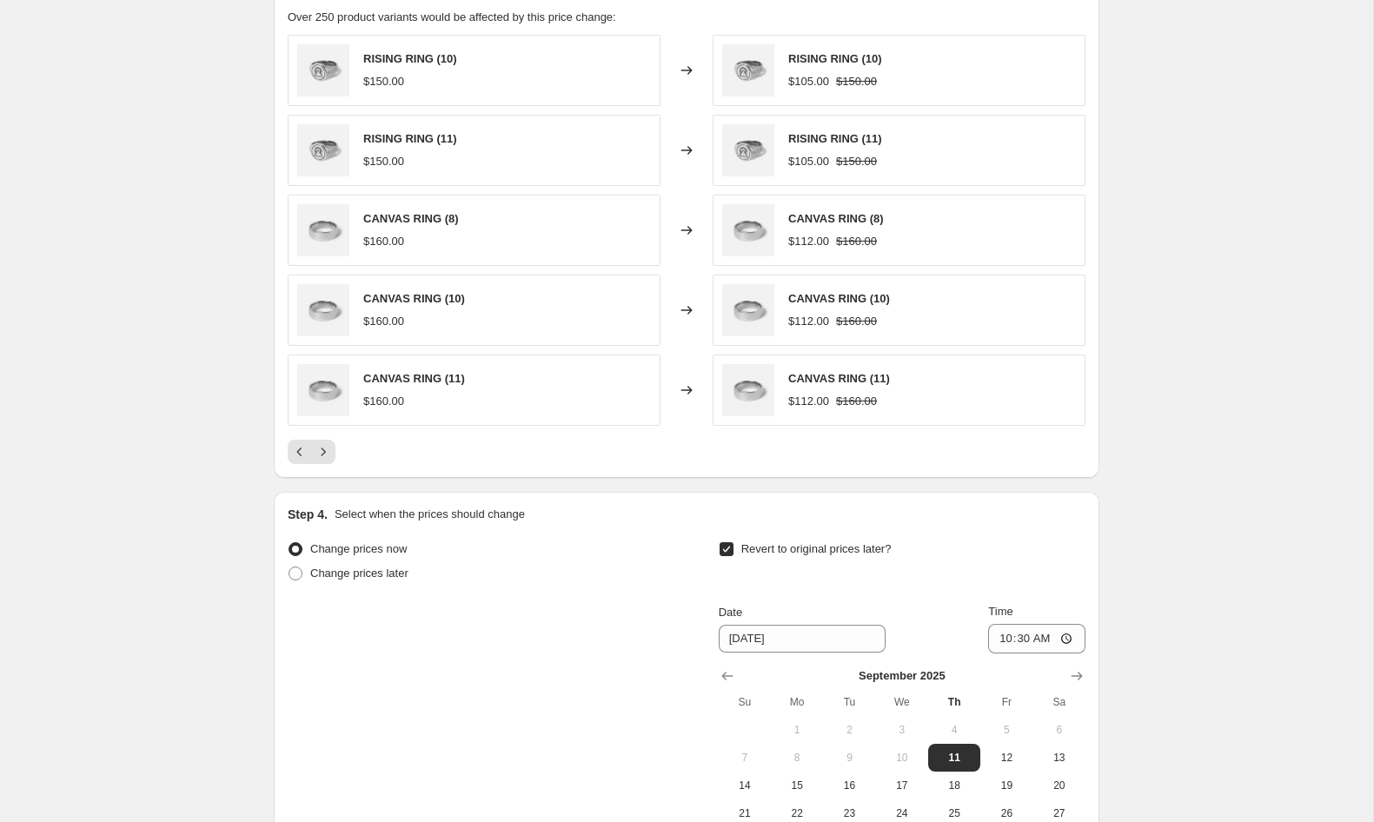
scroll to position [1288, 0]
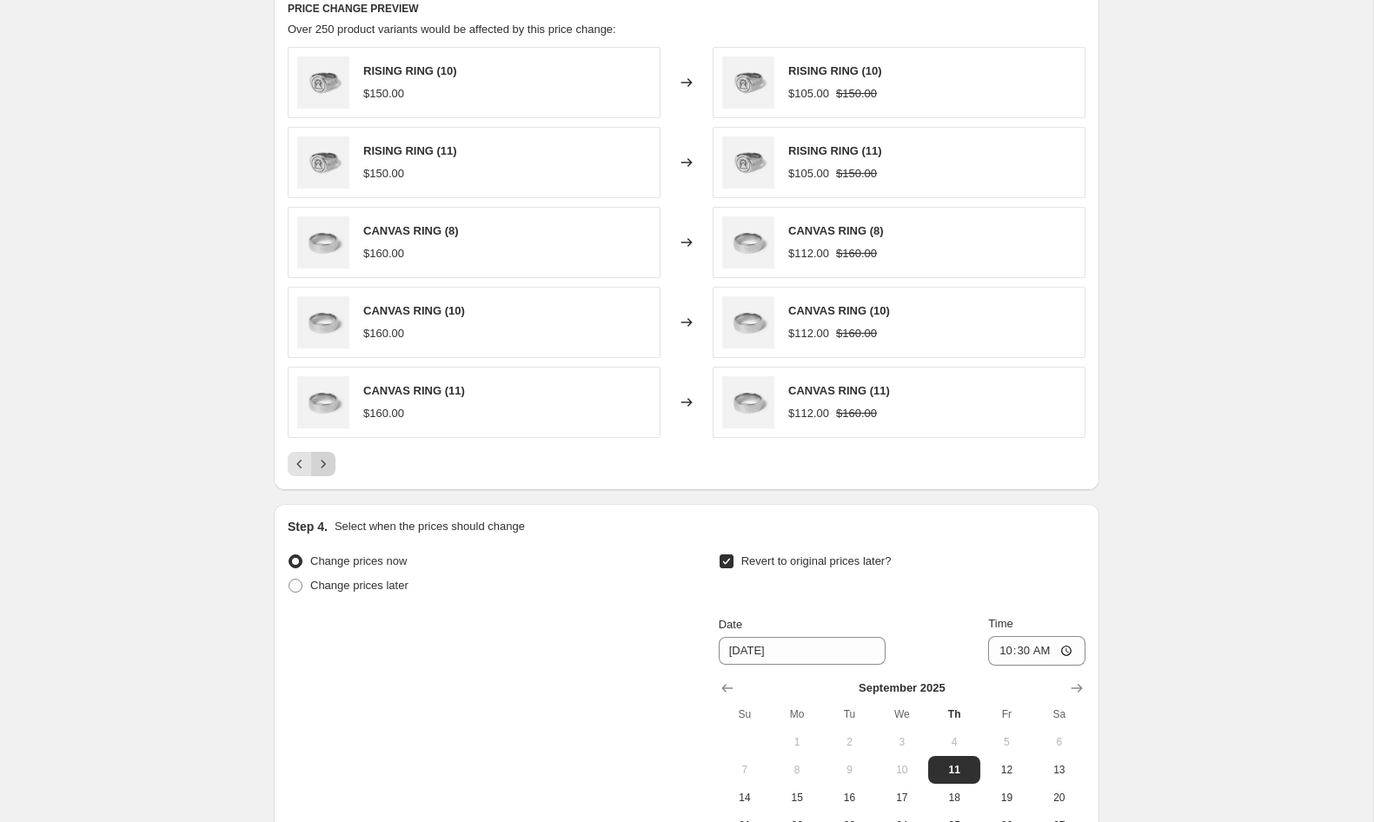
click at [318, 461] on icon "Next" at bounding box center [323, 463] width 17 height 17
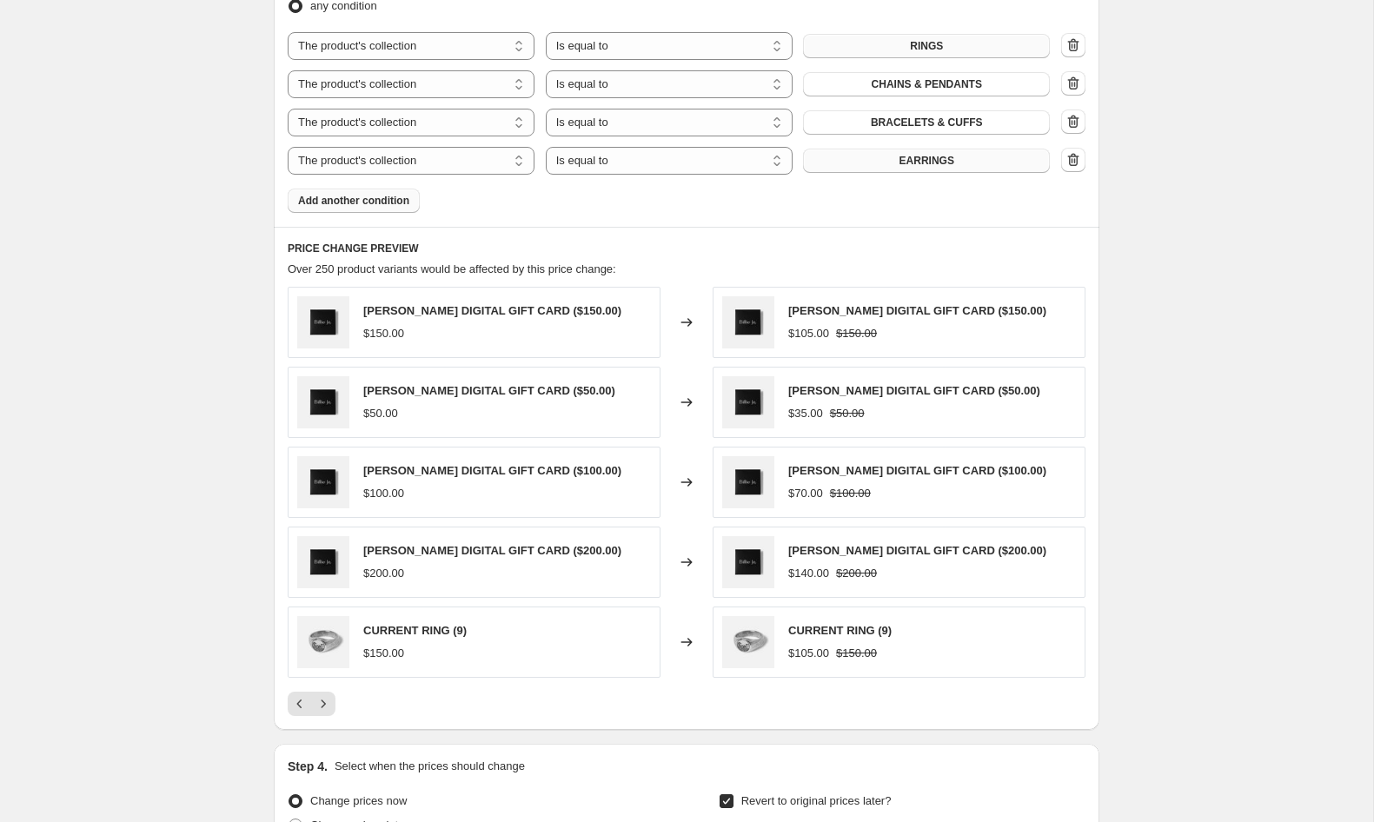
scroll to position [1003, 0]
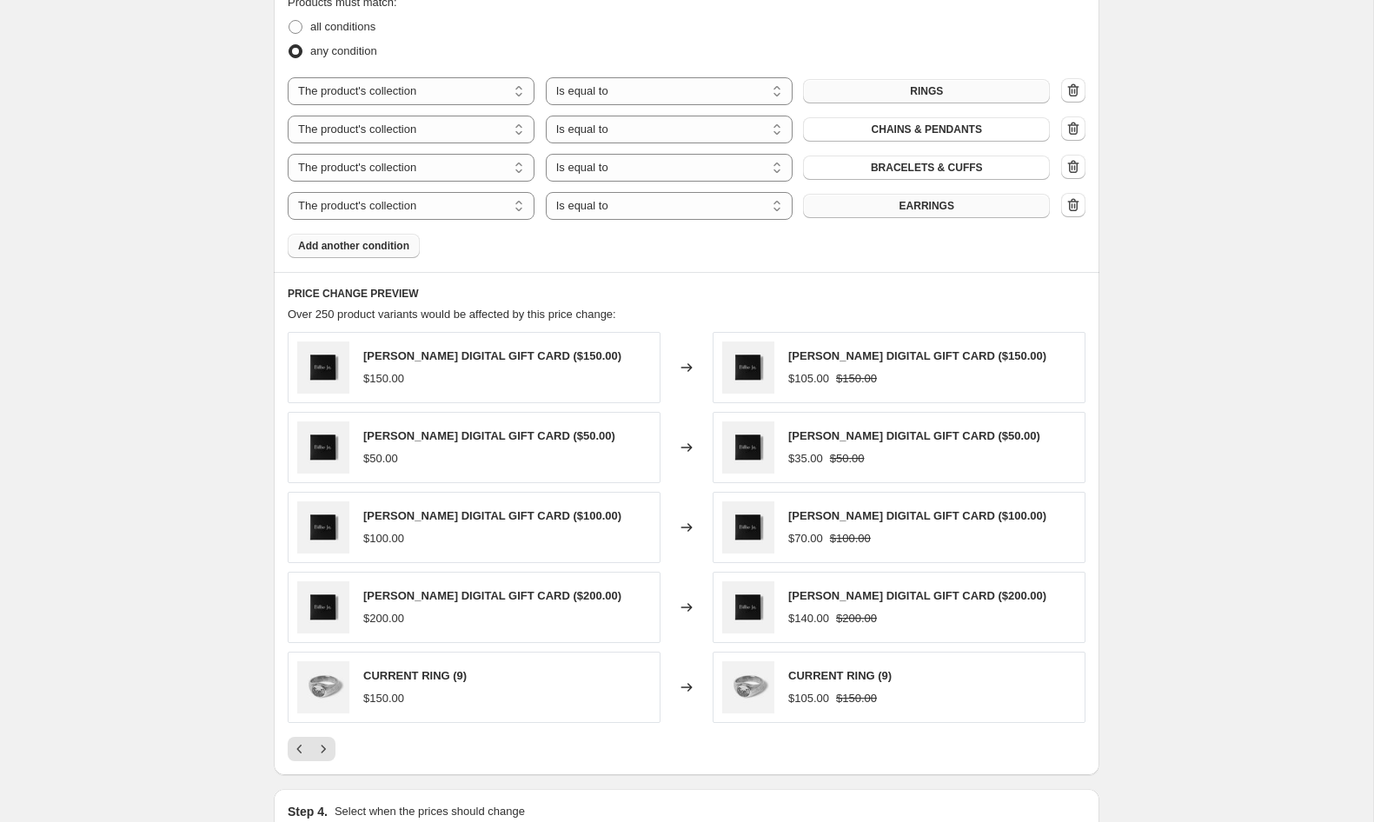
click at [356, 247] on span "Add another condition" at bounding box center [353, 246] width 111 height 14
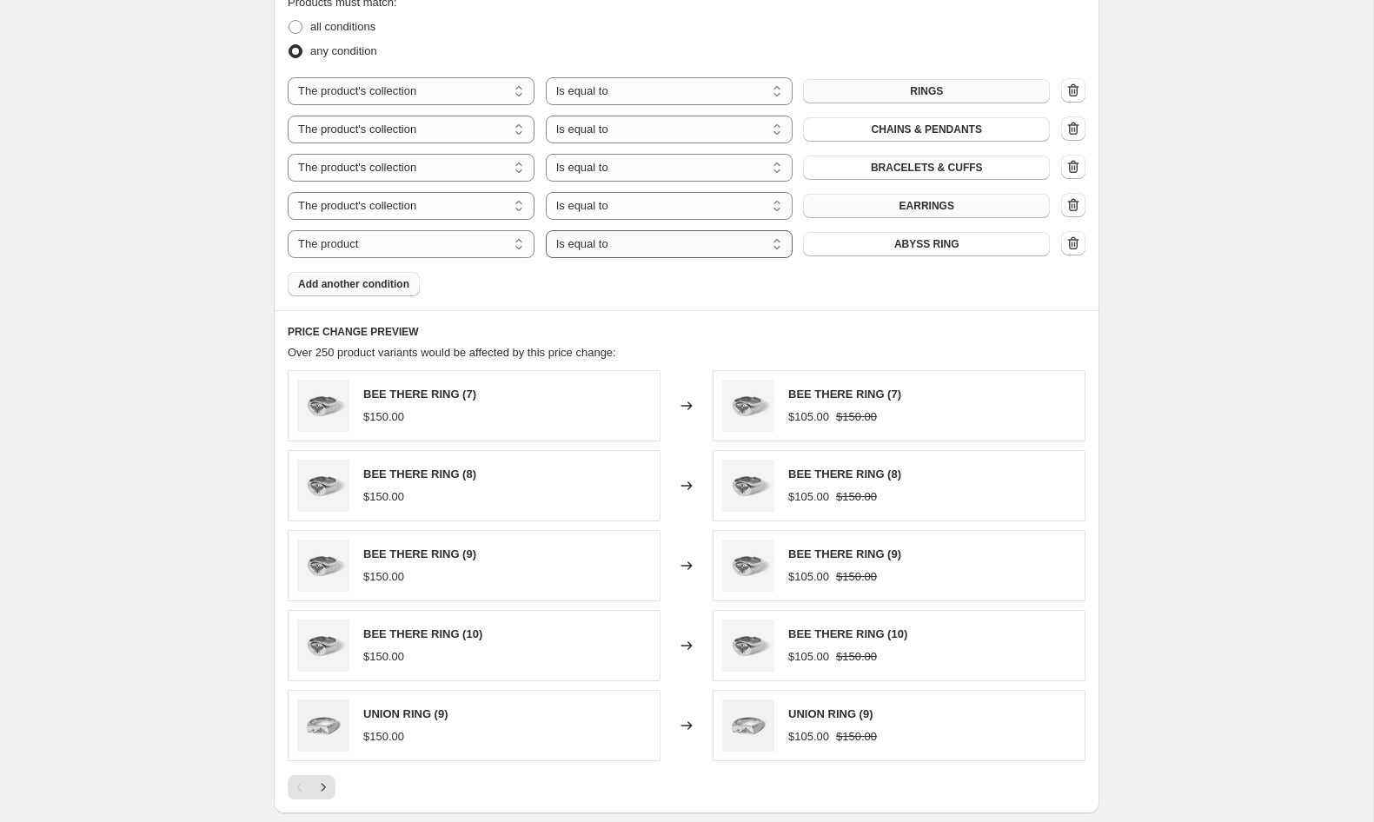
click at [643, 245] on select "Is equal to Is not equal to" at bounding box center [669, 244] width 247 height 28
select select "not_equal"
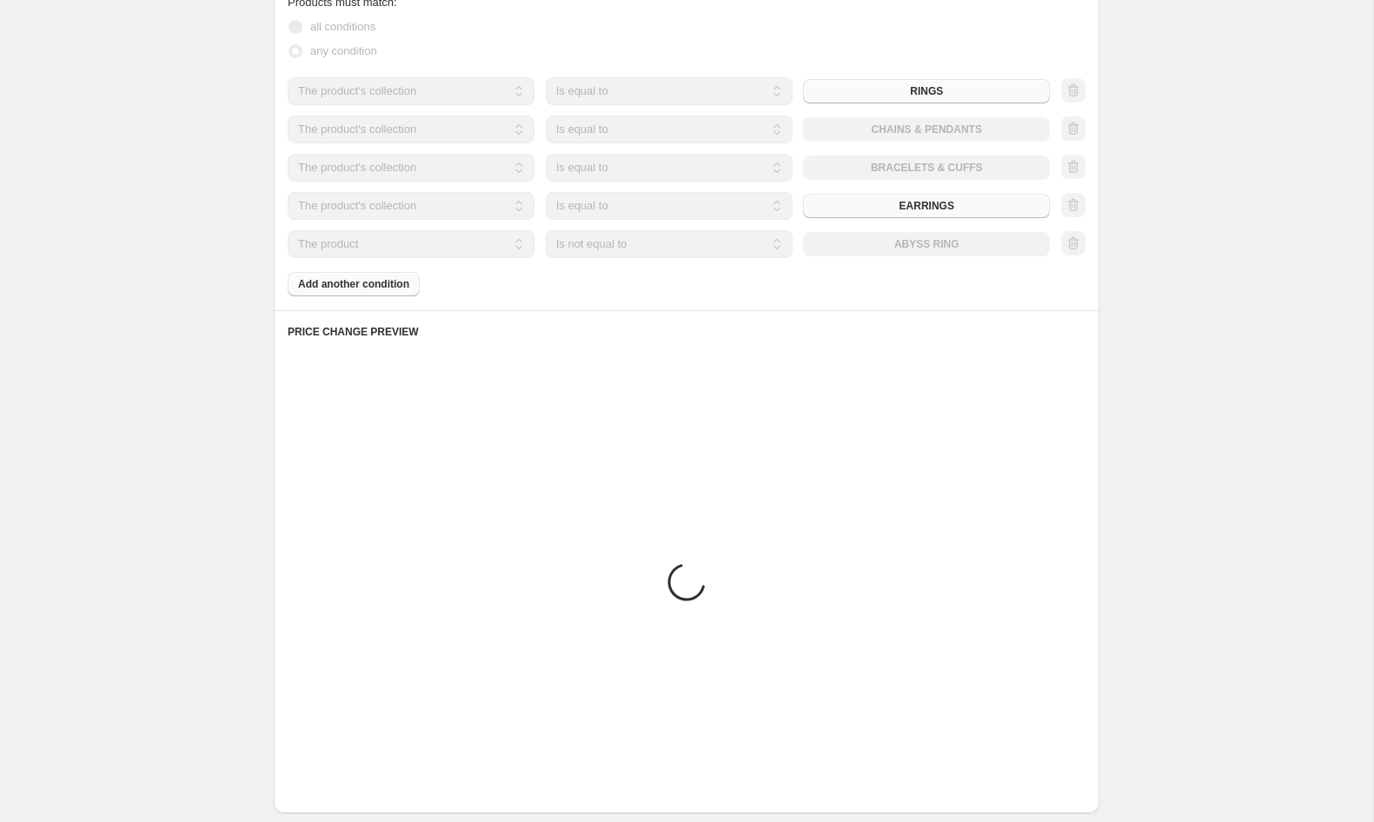
click at [917, 248] on div "The product The product's collection The product's tag The product's vendor The…" at bounding box center [669, 244] width 762 height 28
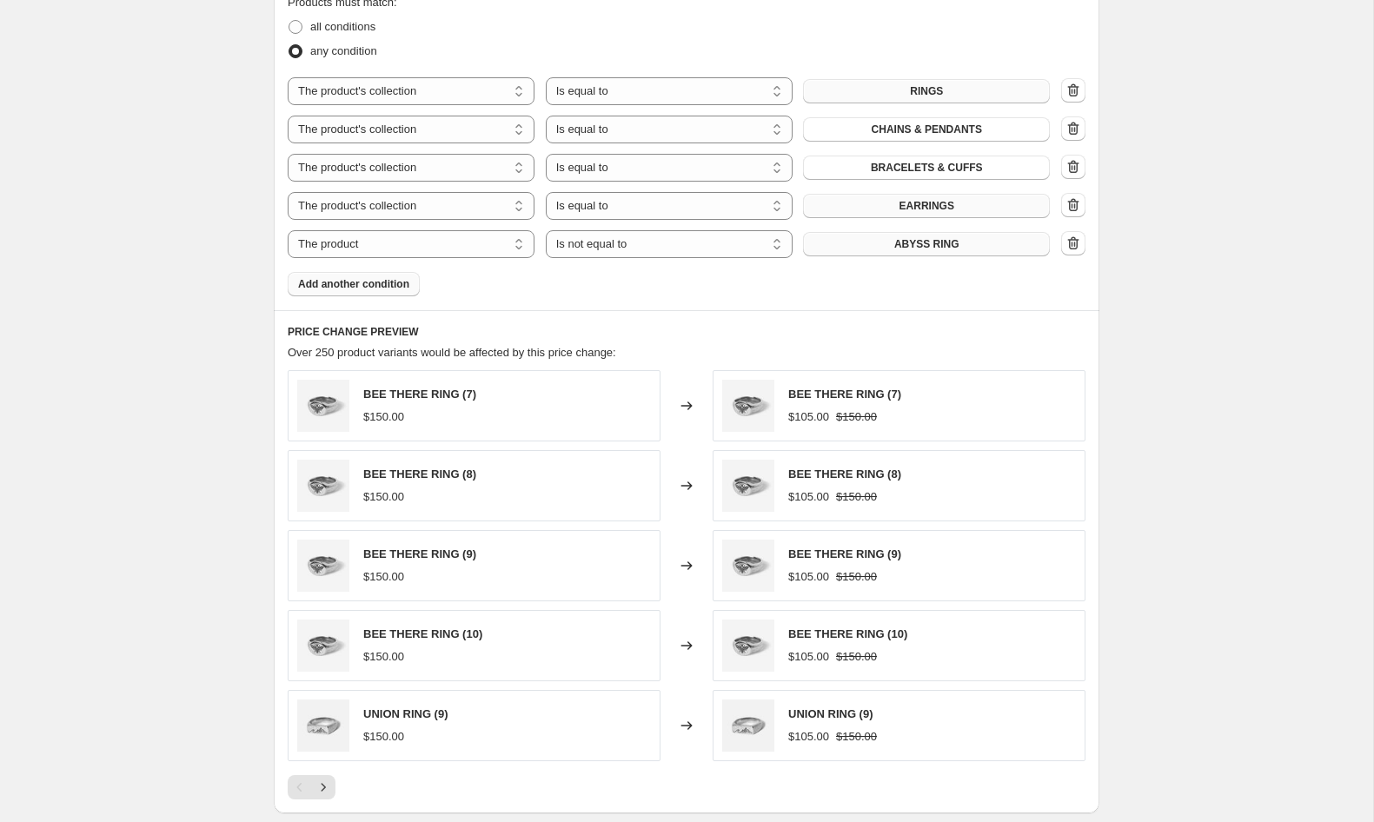
click at [952, 243] on span "ABYSS RING" at bounding box center [926, 244] width 65 height 14
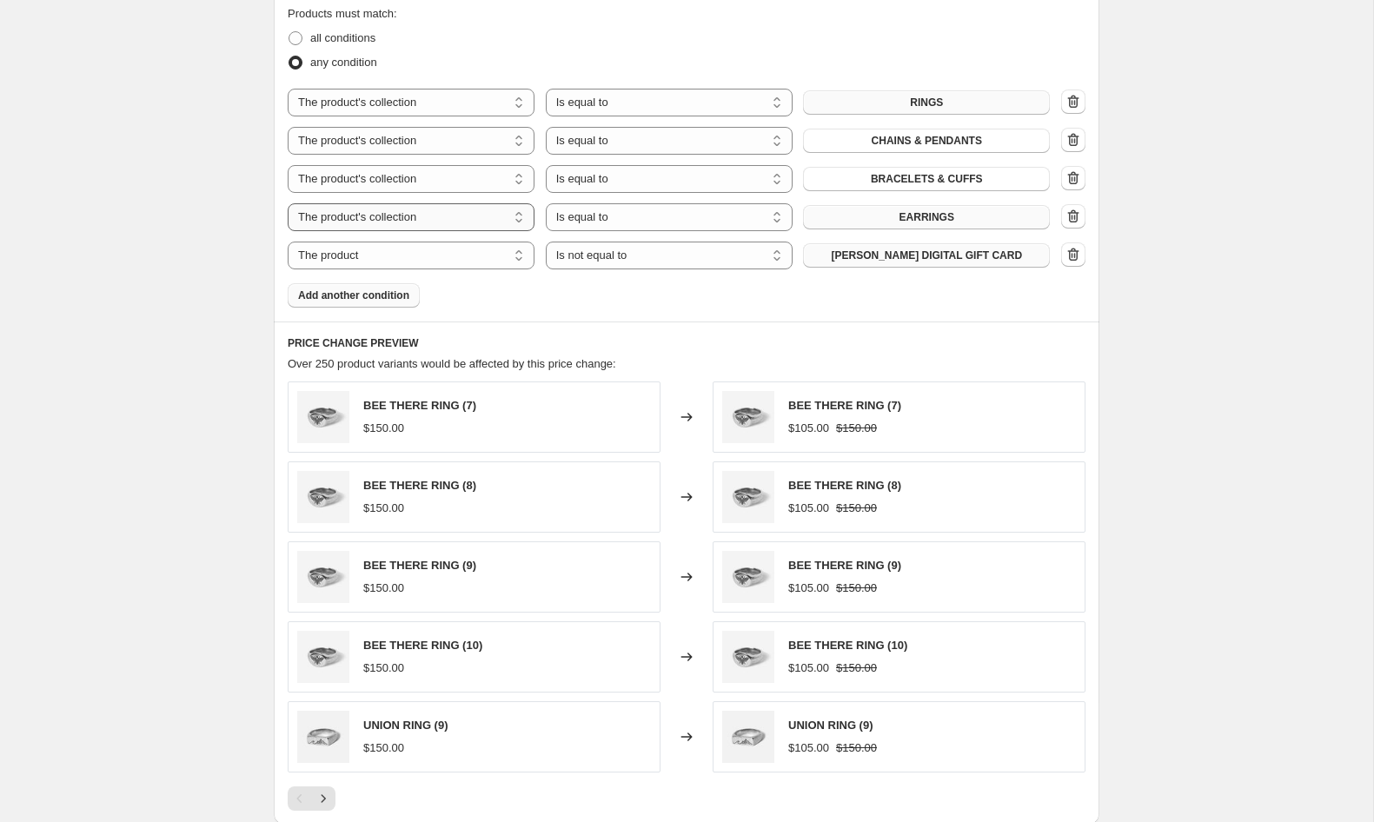
scroll to position [986, 0]
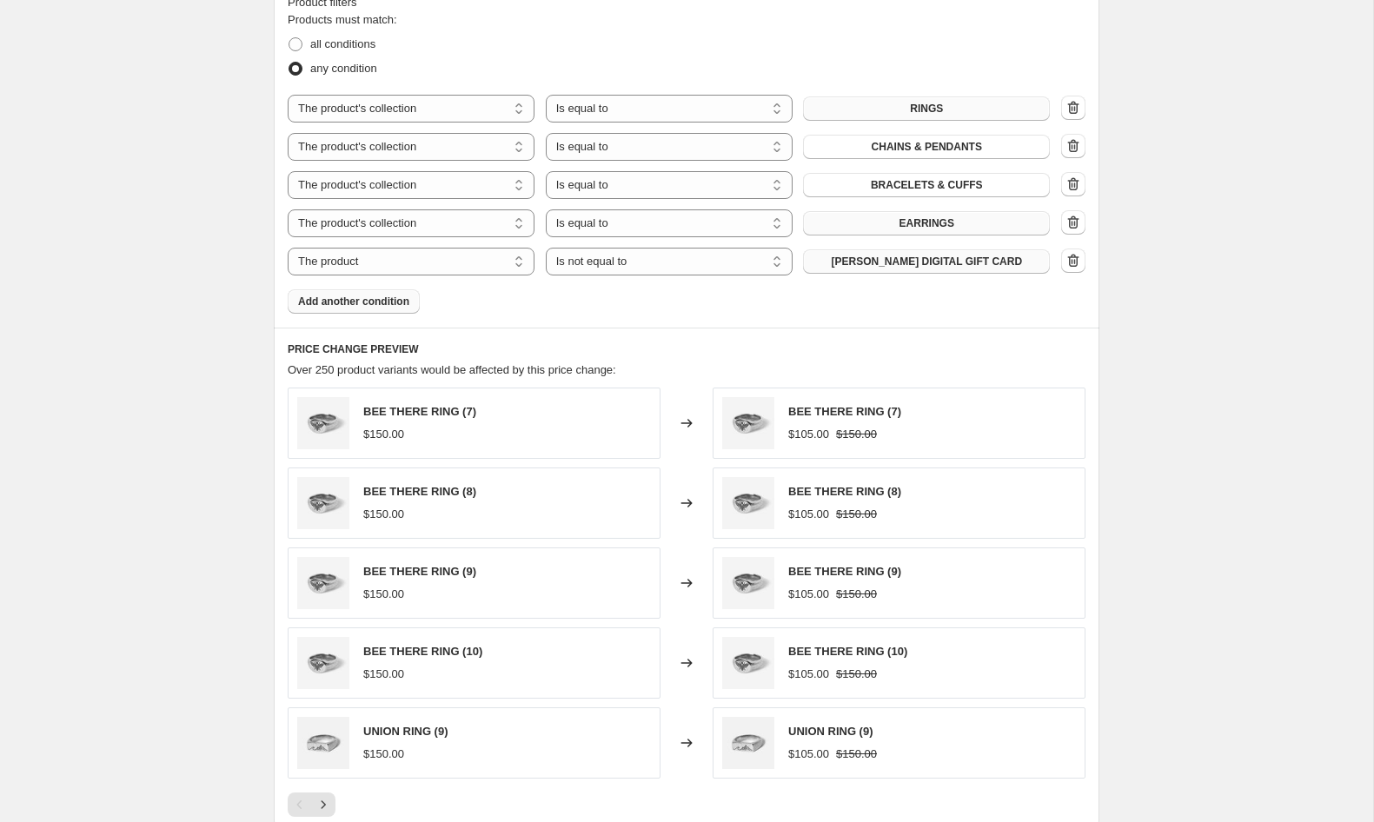
click at [382, 306] on span "Add another condition" at bounding box center [353, 302] width 111 height 14
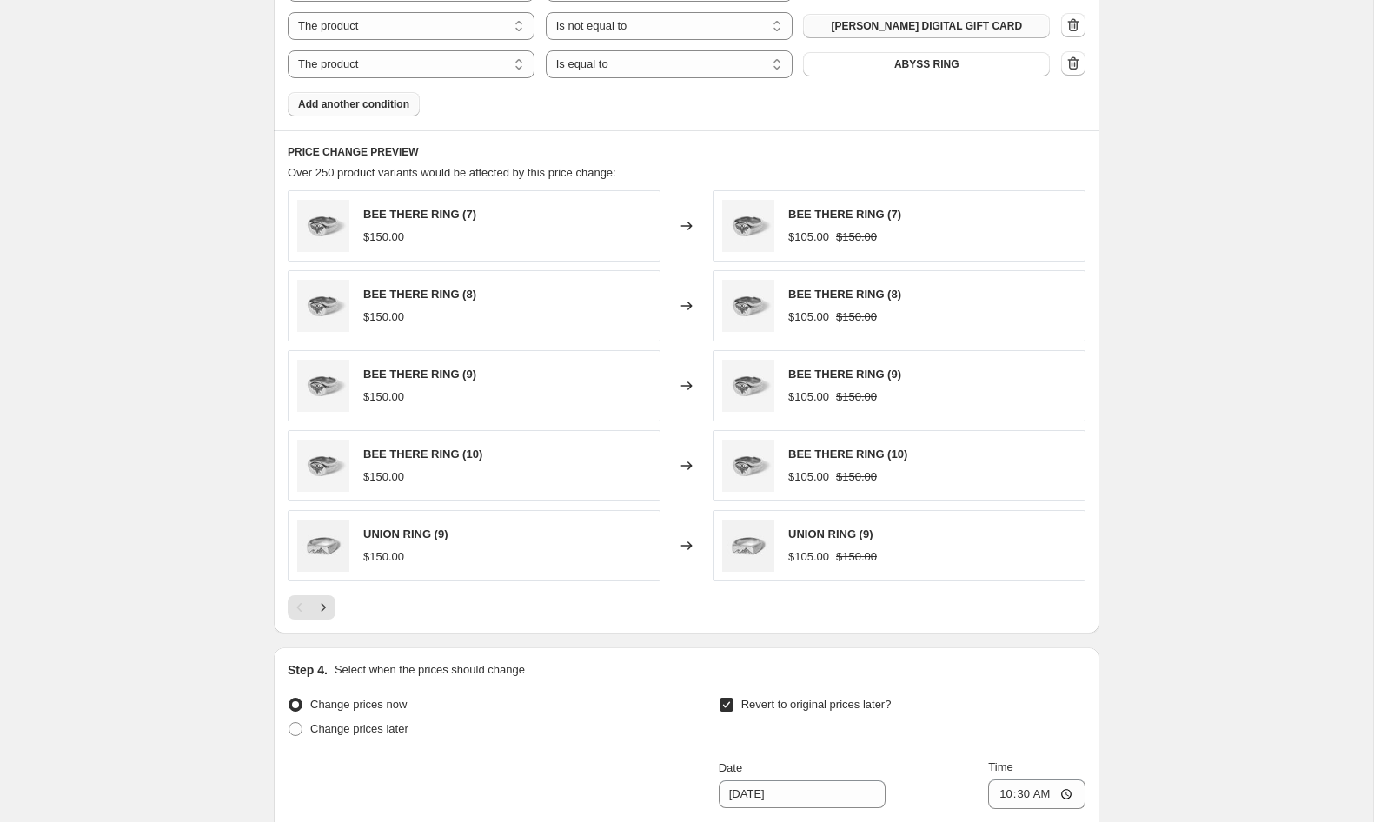
scroll to position [1135, 0]
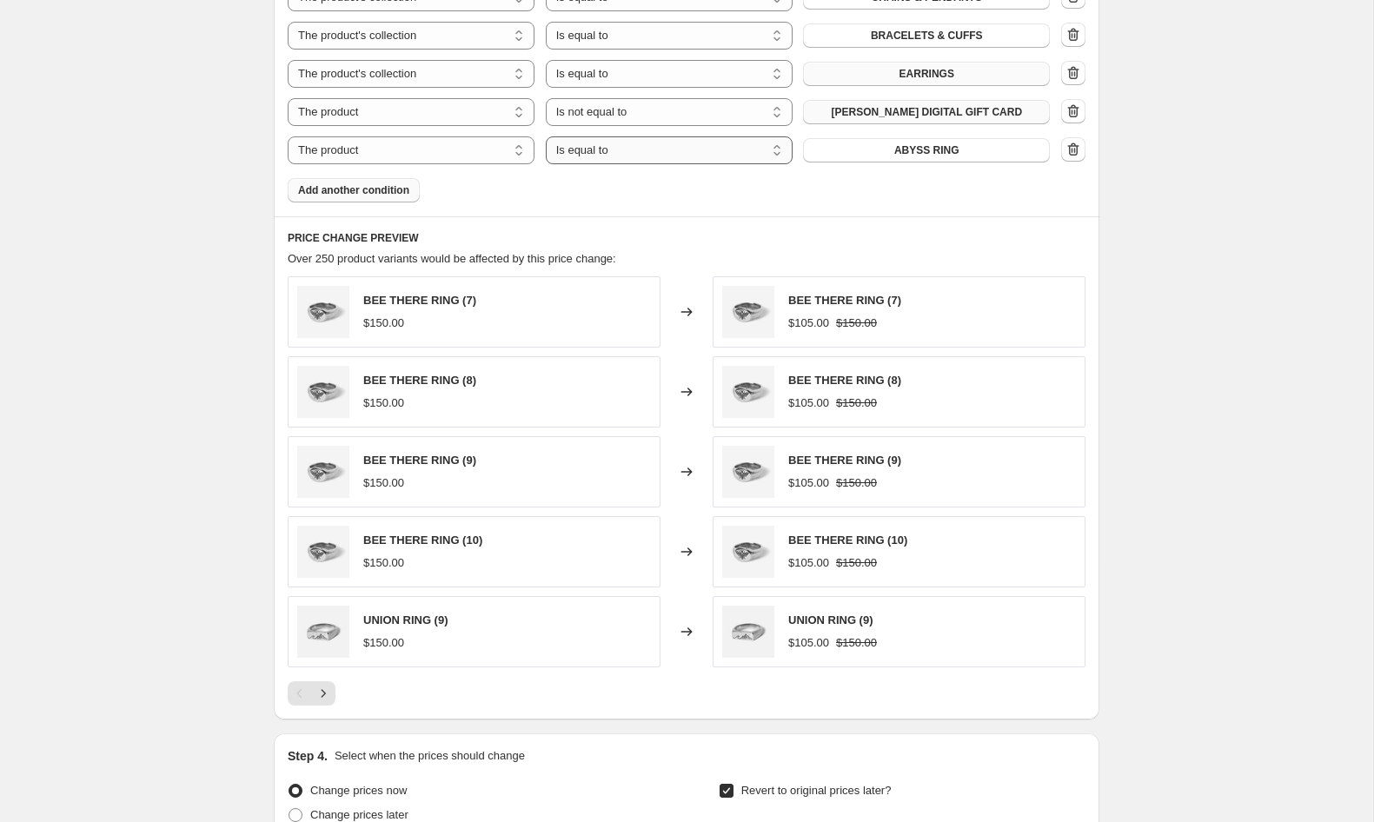
click at [720, 150] on select "Is equal to Is not equal to" at bounding box center [669, 150] width 247 height 28
select select "not_equal"
click at [879, 153] on button "ABYSS RING" at bounding box center [926, 150] width 247 height 24
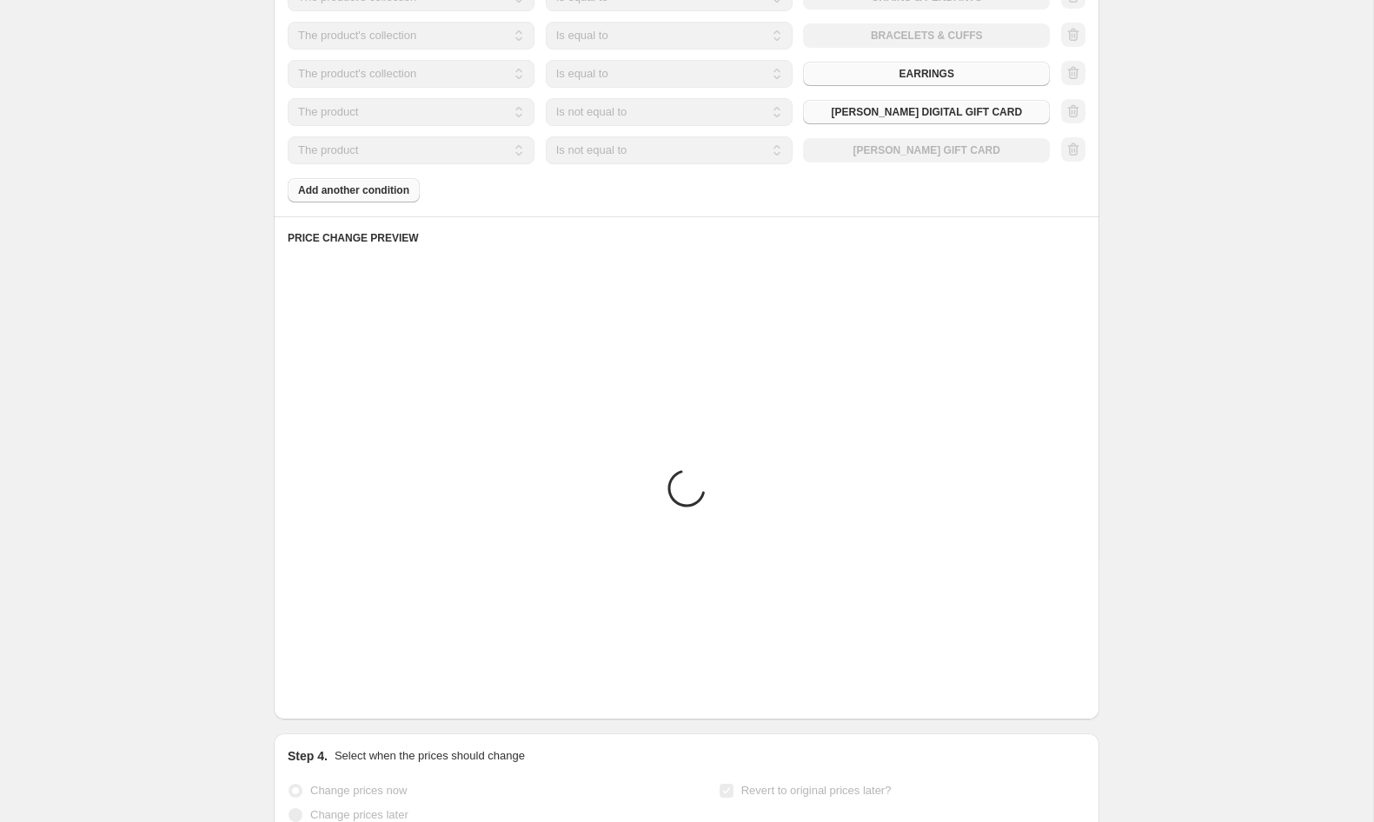
click at [385, 191] on div "Products must match: all conditions any condition The product The product's col…" at bounding box center [687, 32] width 798 height 341
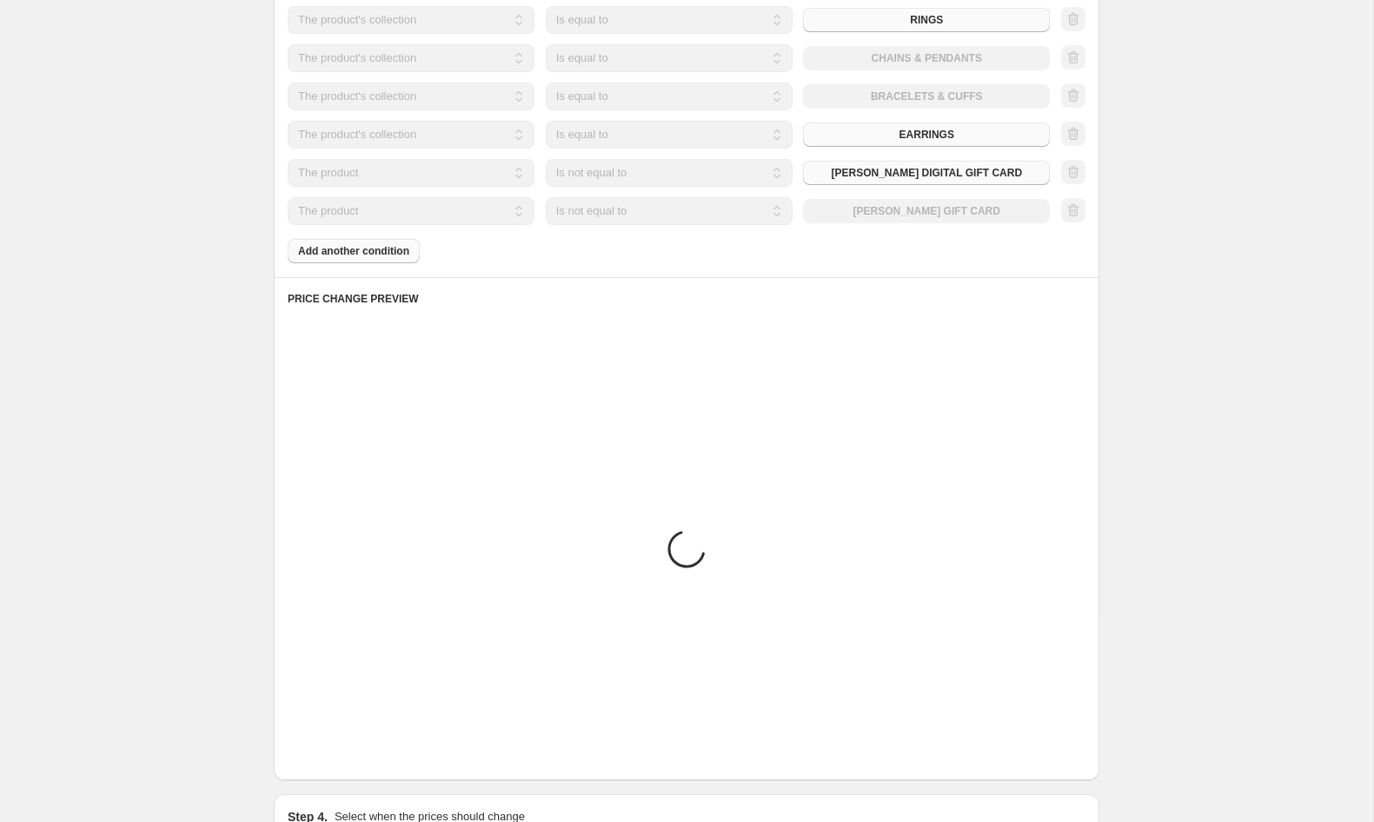
scroll to position [1071, 0]
click at [333, 252] on div "Products must match: all conditions any condition The product The product's col…" at bounding box center [687, 96] width 798 height 341
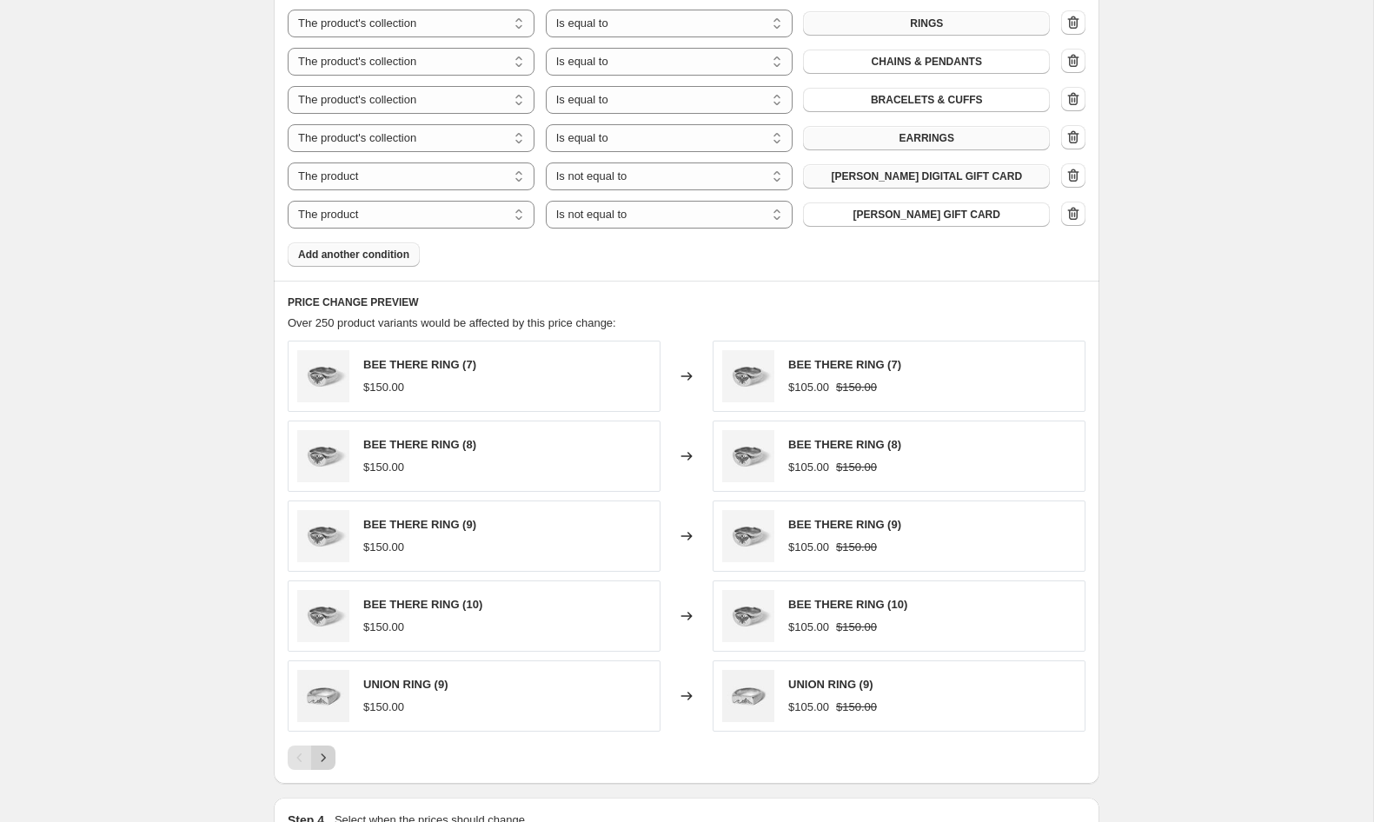
click at [317, 756] on icon "Next" at bounding box center [323, 757] width 17 height 17
click at [323, 758] on icon "Next" at bounding box center [324, 757] width 4 height 8
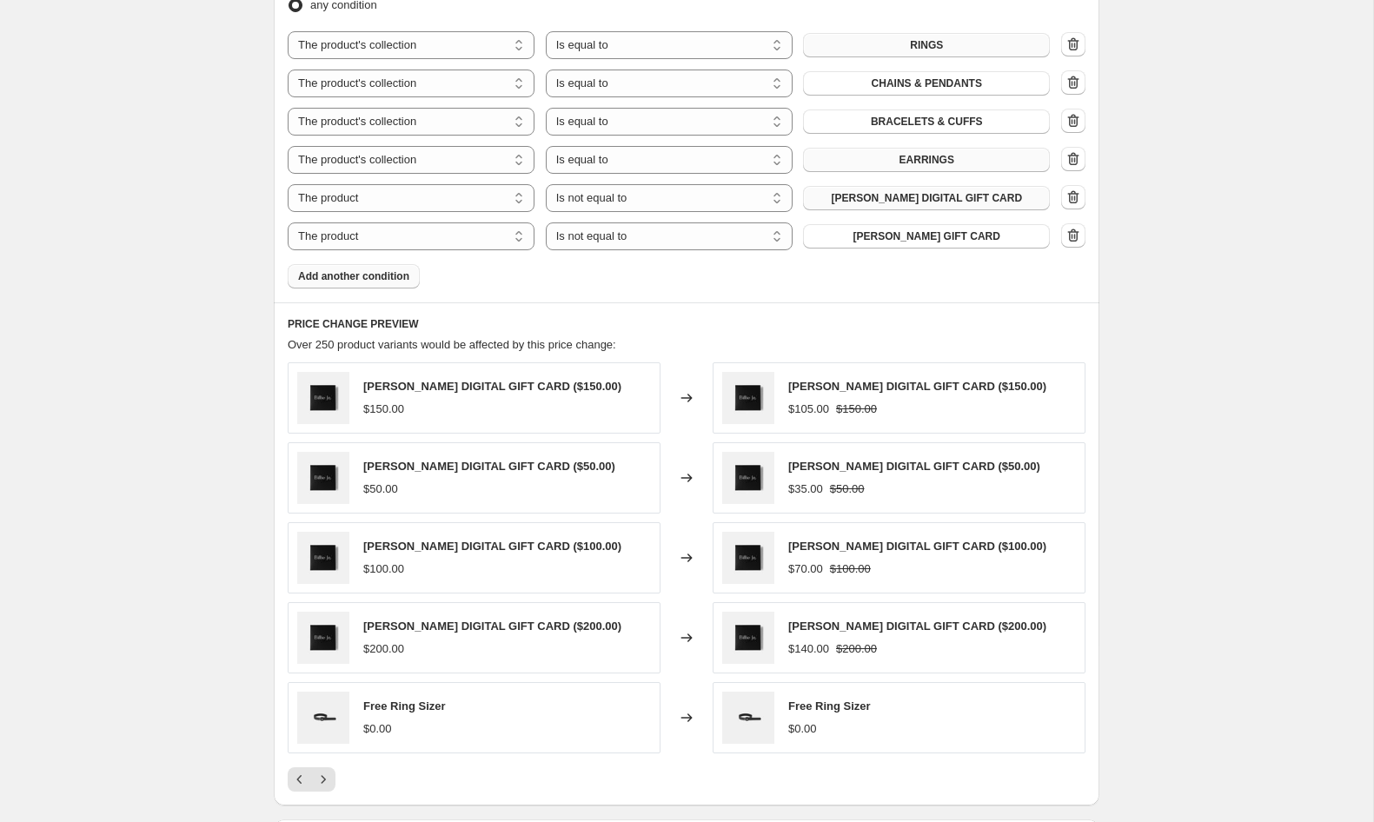
scroll to position [1025, 0]
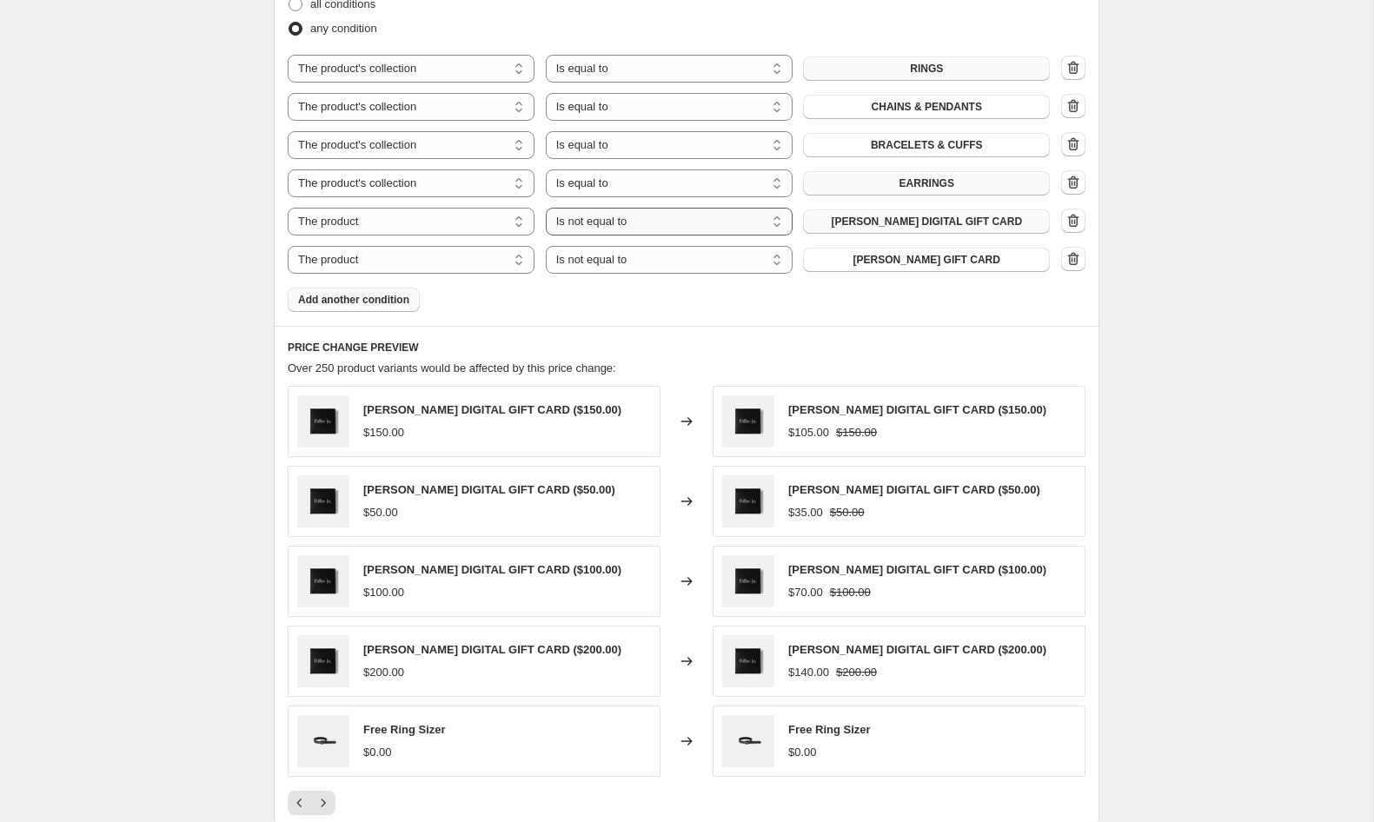
click at [620, 215] on select "Is equal to Is not equal to" at bounding box center [669, 222] width 247 height 28
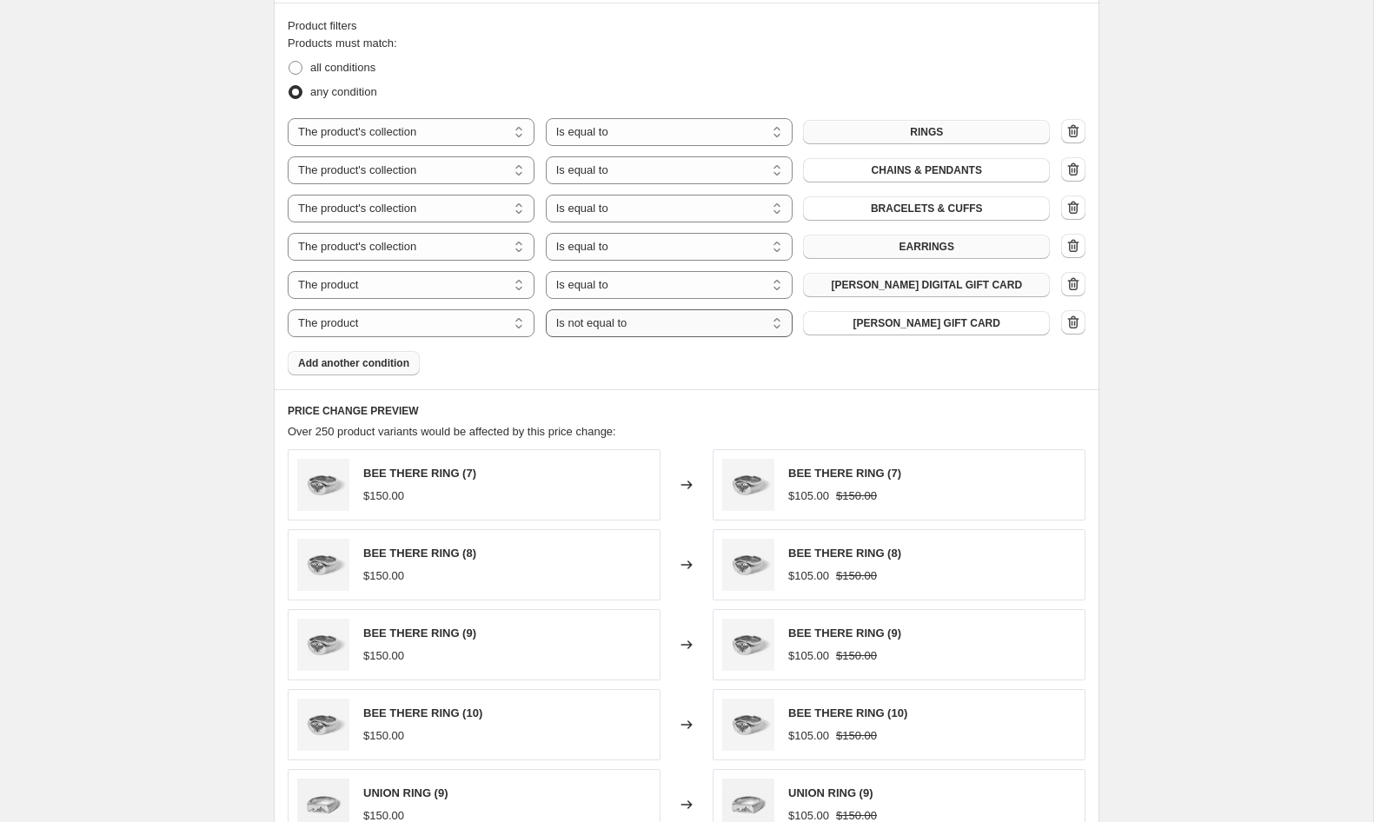
scroll to position [966, 0]
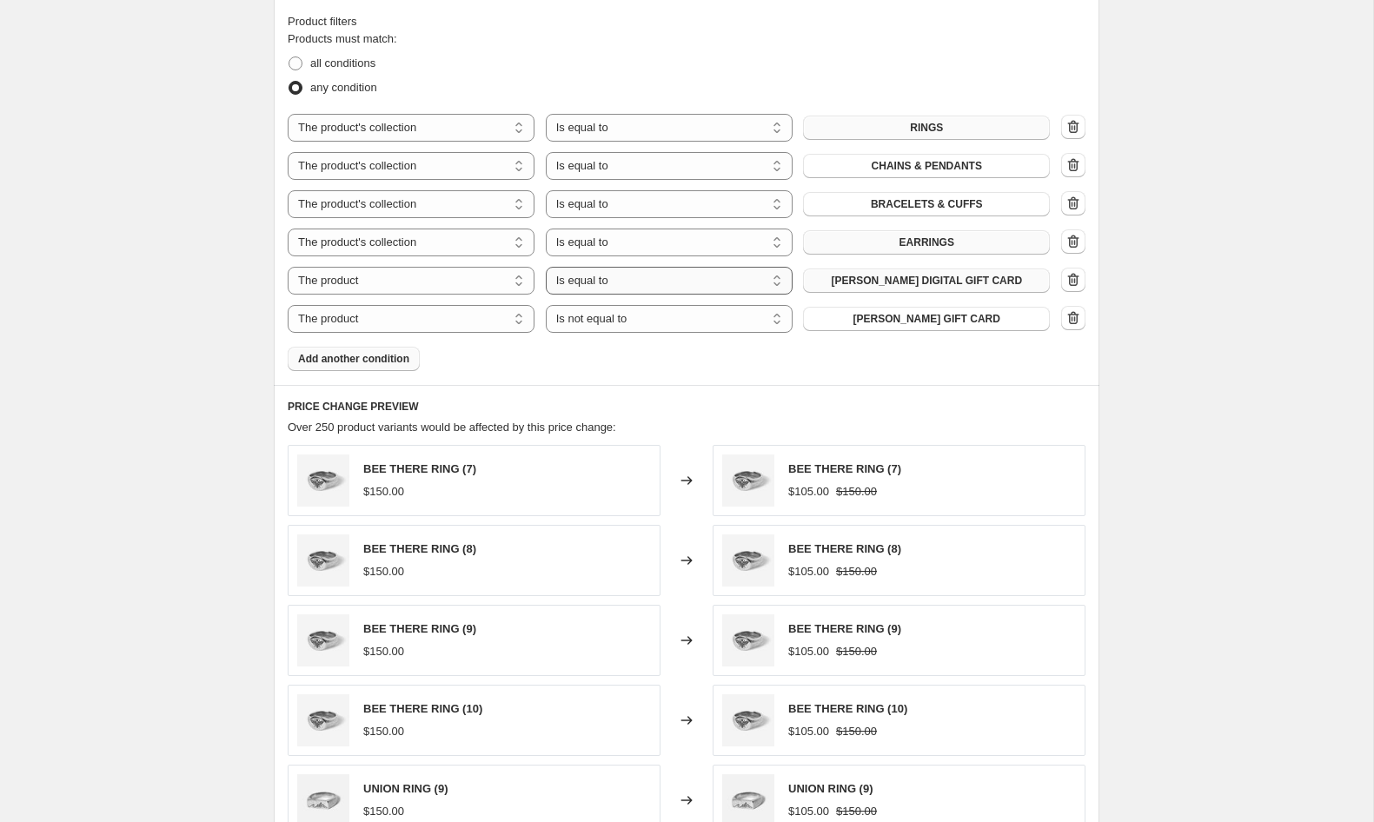
click at [646, 285] on select "Is equal to Is not equal to" at bounding box center [669, 281] width 247 height 28
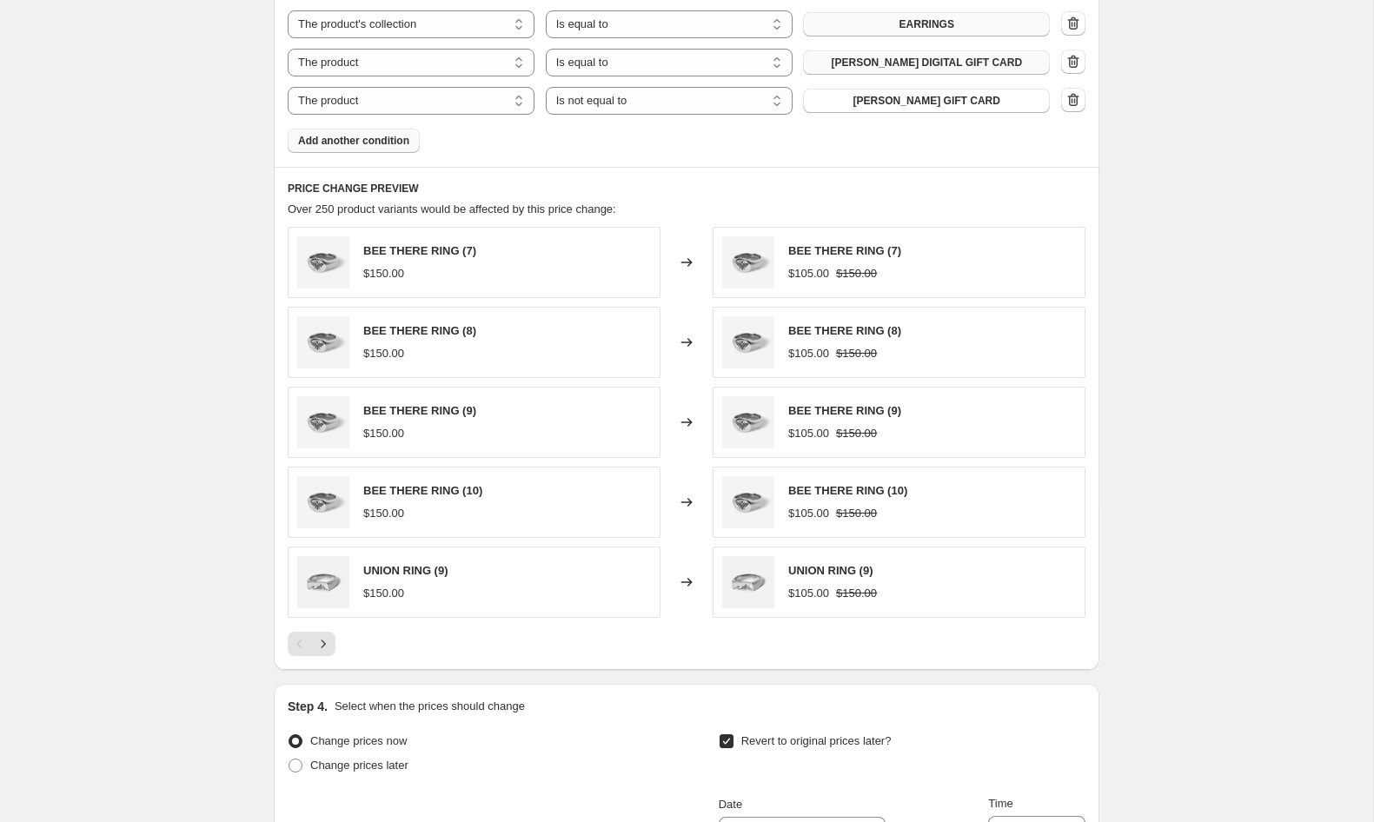
scroll to position [1196, 0]
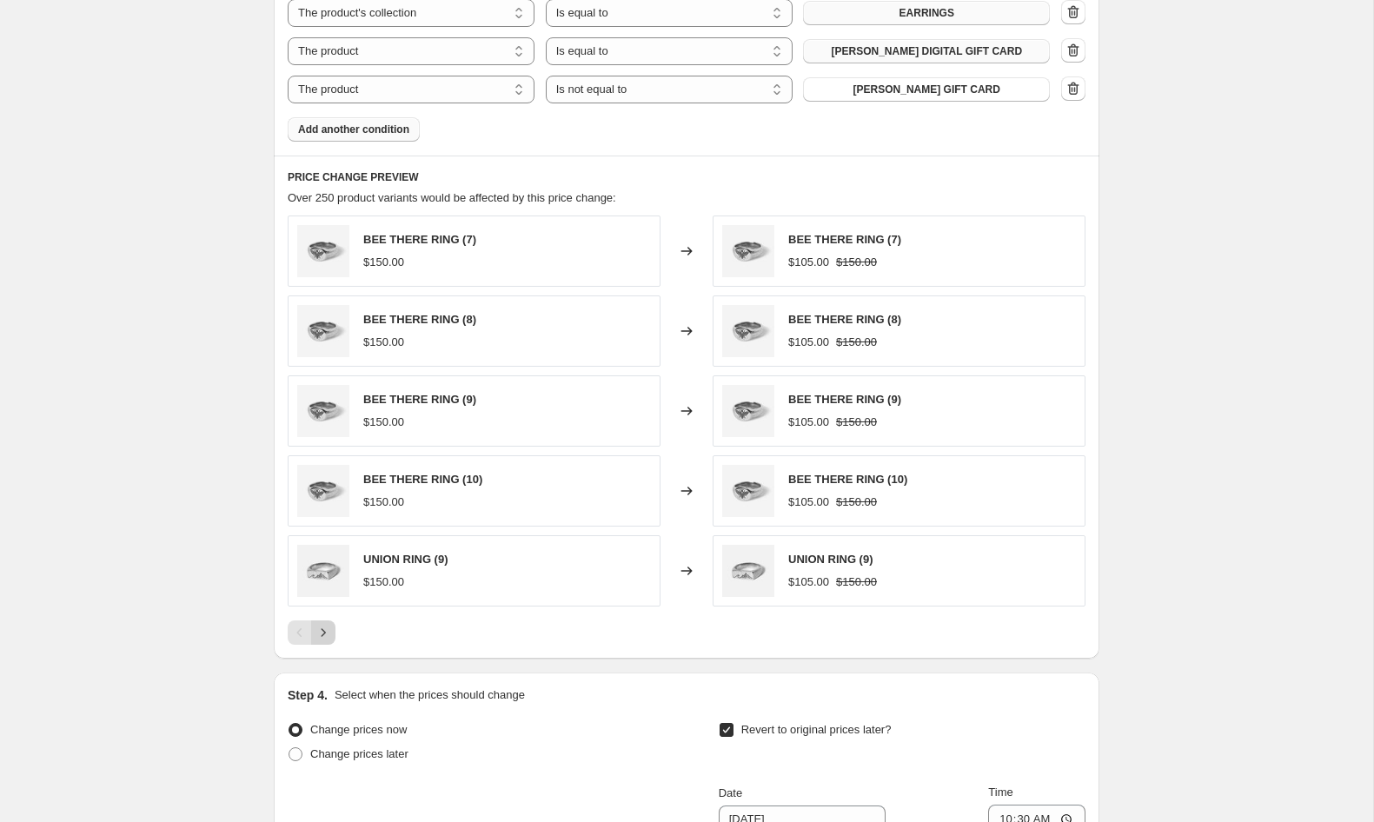
click at [322, 640] on icon "Next" at bounding box center [323, 632] width 17 height 17
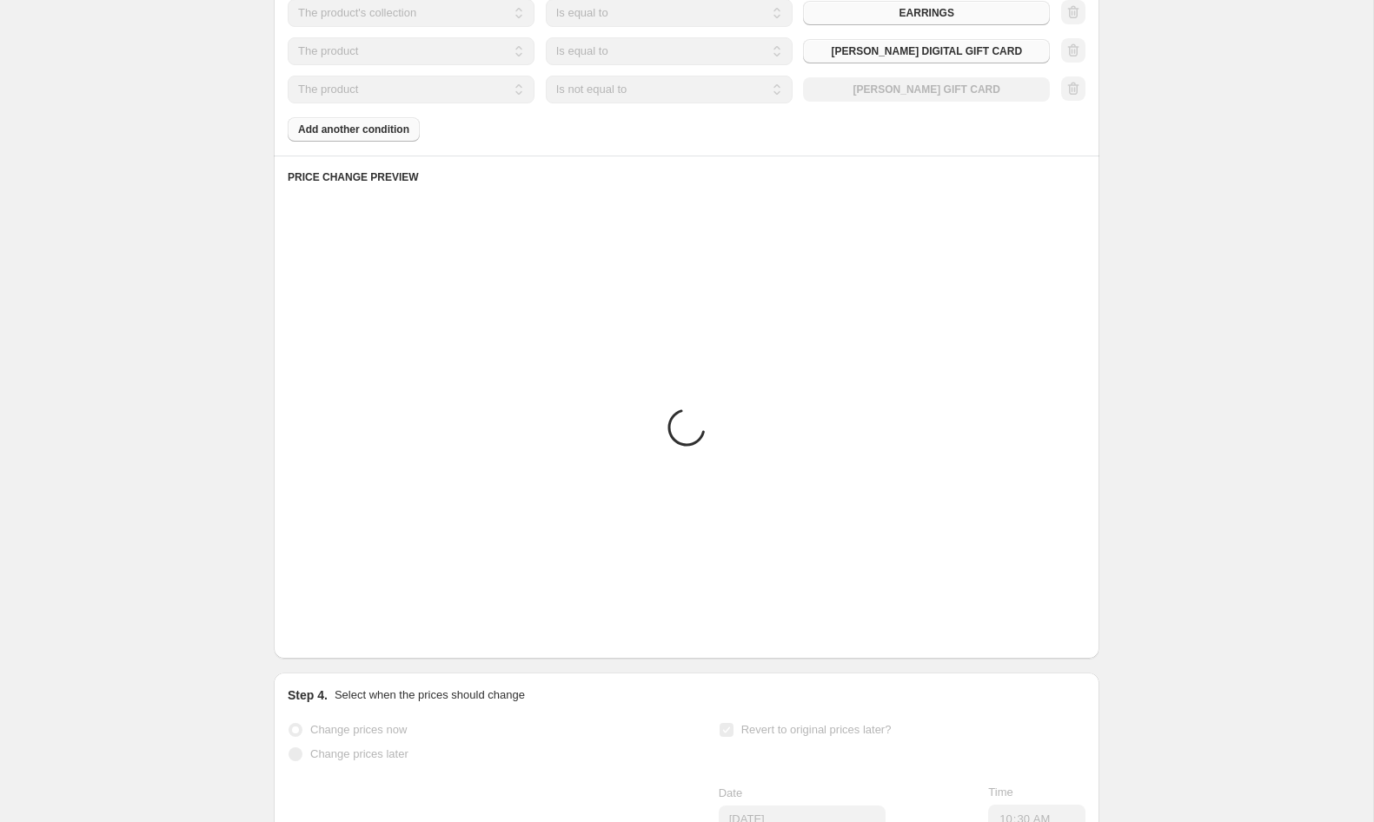
click at [322, 640] on icon "Next" at bounding box center [323, 632] width 17 height 17
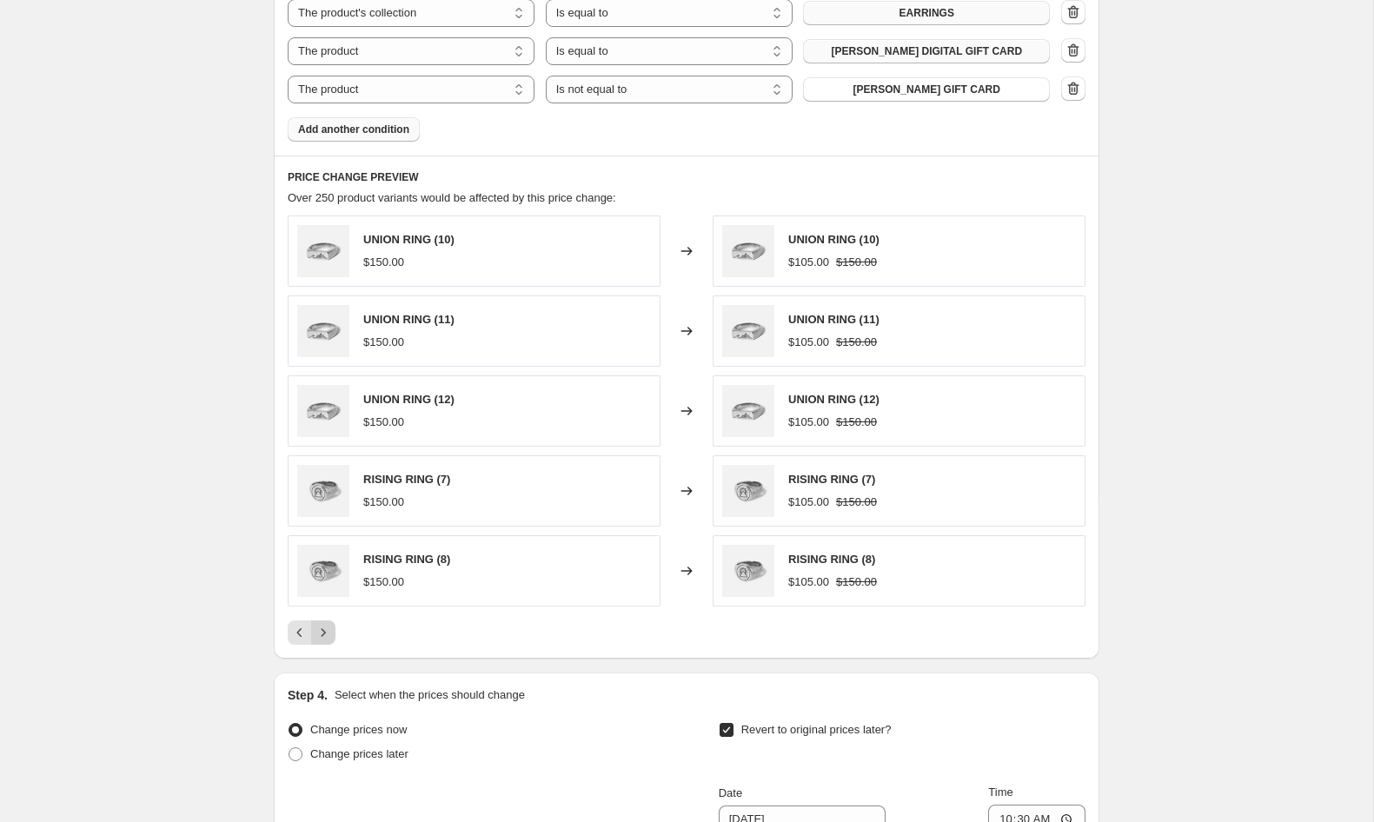
click at [327, 634] on icon "Next" at bounding box center [323, 632] width 17 height 17
click at [325, 634] on icon "Next" at bounding box center [323, 632] width 17 height 17
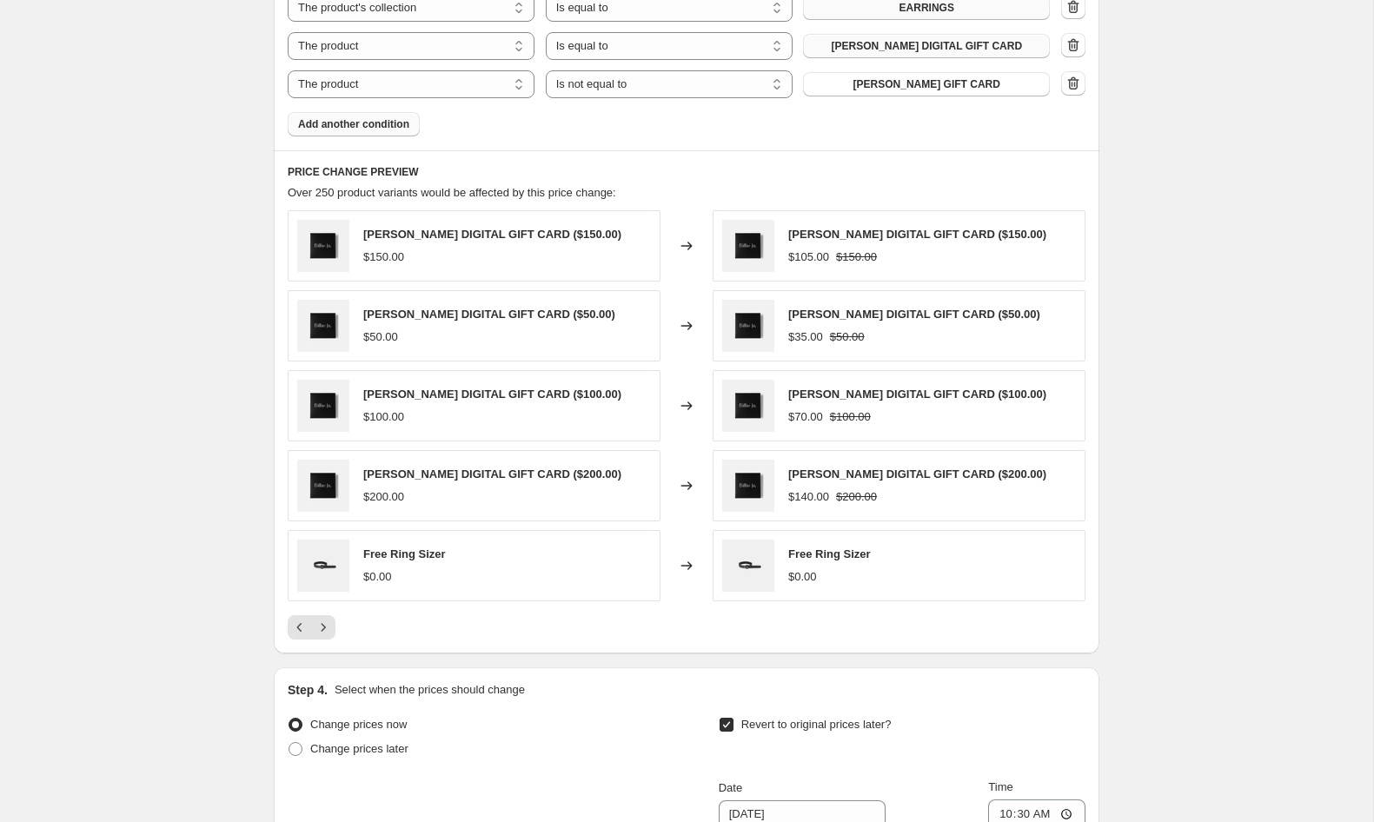
scroll to position [1204, 0]
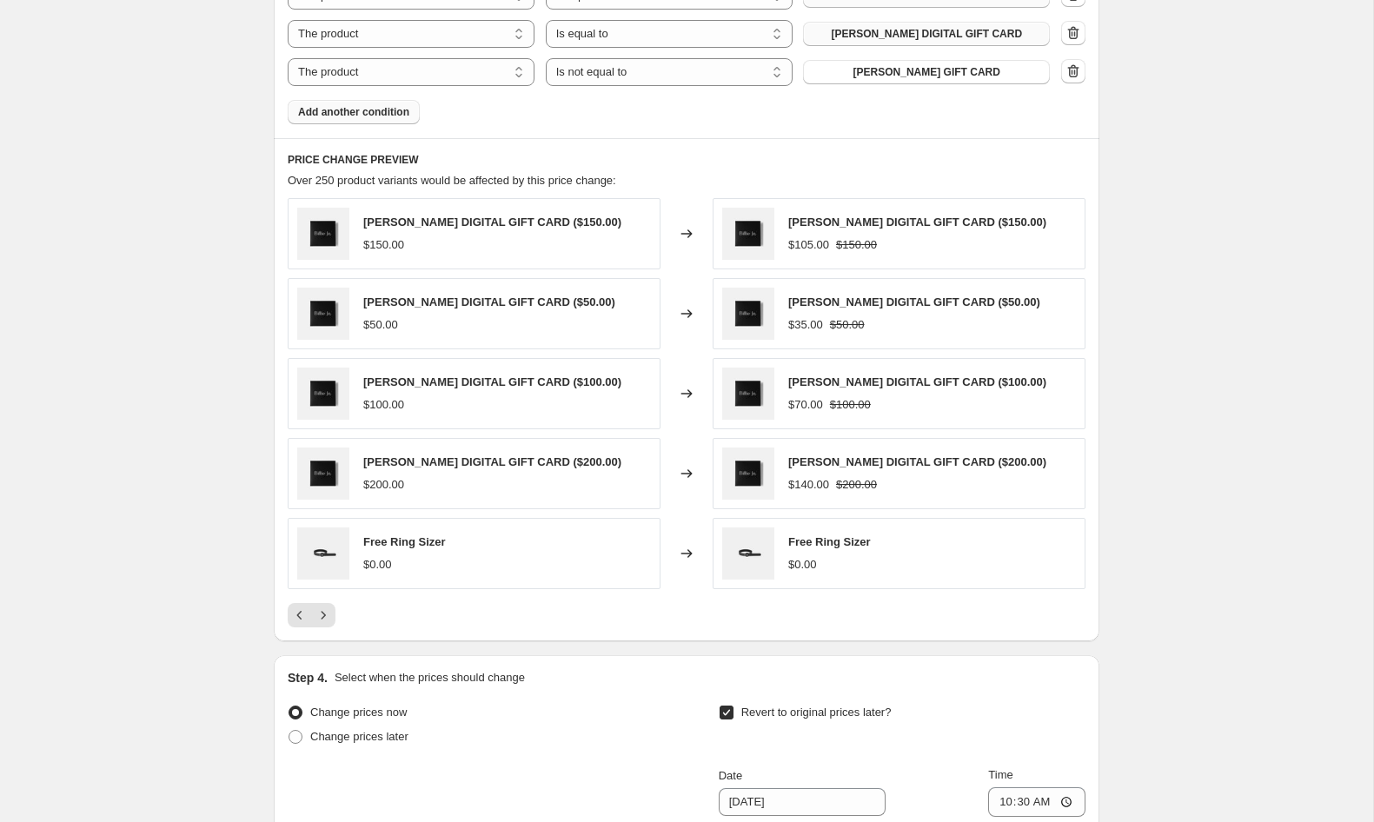
click at [637, 39] on select "Is equal to Is not equal to" at bounding box center [669, 35] width 247 height 28
select select "not_equal"
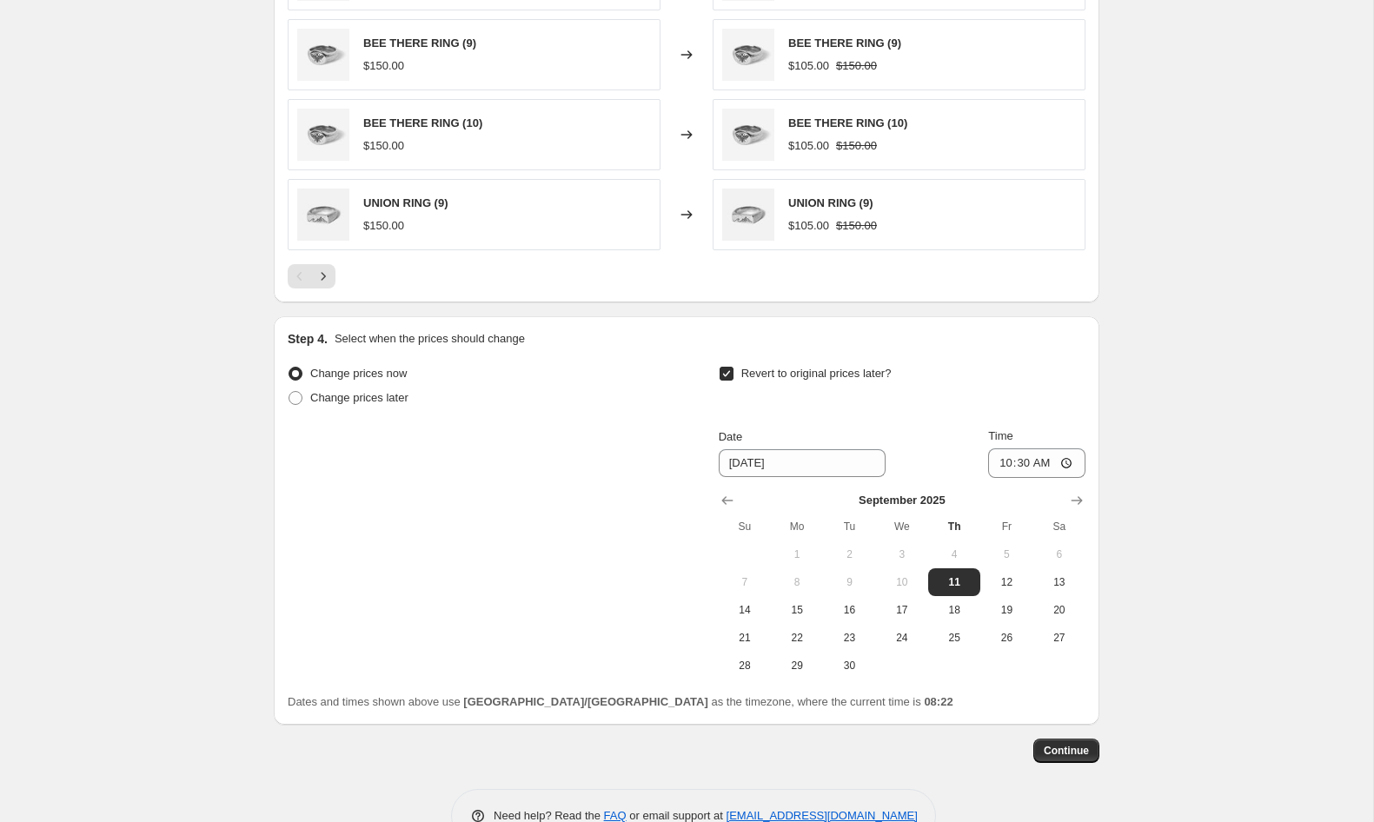
scroll to position [1599, 0]
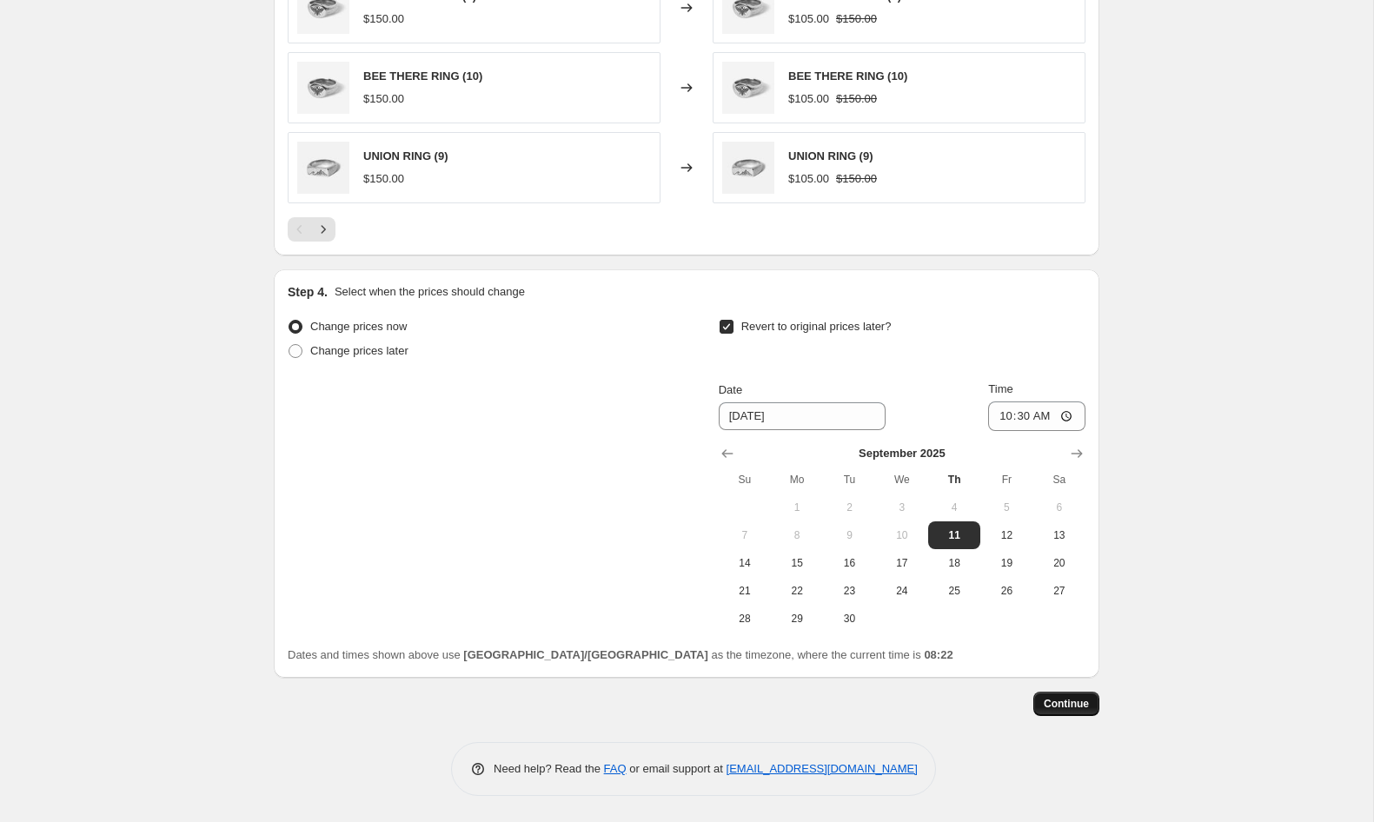
click at [1065, 700] on span "Continue" at bounding box center [1066, 704] width 45 height 14
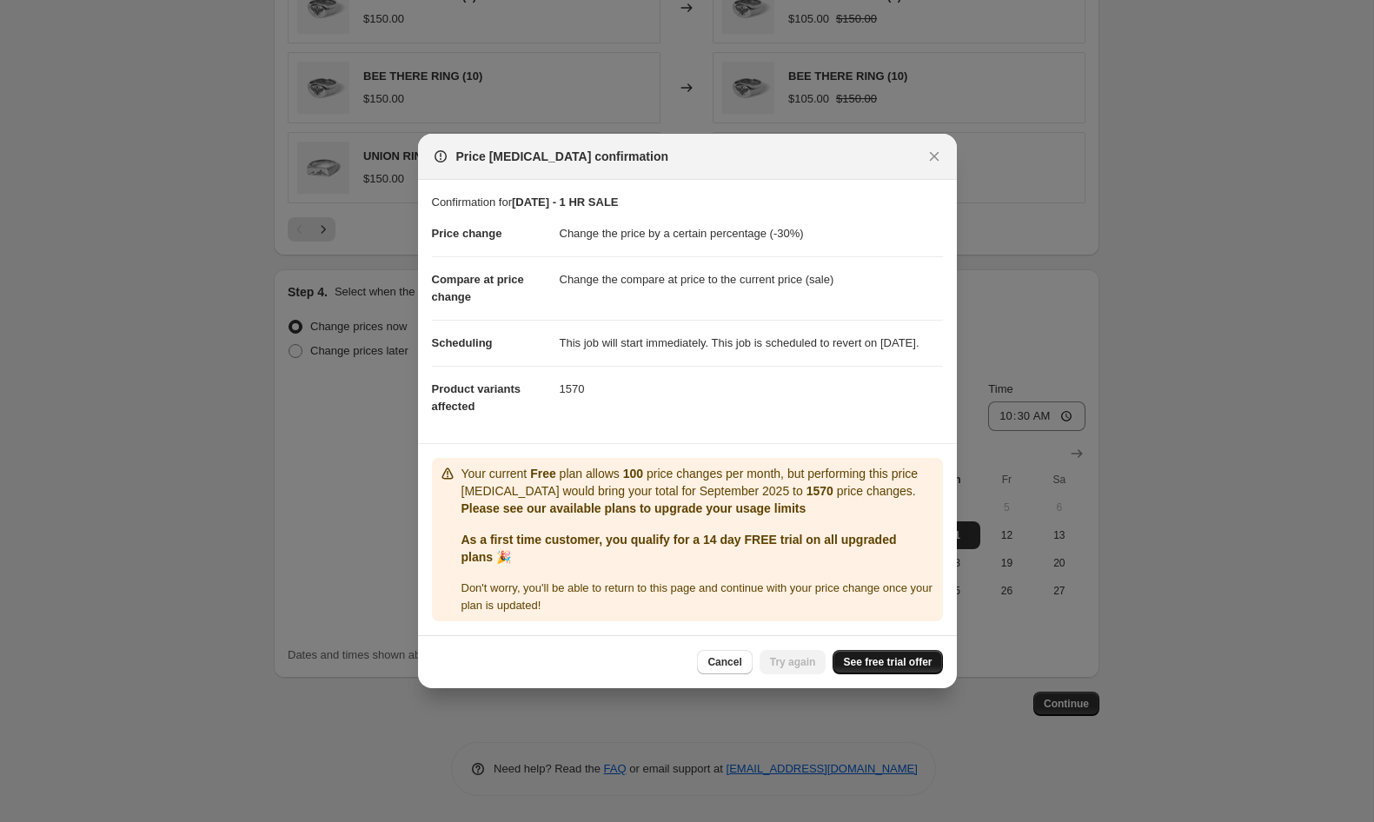
click at [900, 669] on span "See free trial offer" at bounding box center [887, 662] width 89 height 14
click at [799, 669] on span "Try again" at bounding box center [793, 662] width 46 height 14
click at [791, 669] on span "Try again" at bounding box center [793, 662] width 46 height 14
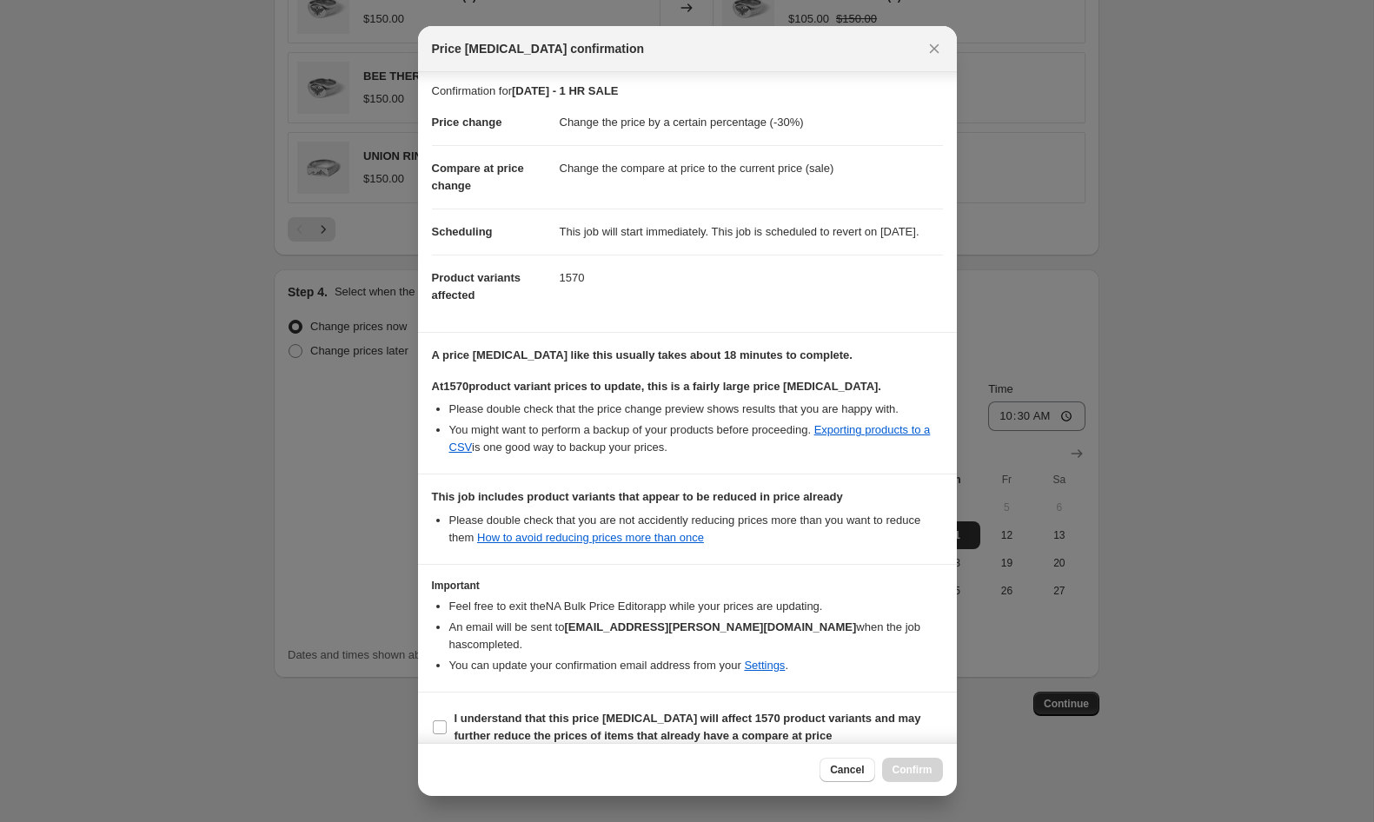
scroll to position [23, 0]
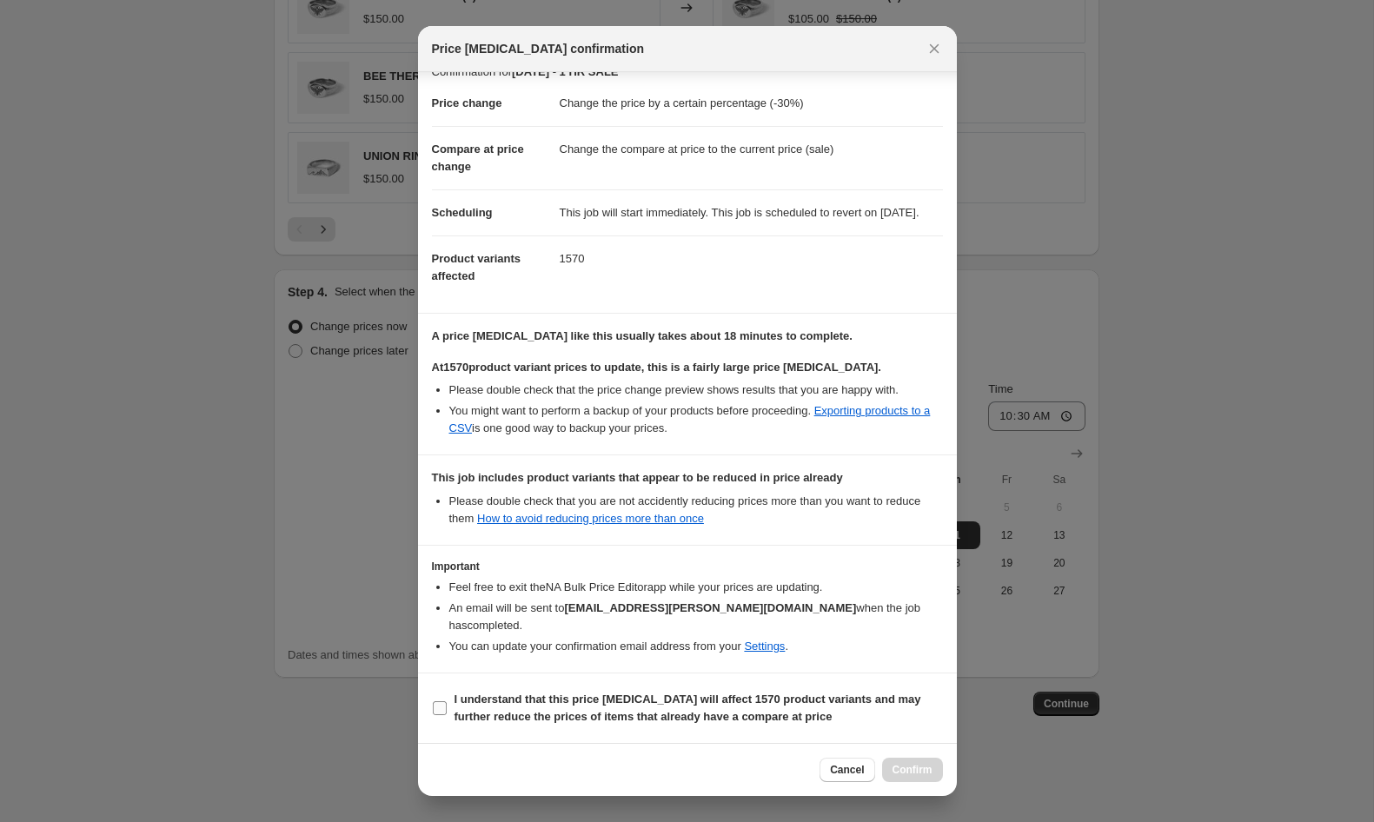
click at [564, 706] on b "I understand that this price change job will affect 1570 product variants and m…" at bounding box center [688, 708] width 467 height 30
click at [447, 706] on input "I understand that this price change job will affect 1570 product variants and m…" at bounding box center [440, 708] width 14 height 14
checkbox input "true"
click at [929, 768] on span "Confirm" at bounding box center [913, 770] width 40 height 14
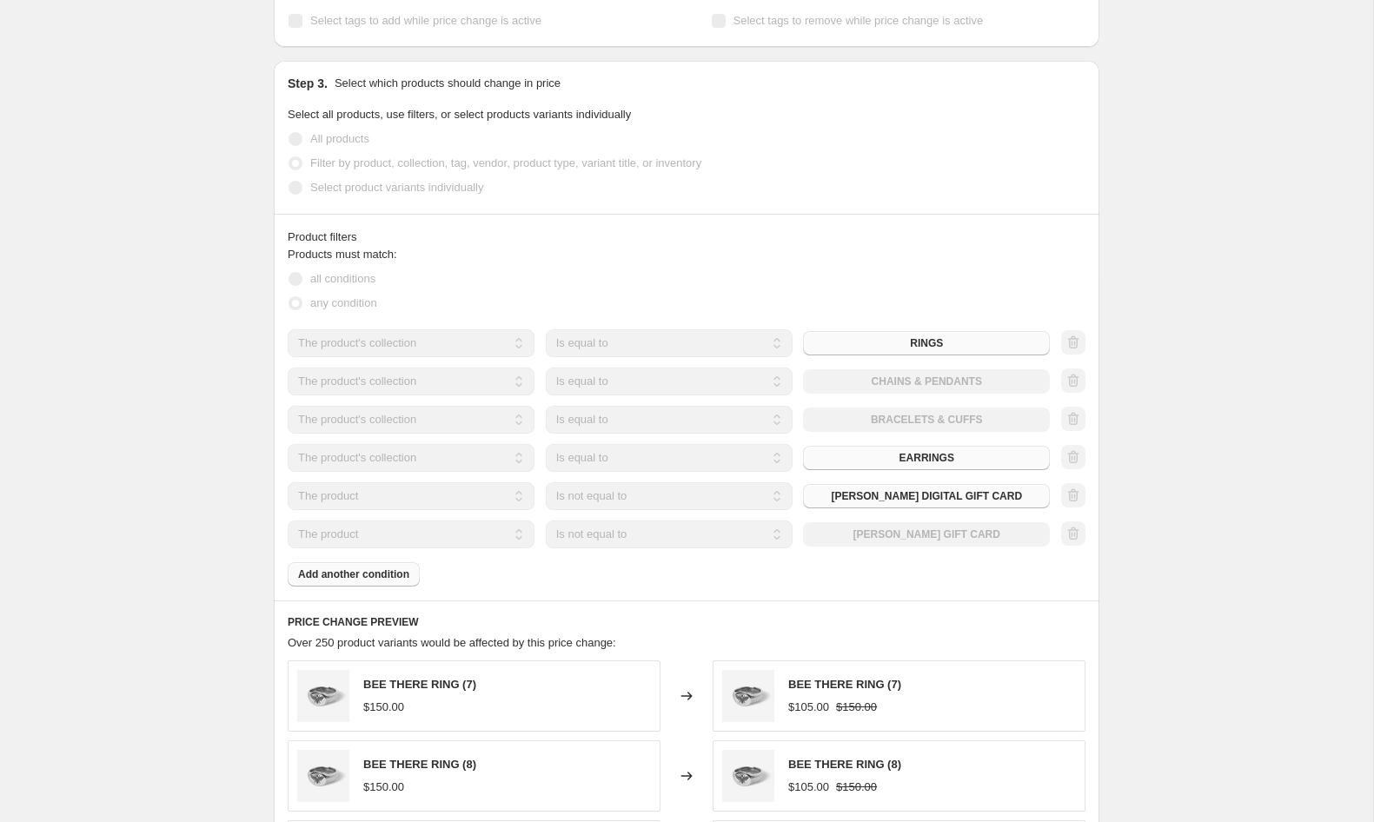
scroll to position [886, 0]
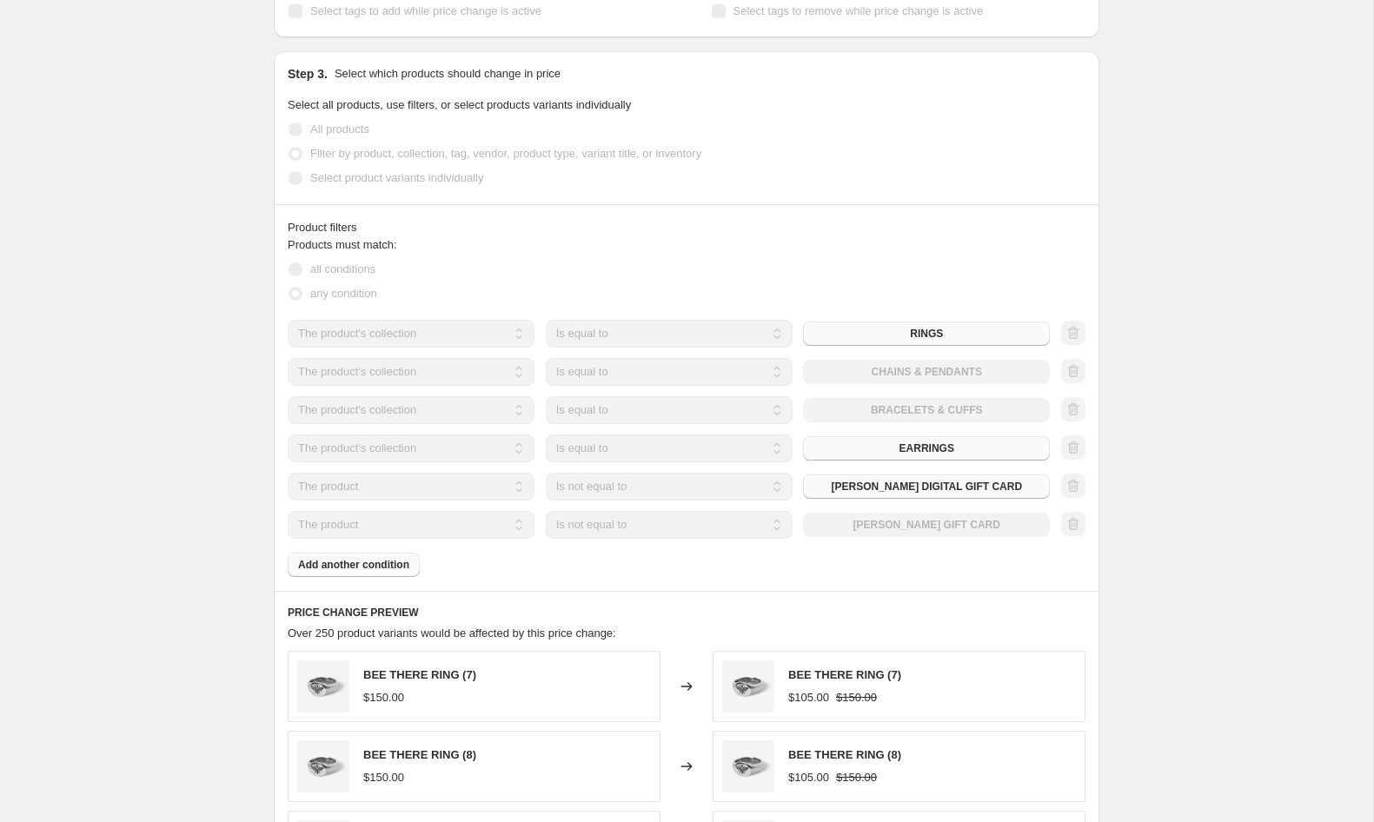
click at [657, 272] on div "Products must match: all conditions any condition The product The product's col…" at bounding box center [687, 406] width 798 height 341
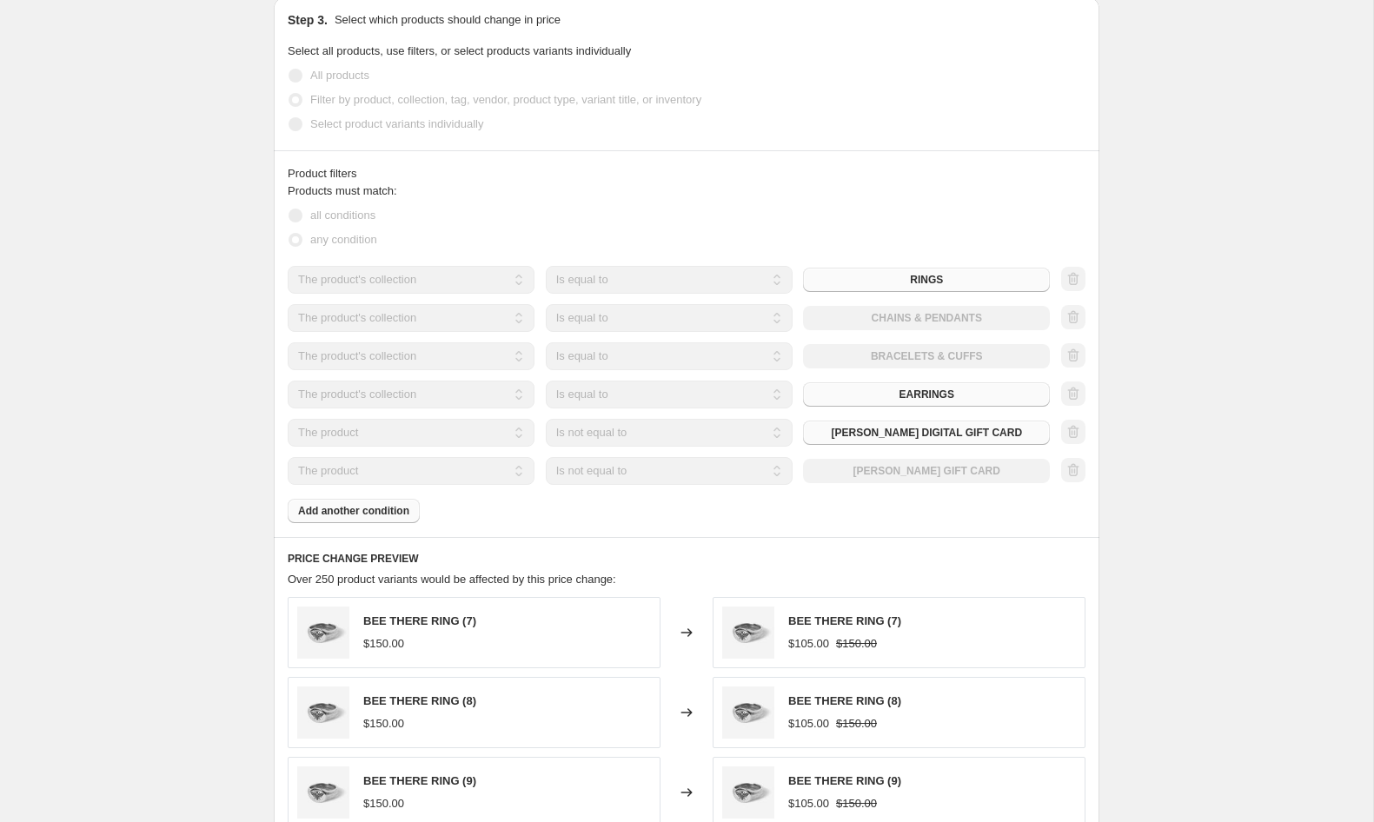
scroll to position [900, 0]
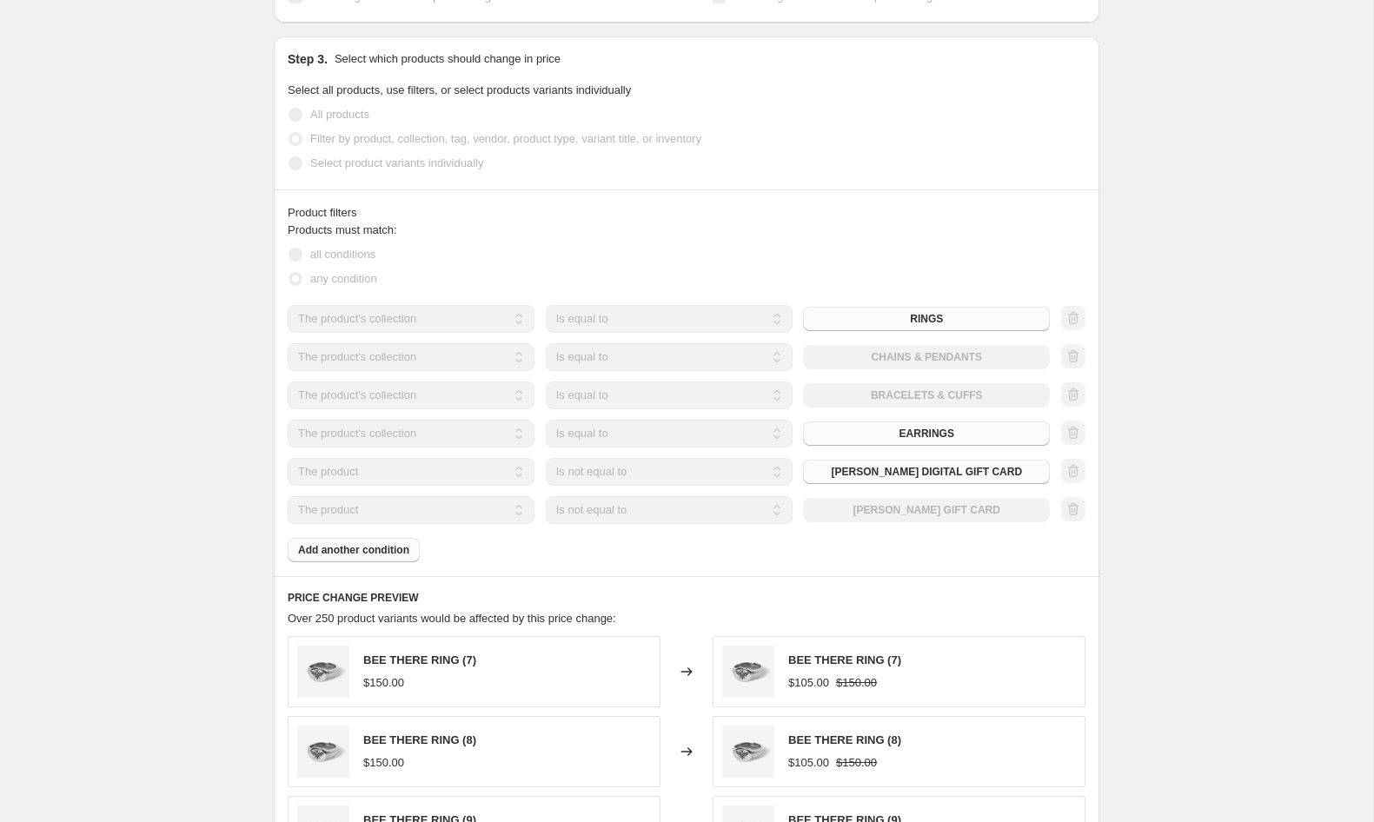
select select "percentage"
select select "collection"
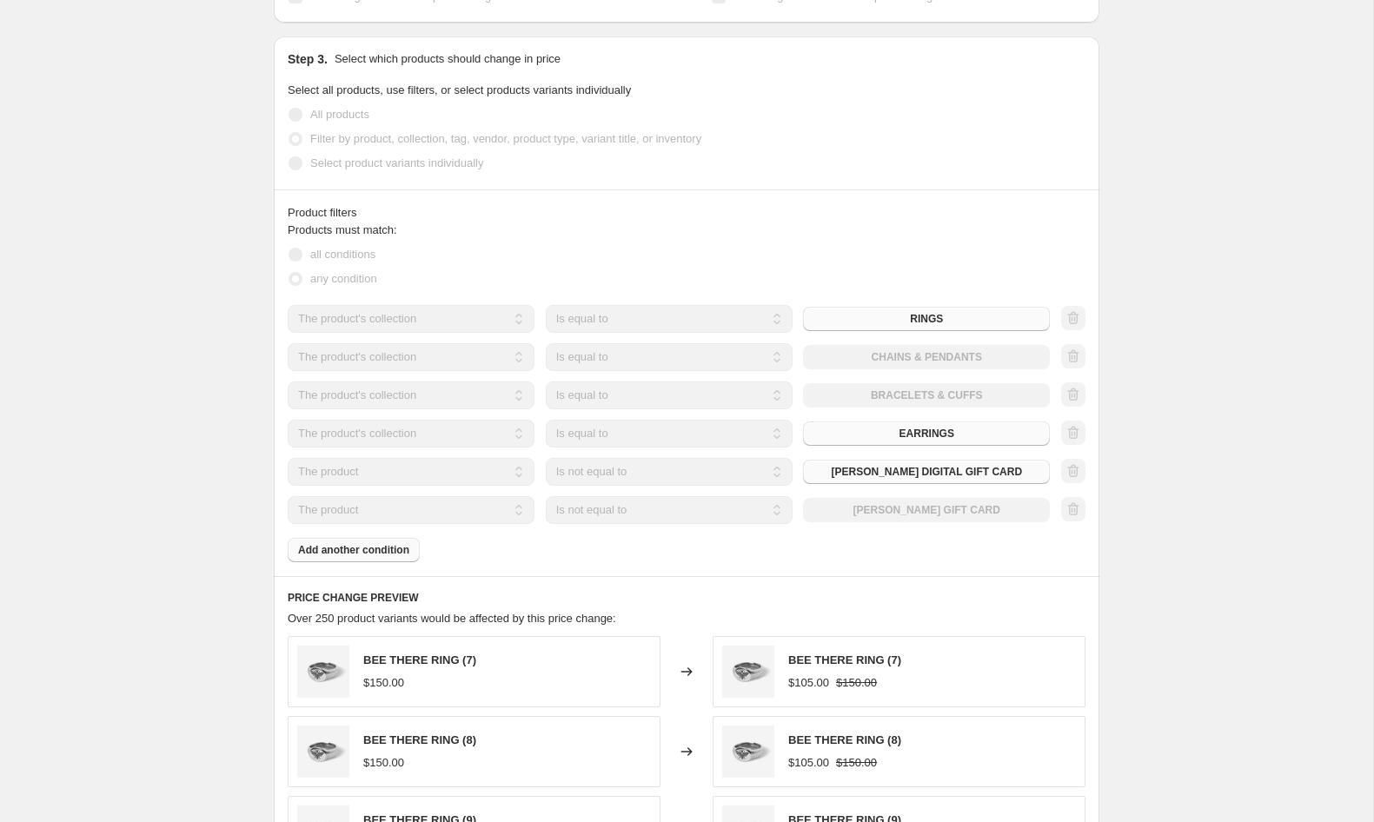
select select "not_equal"
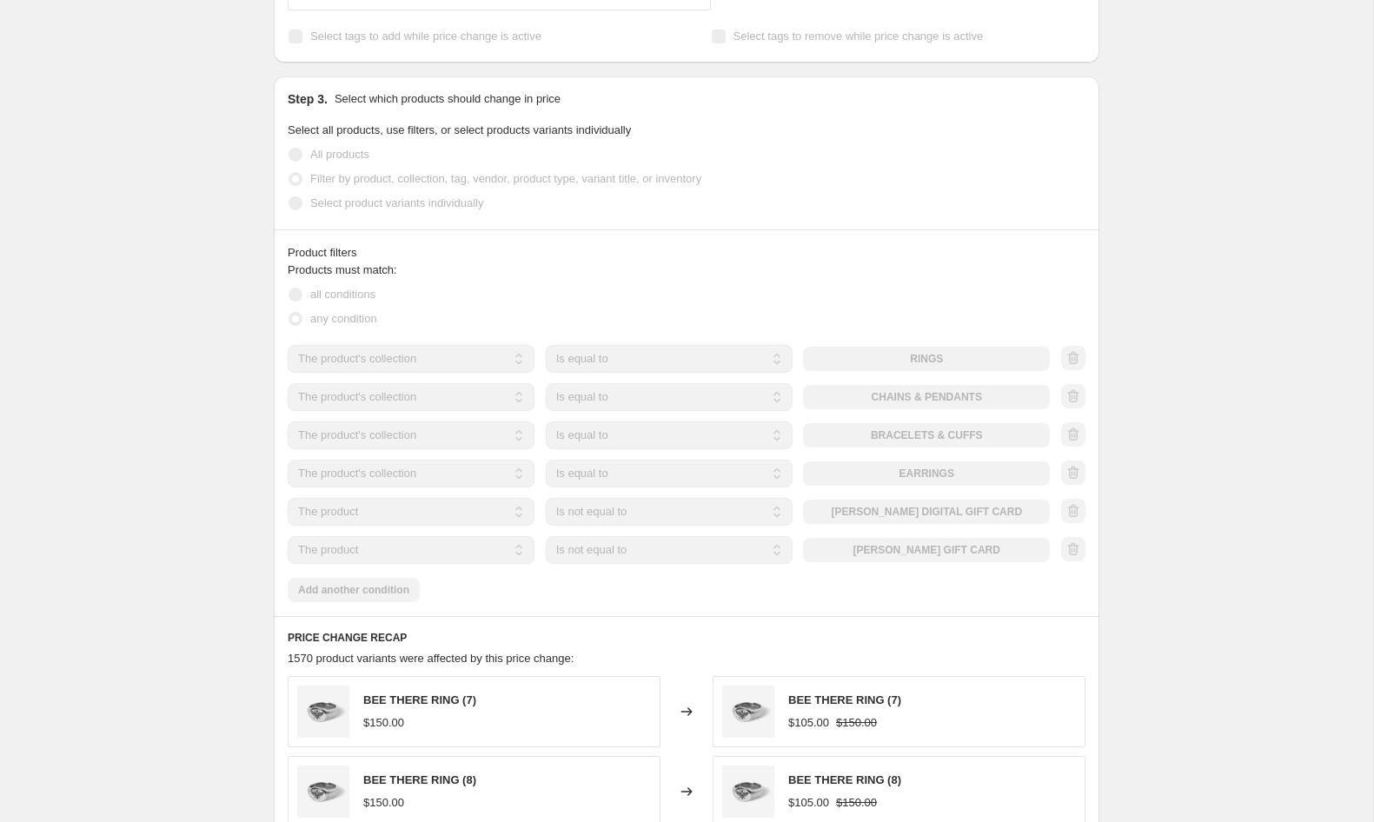
scroll to position [0, 0]
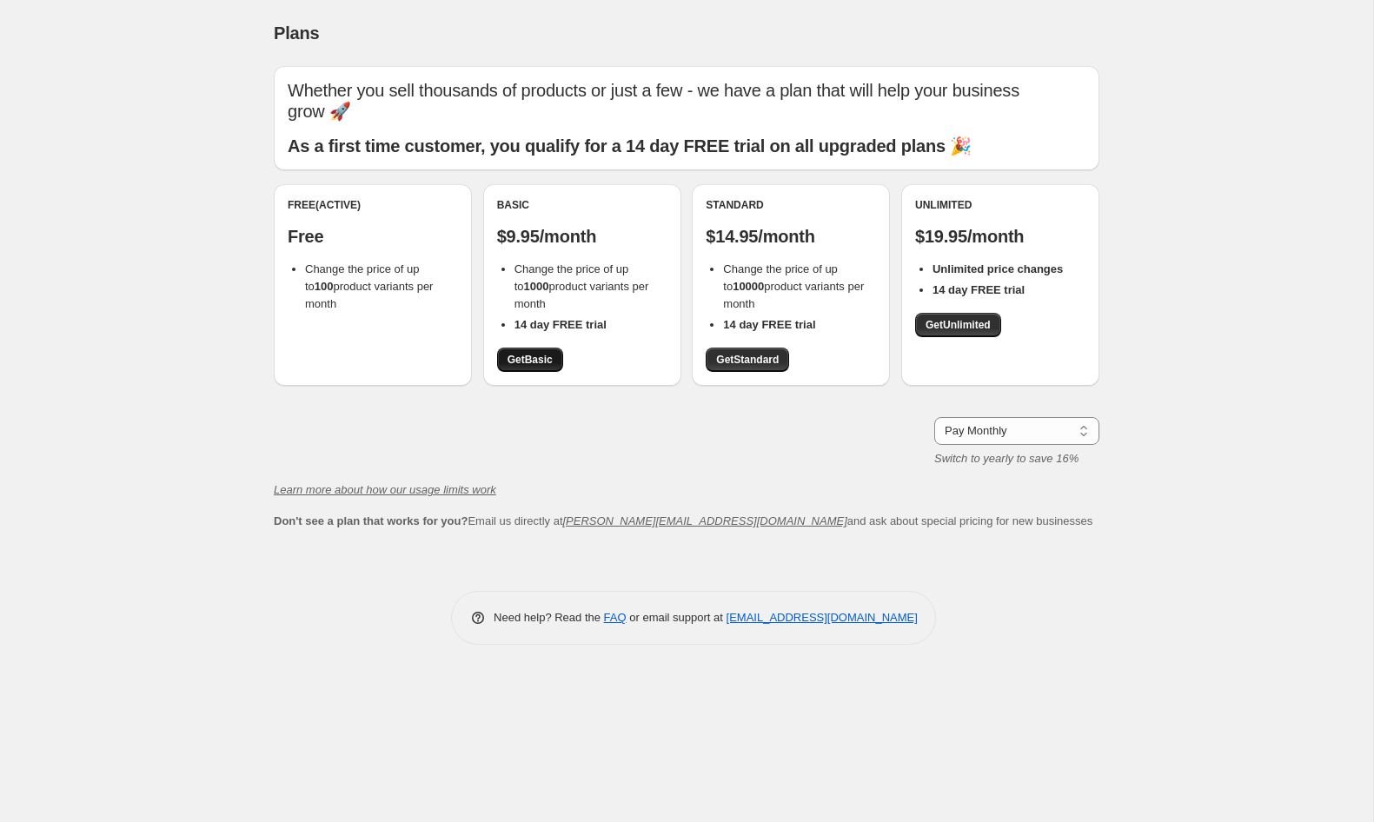
click at [553, 353] on span "Get Basic" at bounding box center [530, 360] width 45 height 14
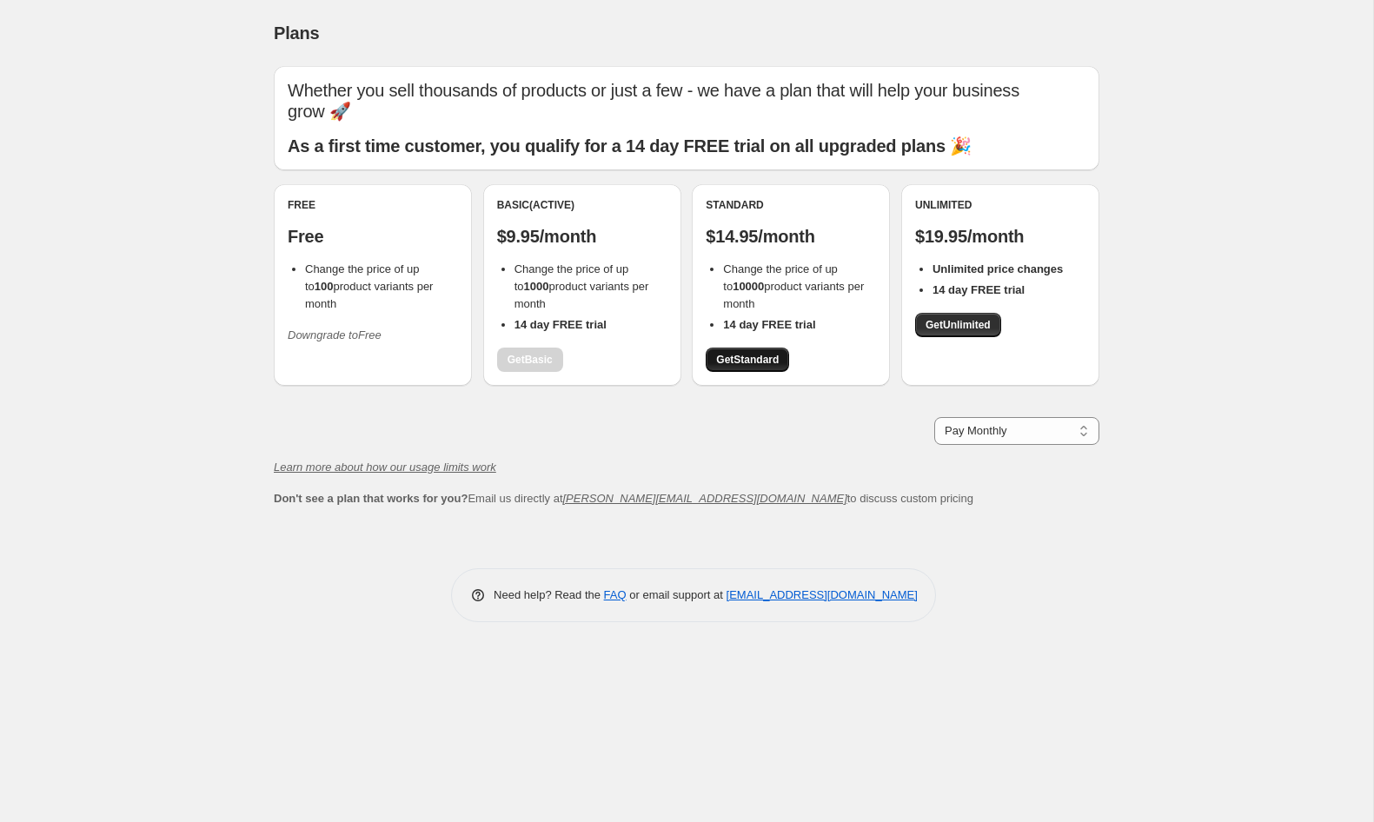
click at [757, 353] on span "Get Standard" at bounding box center [747, 360] width 63 height 14
